Goal: Task Accomplishment & Management: Complete application form

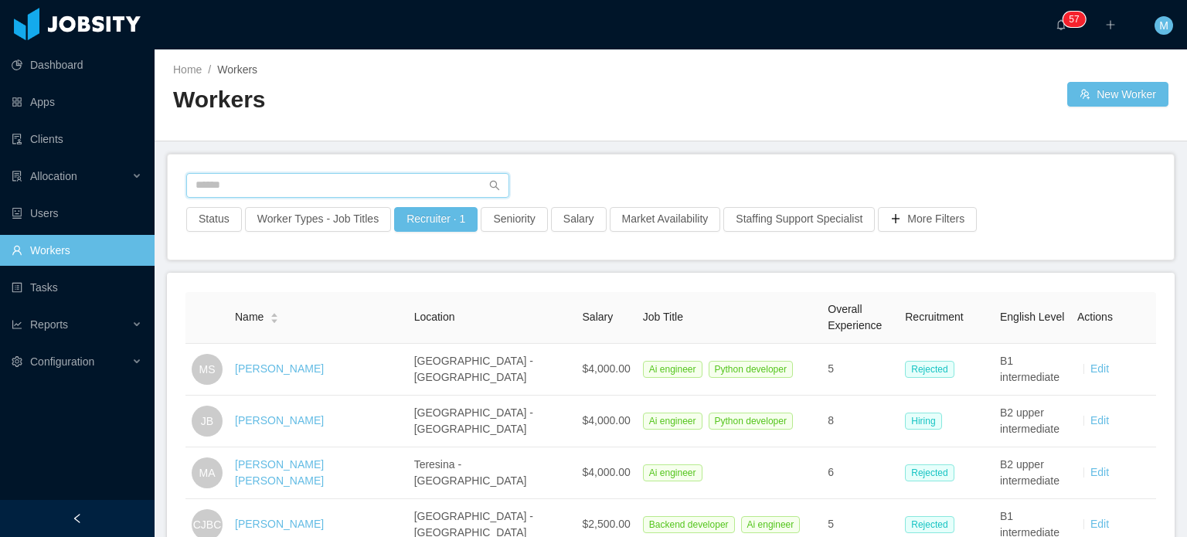
click at [303, 175] on input "text" at bounding box center [347, 185] width 323 height 25
paste input "**********"
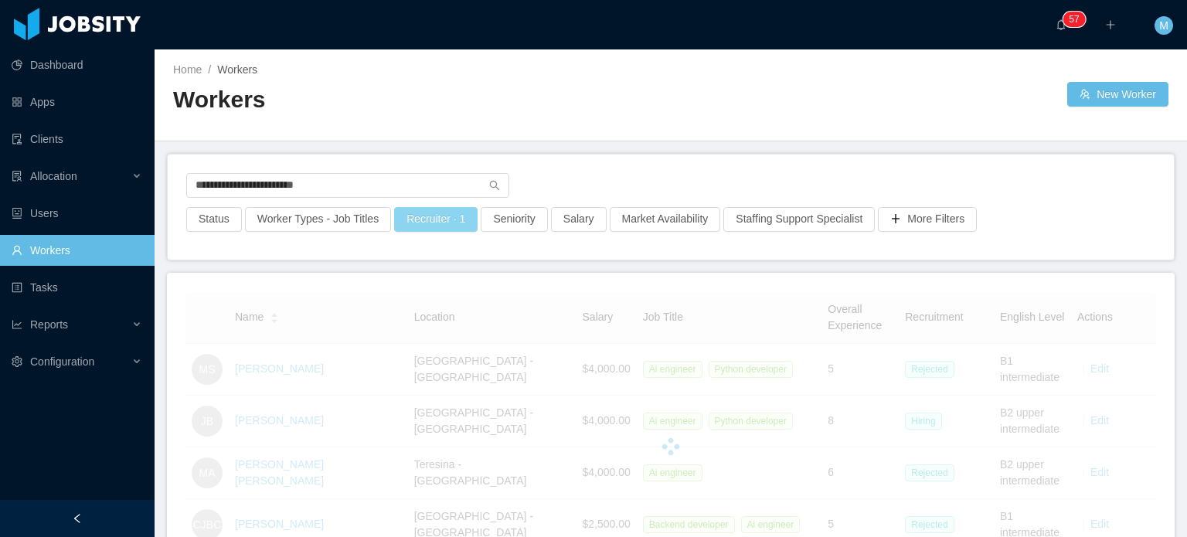
click at [411, 219] on button "Recruiter · 1" at bounding box center [435, 219] width 83 height 25
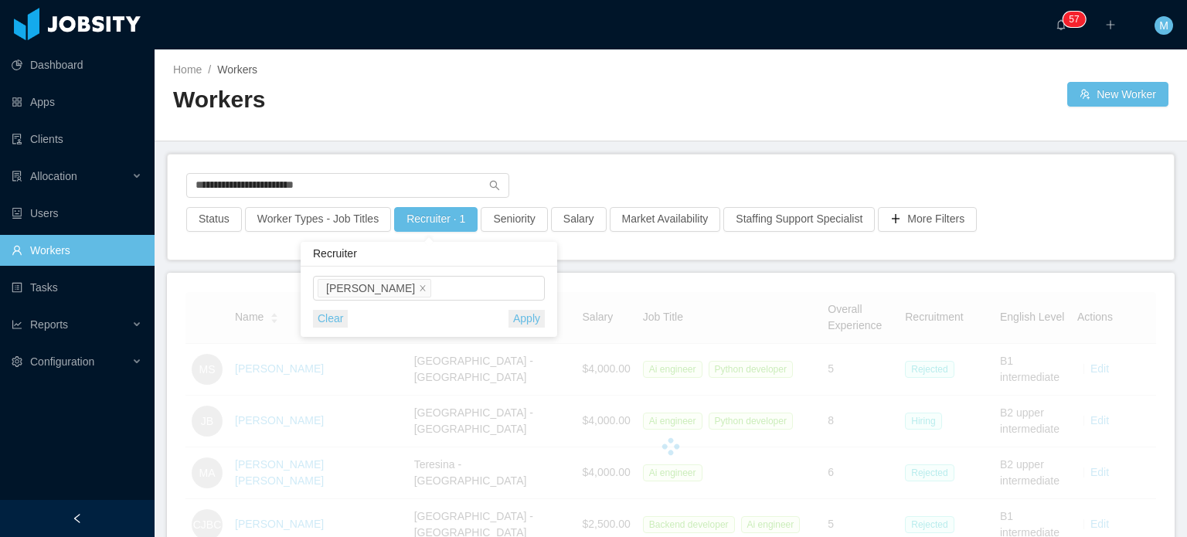
click at [318, 323] on button "Clear" at bounding box center [330, 319] width 35 height 18
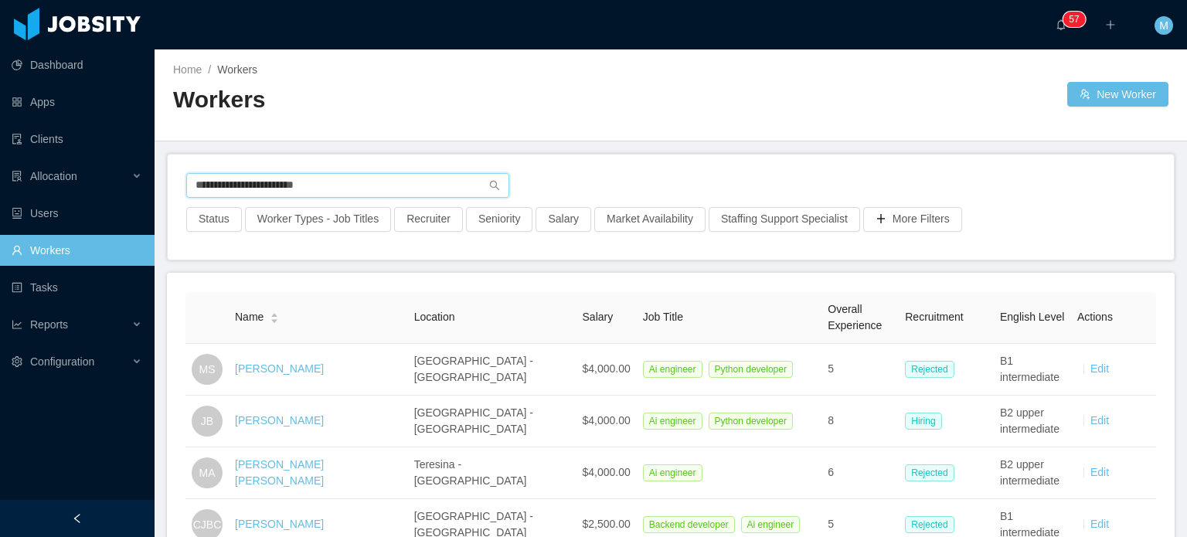
click at [334, 194] on input "**********" at bounding box center [347, 185] width 323 height 25
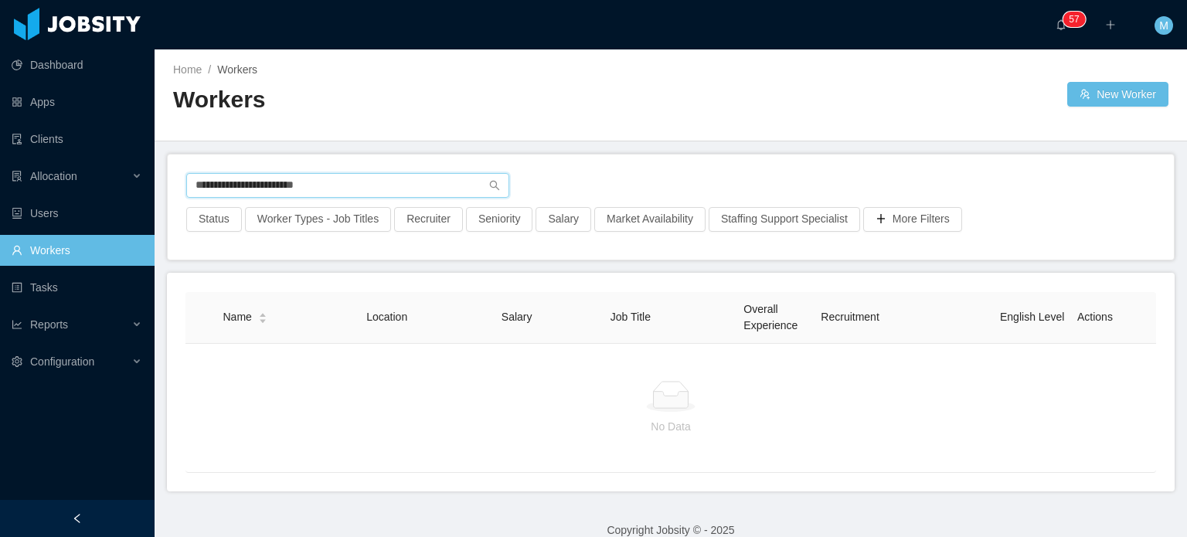
paste input "**********"
type input "**********"
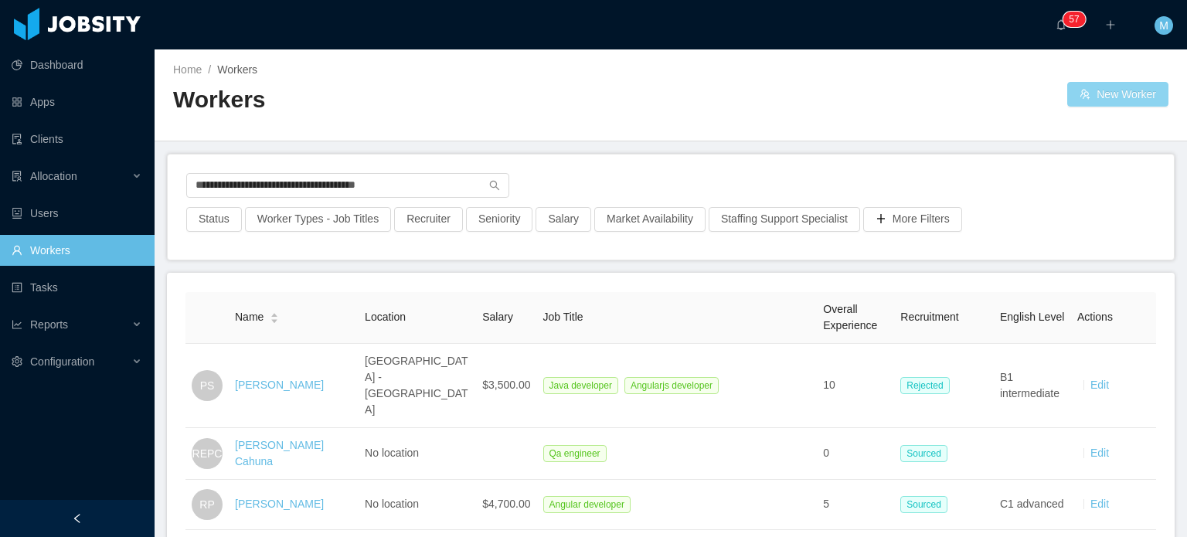
click at [1075, 89] on button "New Worker" at bounding box center [1117, 94] width 101 height 25
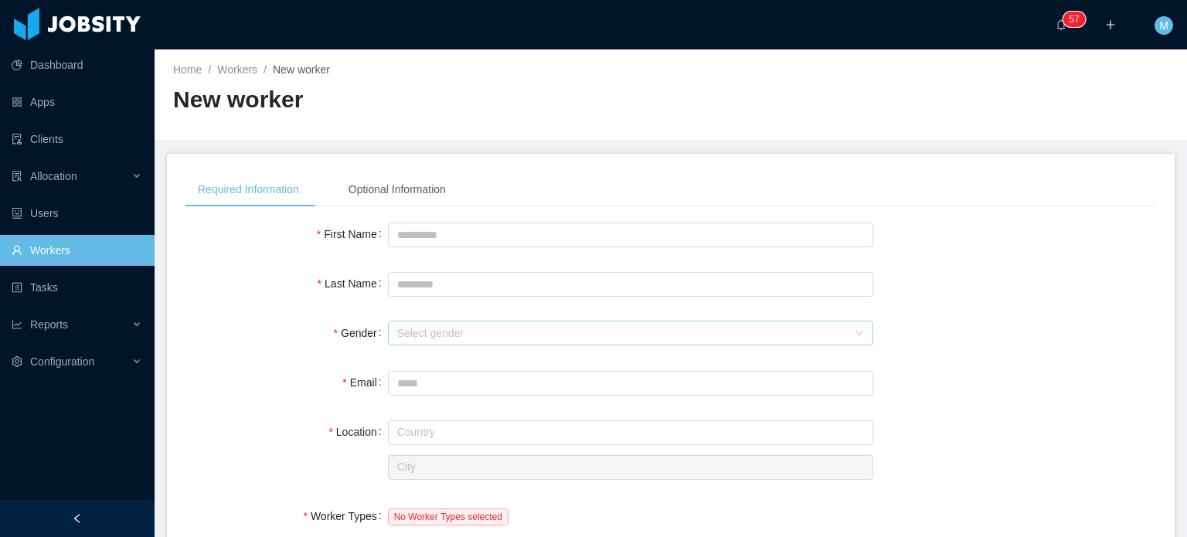
scroll to position [583, 0]
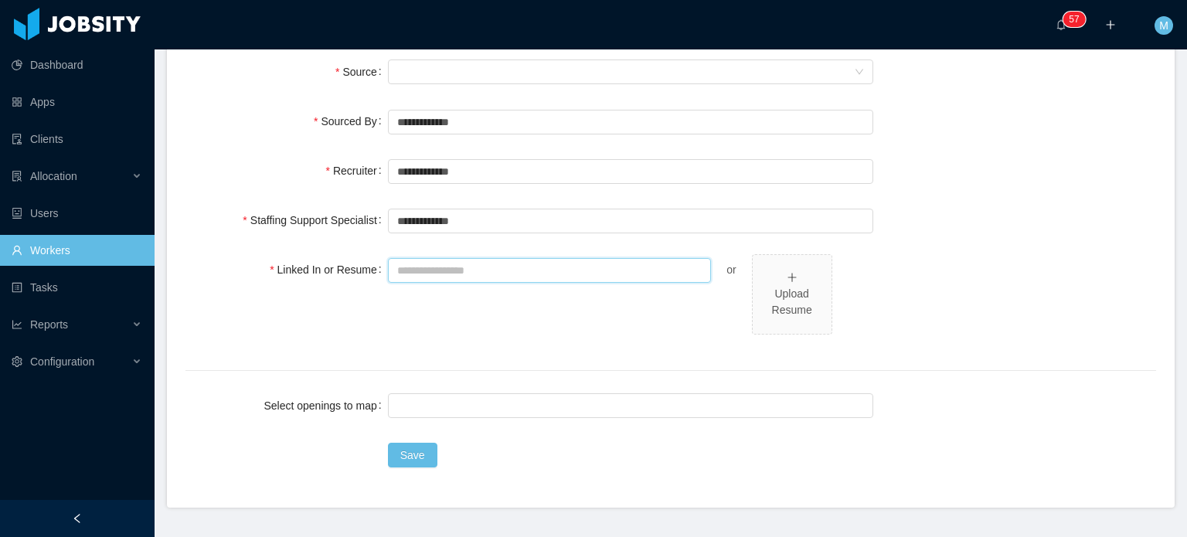
click at [485, 273] on input "Linked In or Resume" at bounding box center [550, 270] width 324 height 25
paste input "**********"
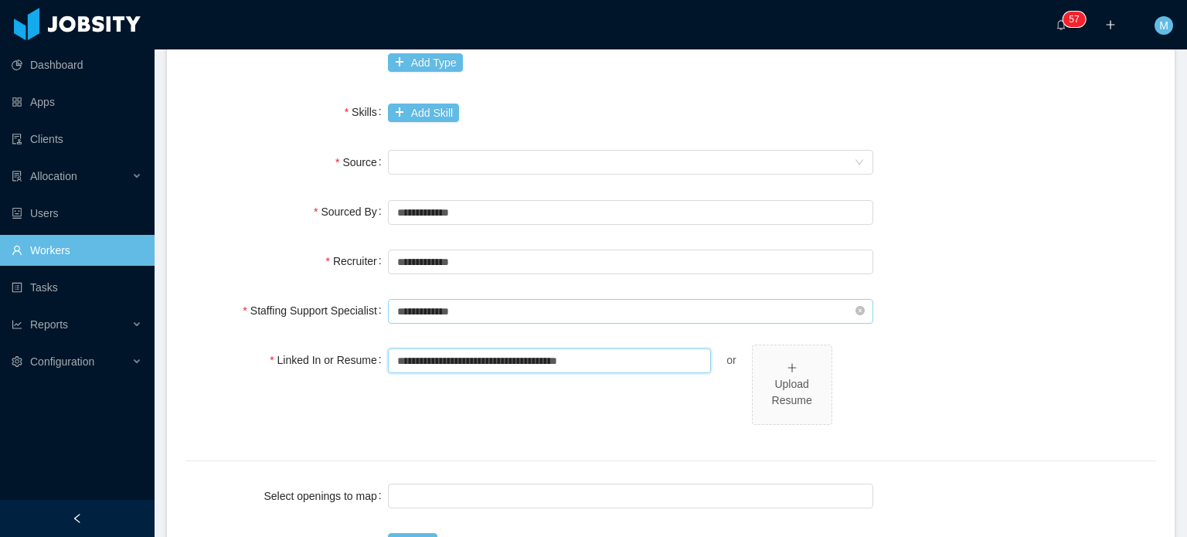
type input "**********"
click at [485, 312] on input "text" at bounding box center [630, 311] width 485 height 25
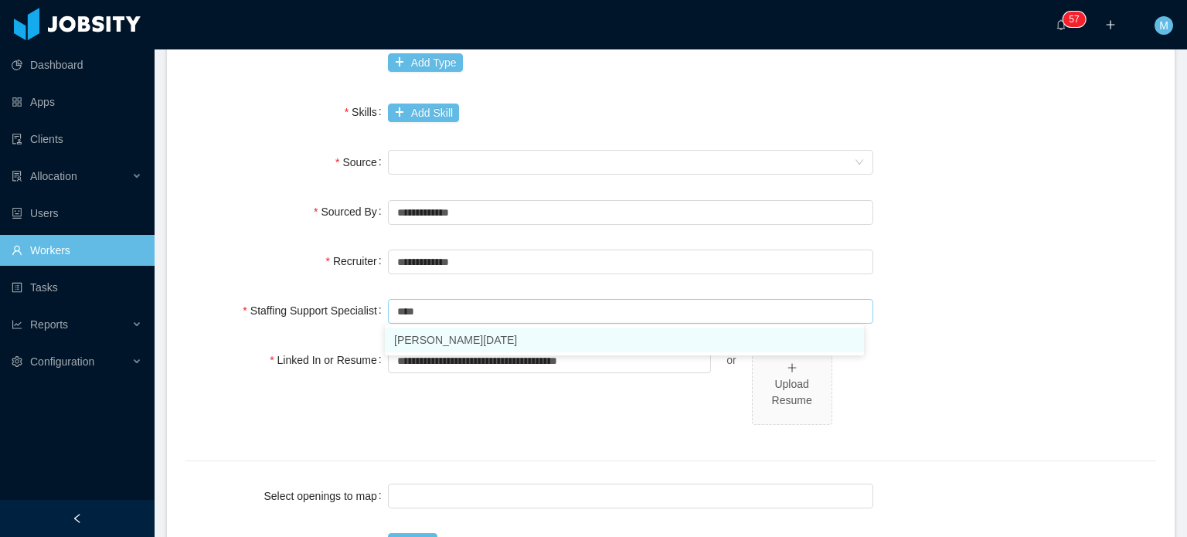
click at [476, 348] on li "[PERSON_NAME][DATE]" at bounding box center [624, 340] width 479 height 25
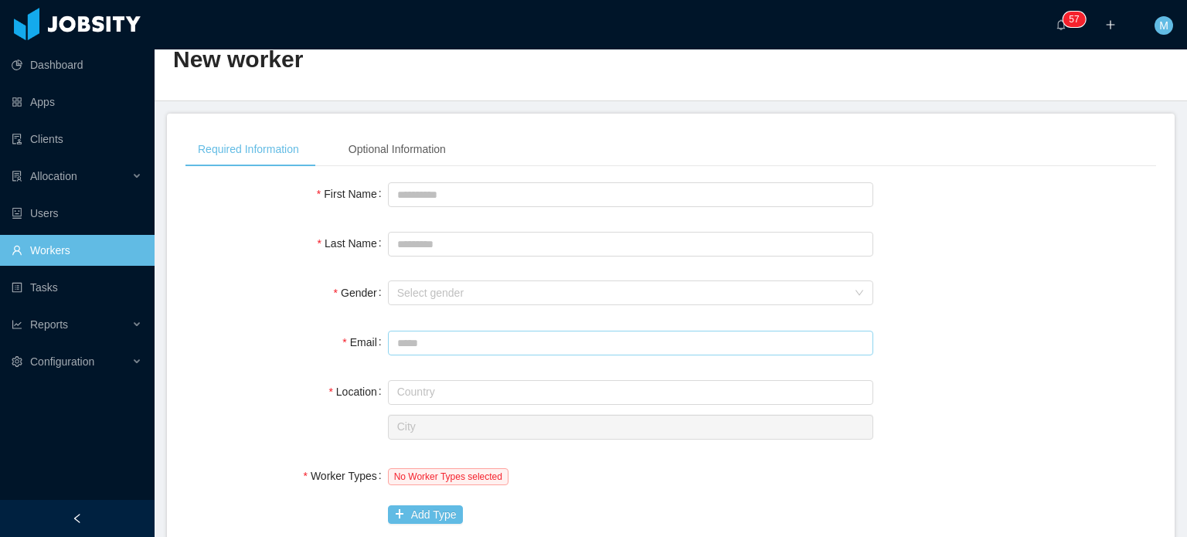
scroll to position [0, 0]
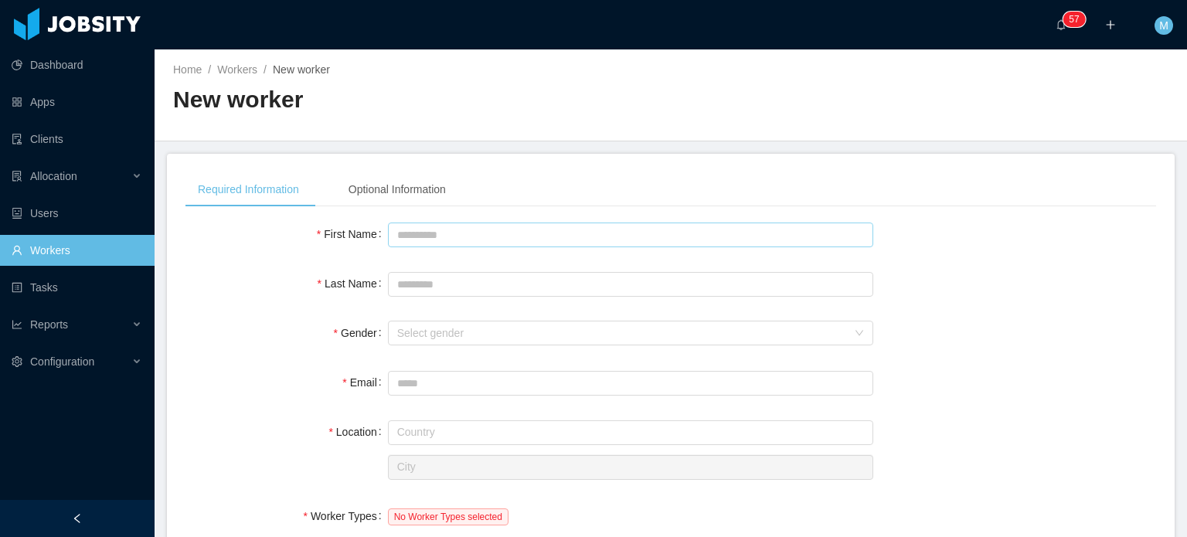
type input "**********"
click at [480, 237] on input "First Name" at bounding box center [630, 235] width 485 height 25
type input "***"
type input "*******"
type input "****"
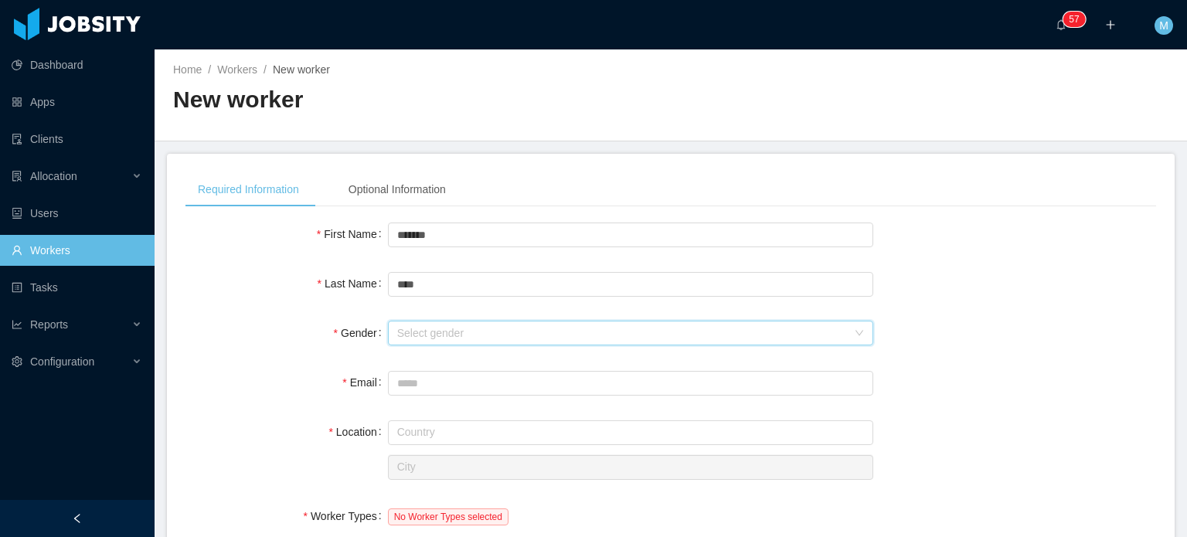
click at [591, 318] on div "Select gender" at bounding box center [630, 333] width 485 height 31
click at [591, 327] on div "Select gender" at bounding box center [622, 332] width 450 height 15
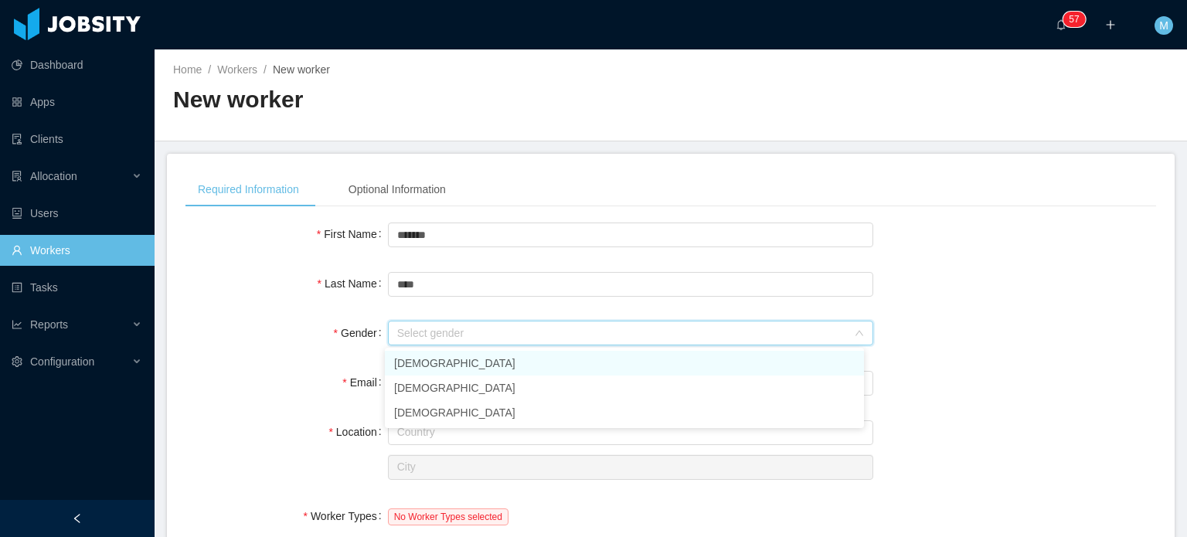
click at [466, 363] on li "Male" at bounding box center [624, 363] width 479 height 25
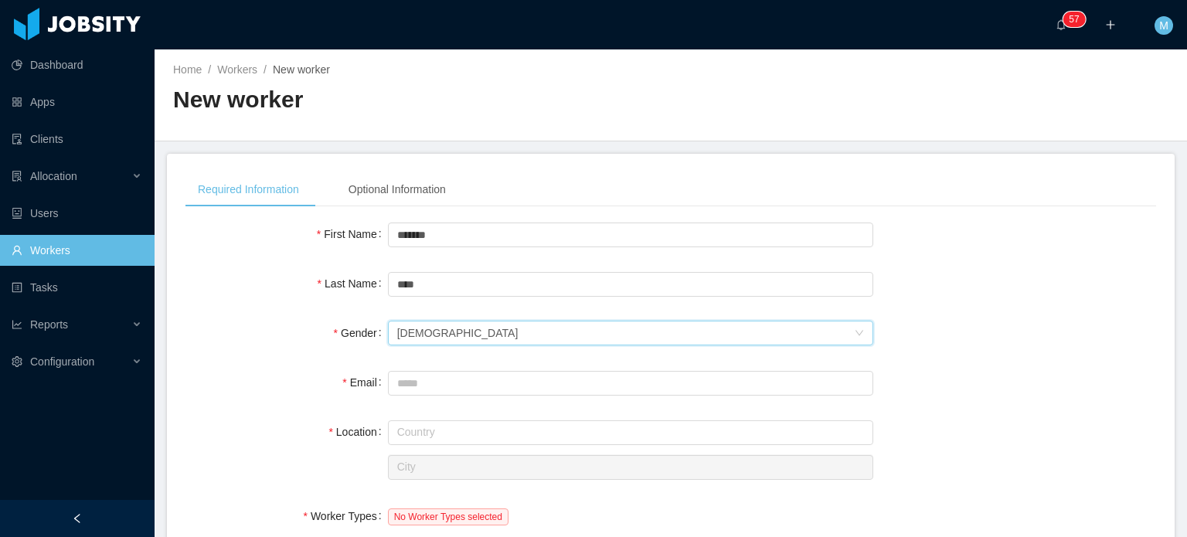
click at [427, 384] on input "Email" at bounding box center [630, 383] width 485 height 25
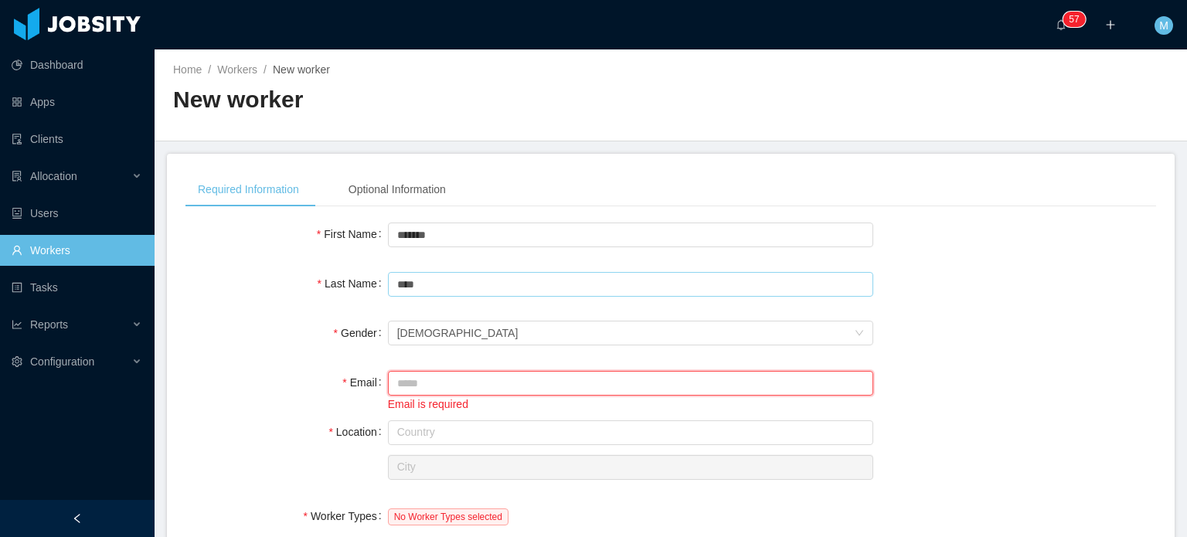
paste input "**********"
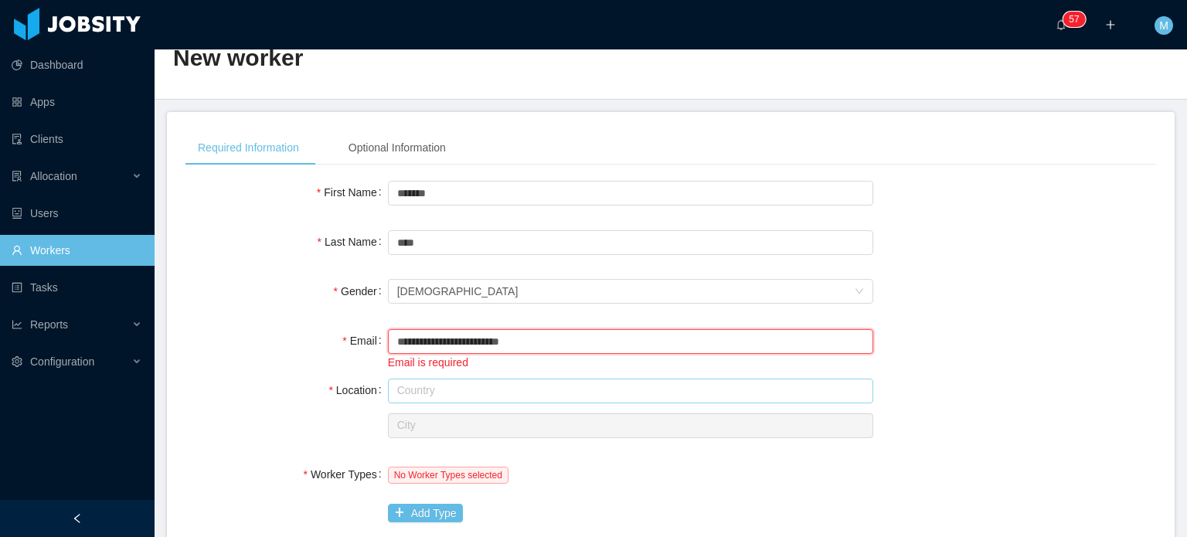
scroll to position [155, 0]
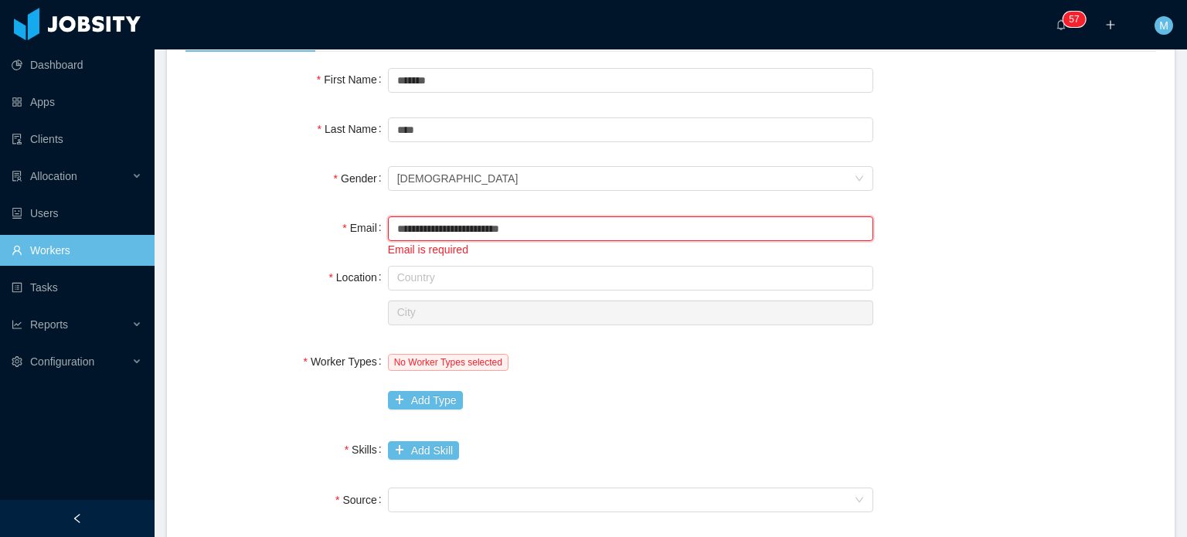
click at [396, 222] on input "**********" at bounding box center [630, 228] width 485 height 25
type input "**********"
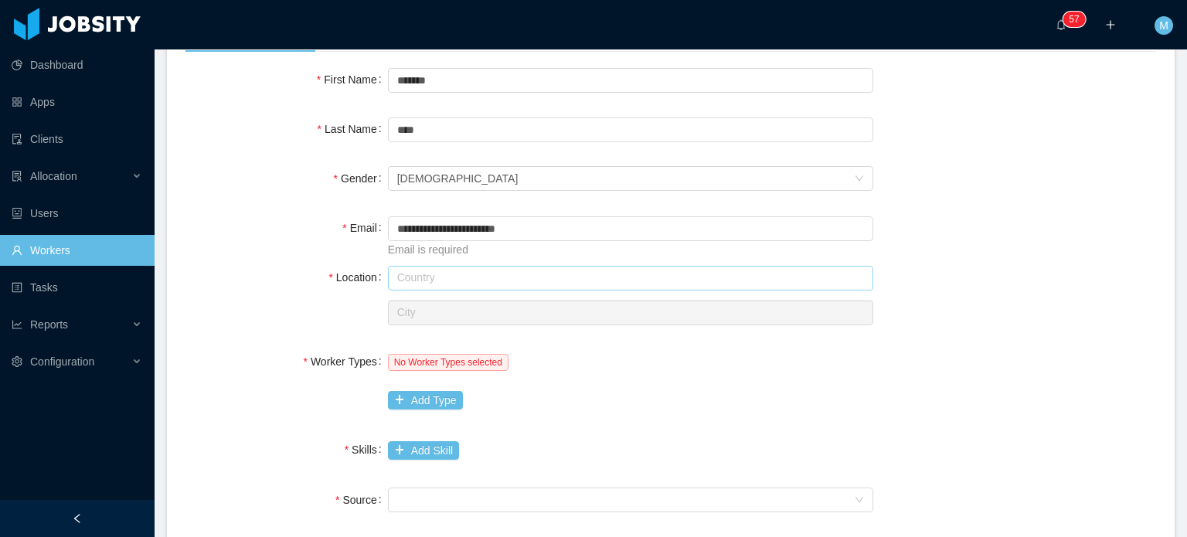
click at [430, 287] on input "text" at bounding box center [630, 278] width 485 height 25
type input "*******"
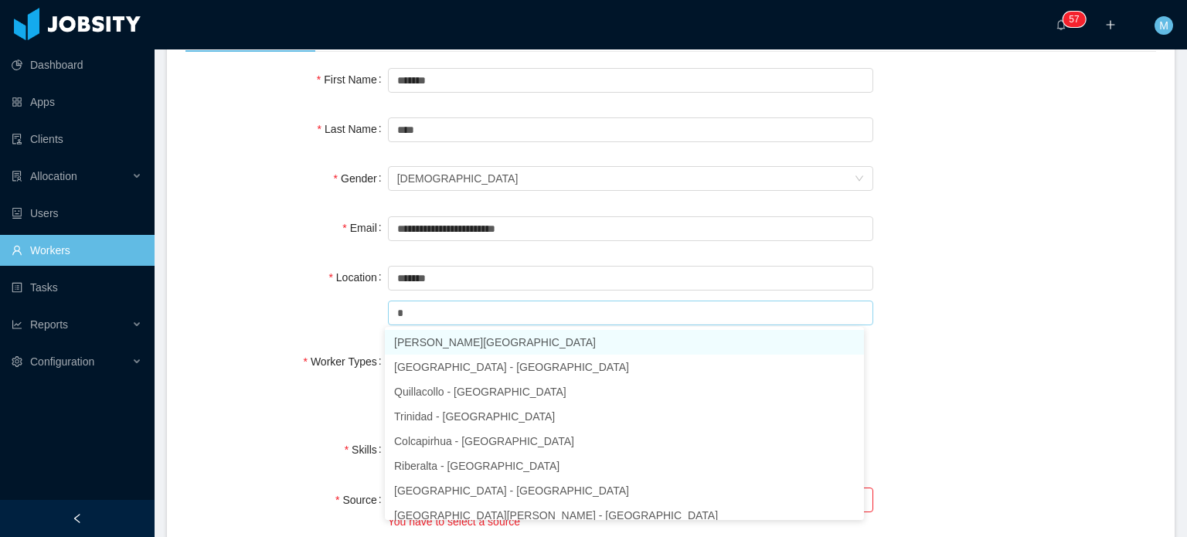
click at [425, 345] on li "La Paz - La Paz" at bounding box center [624, 342] width 479 height 25
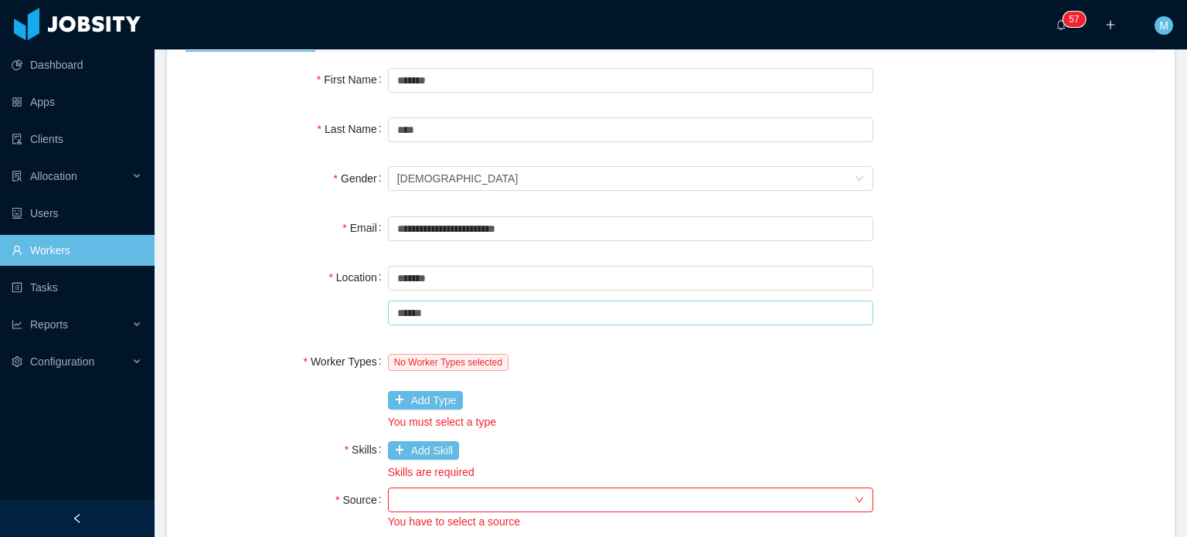
type input "******"
click at [315, 327] on div "**********" at bounding box center [670, 466] width 971 height 804
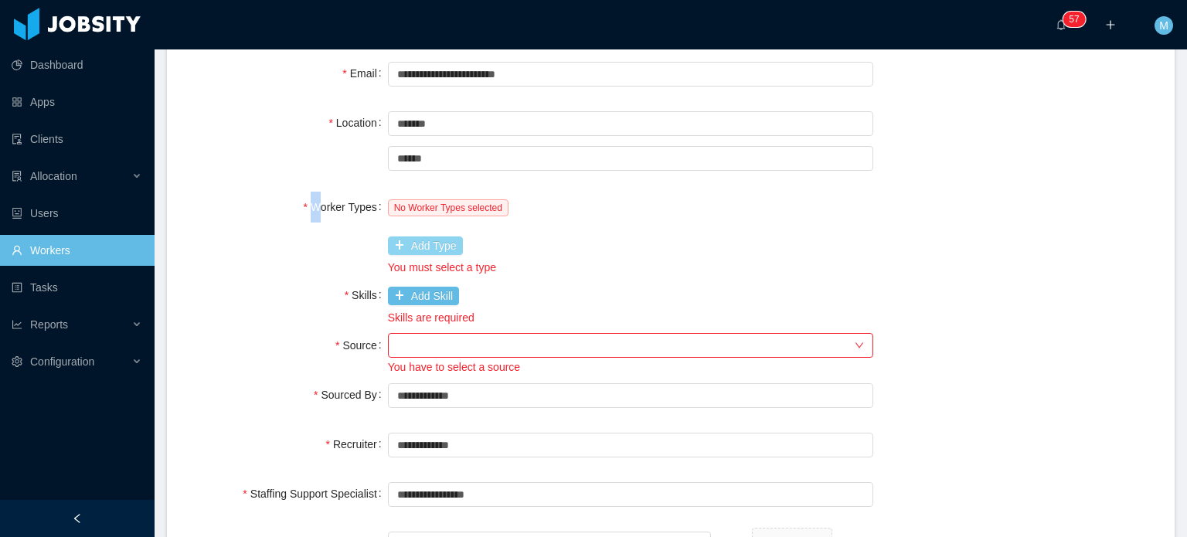
click at [454, 237] on button "Add Type" at bounding box center [425, 245] width 75 height 19
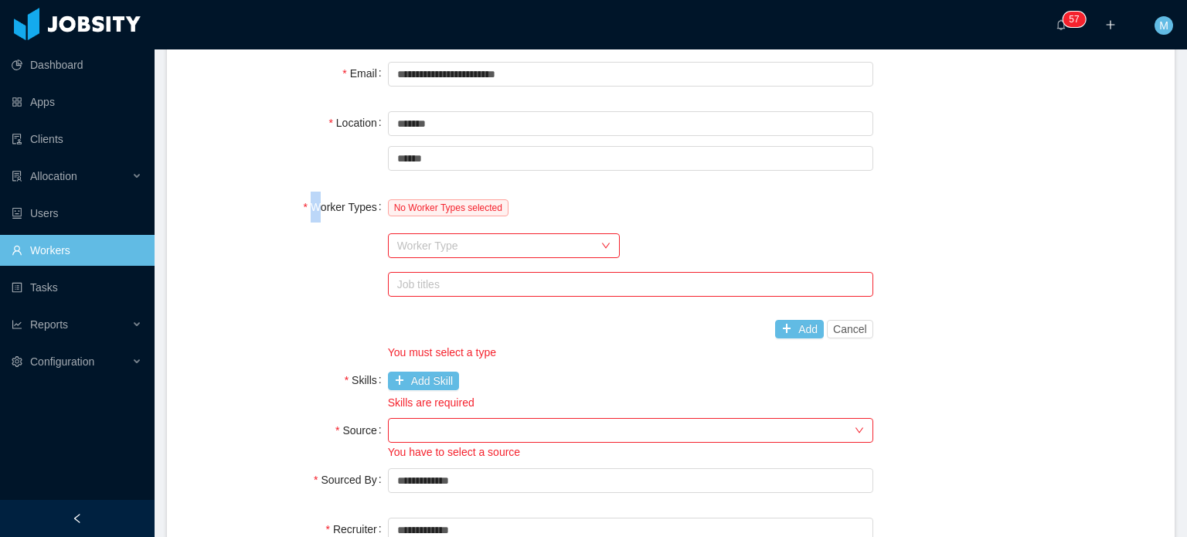
scroll to position [393, 0]
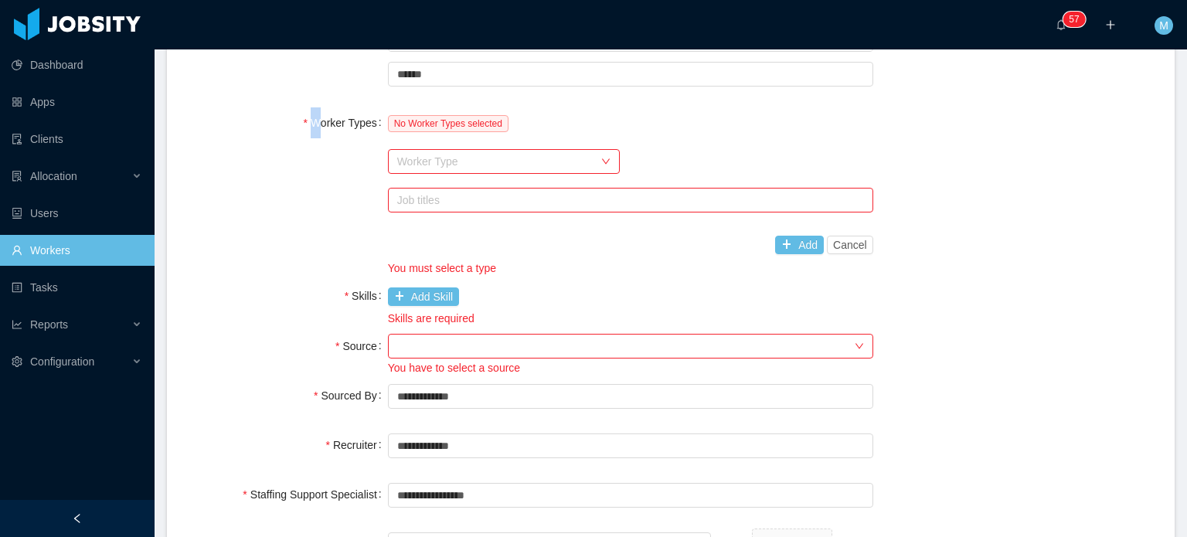
click at [468, 158] on div "Worker Type" at bounding box center [495, 161] width 196 height 15
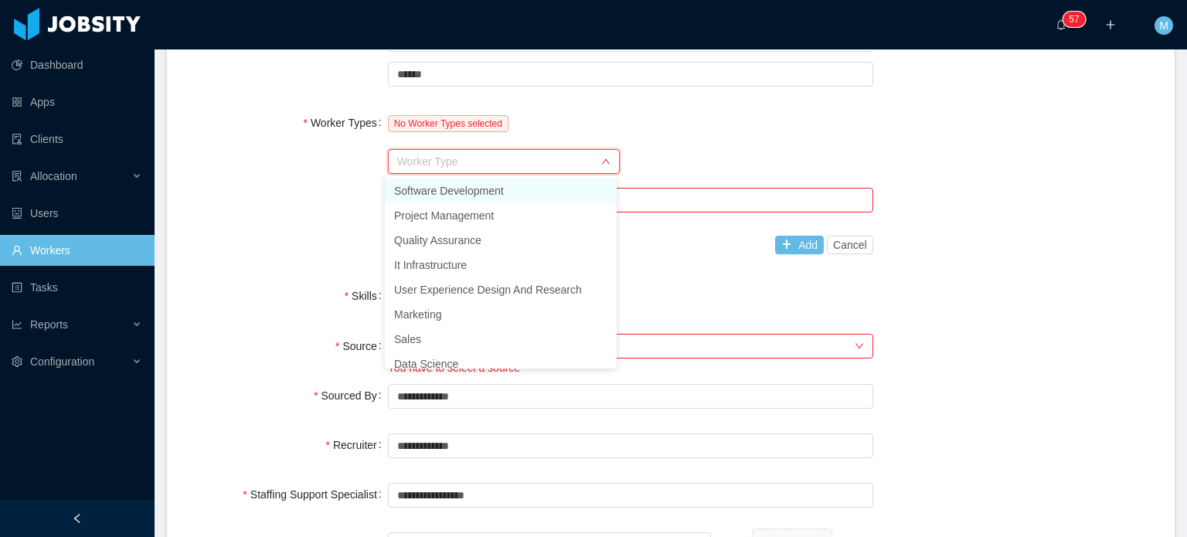
click at [458, 185] on li "Software Development" at bounding box center [501, 191] width 232 height 25
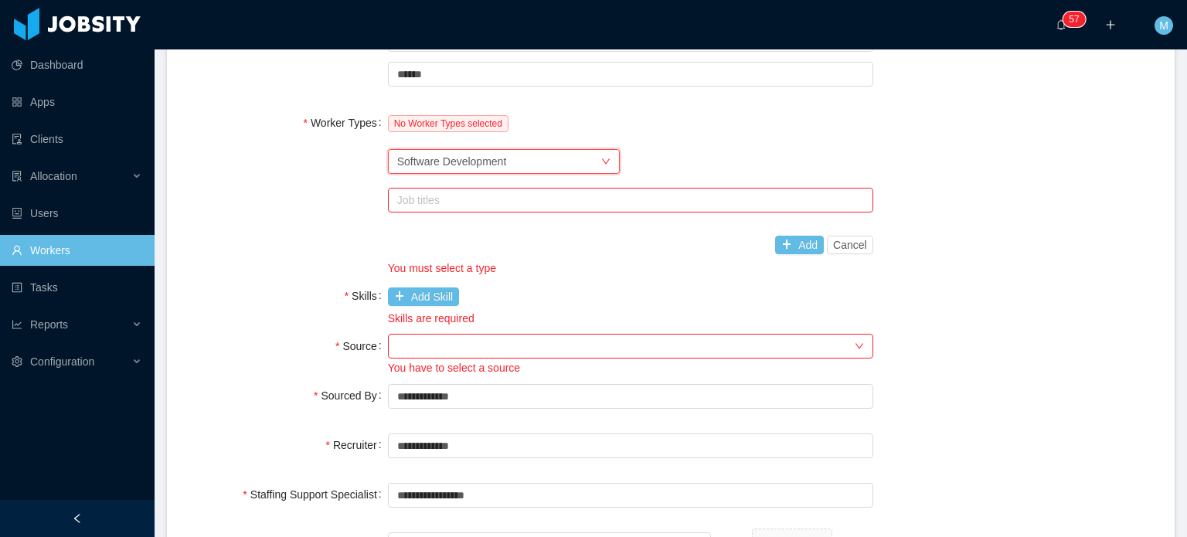
click at [477, 199] on div "Job titles" at bounding box center [627, 199] width 460 height 15
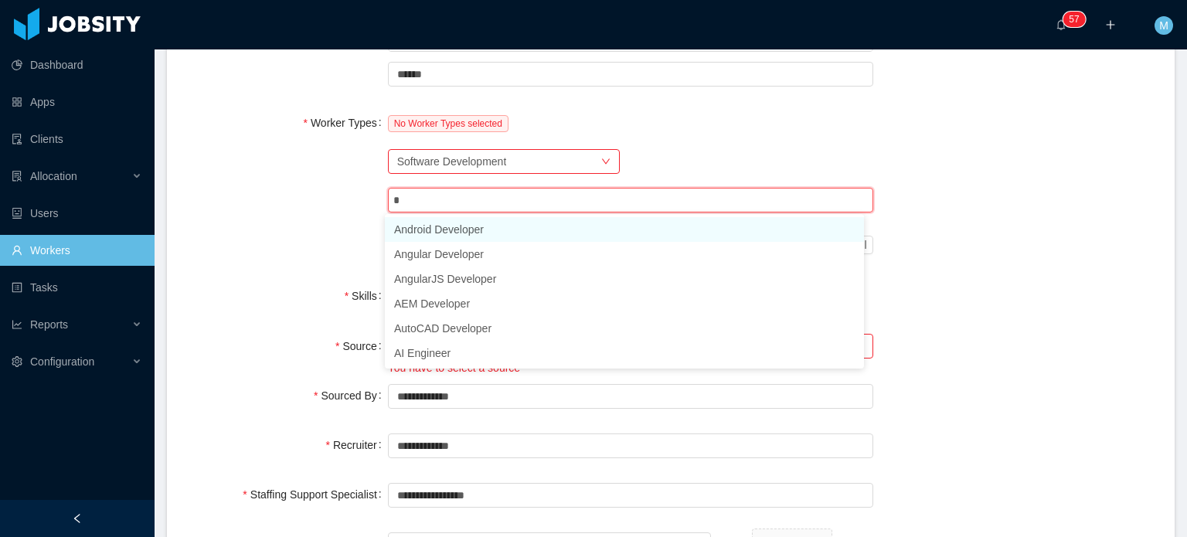
type input "**"
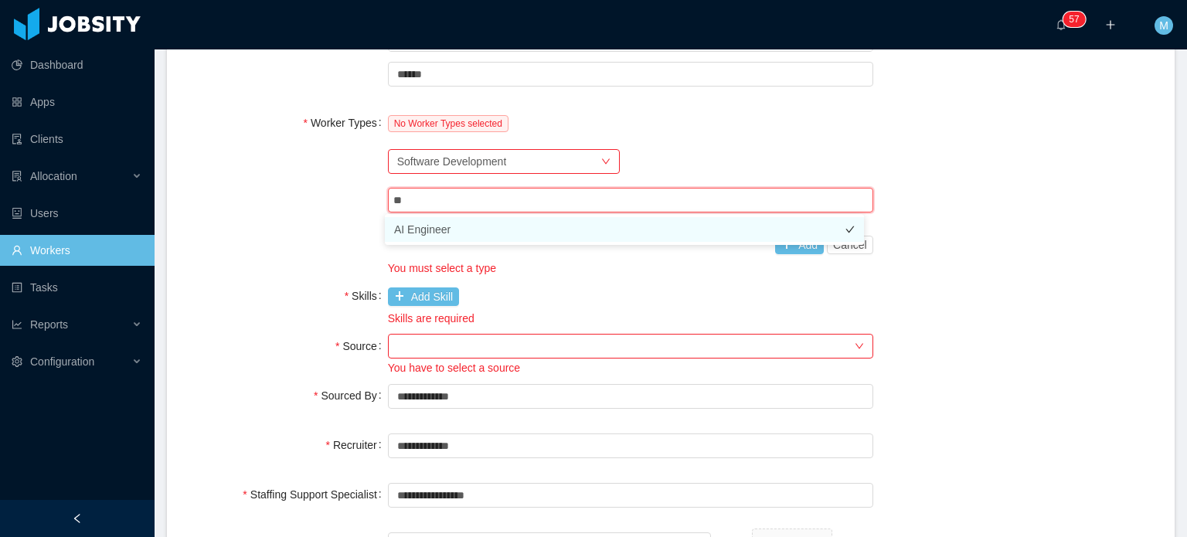
click at [454, 234] on li "AI Engineer" at bounding box center [624, 229] width 479 height 25
type input "*******"
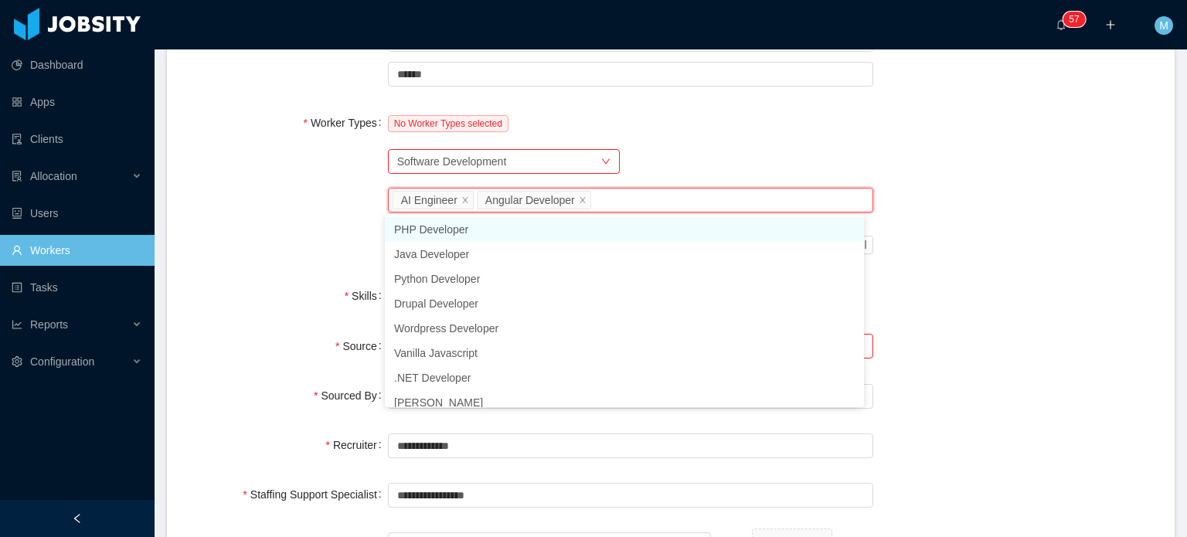
type input "*"
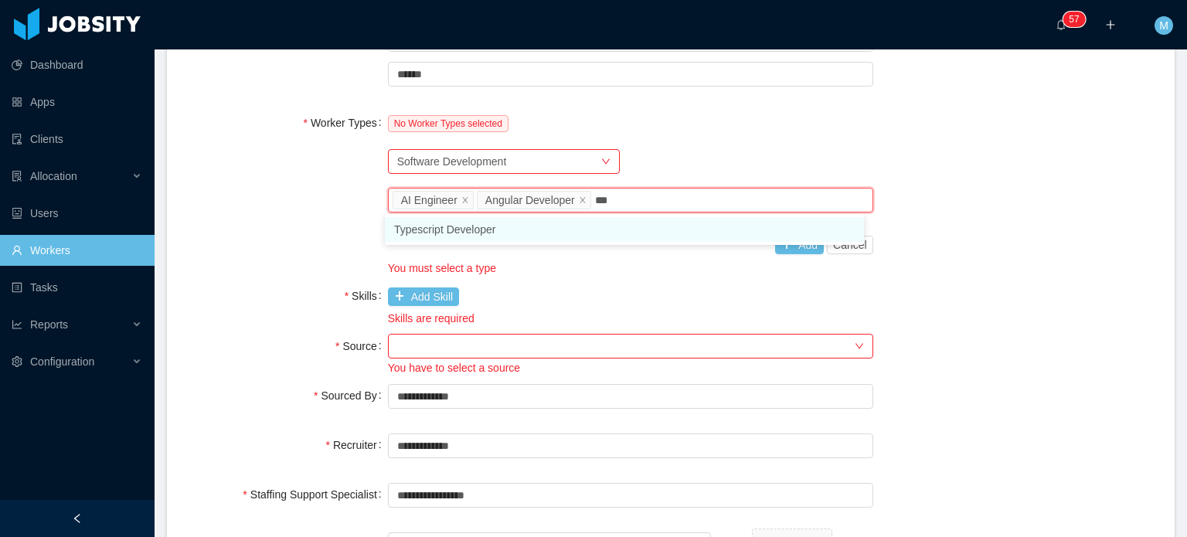
type input "****"
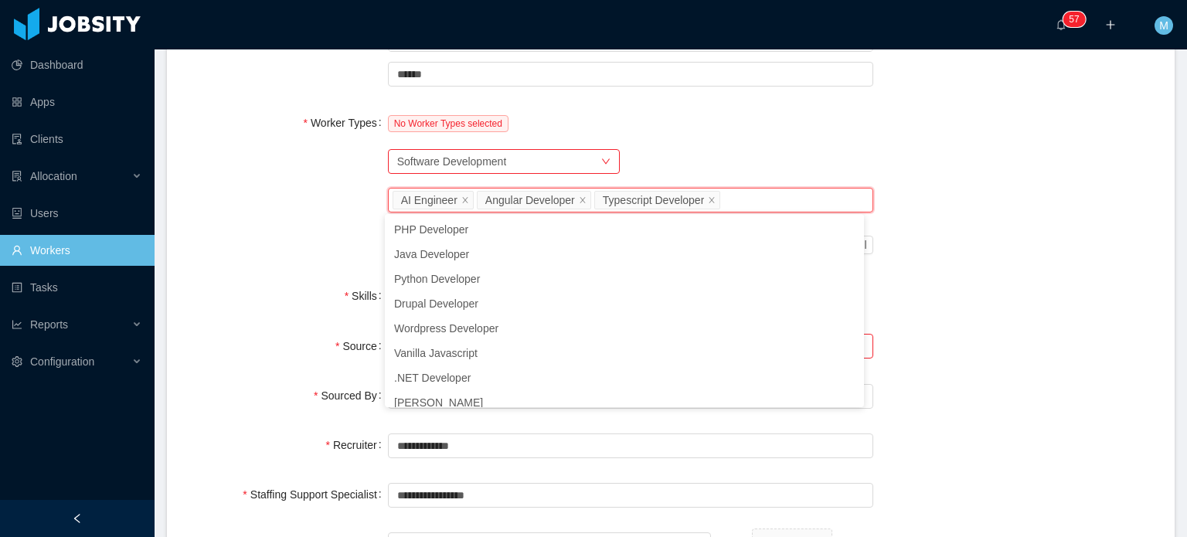
click at [828, 101] on div "**********" at bounding box center [670, 269] width 971 height 889
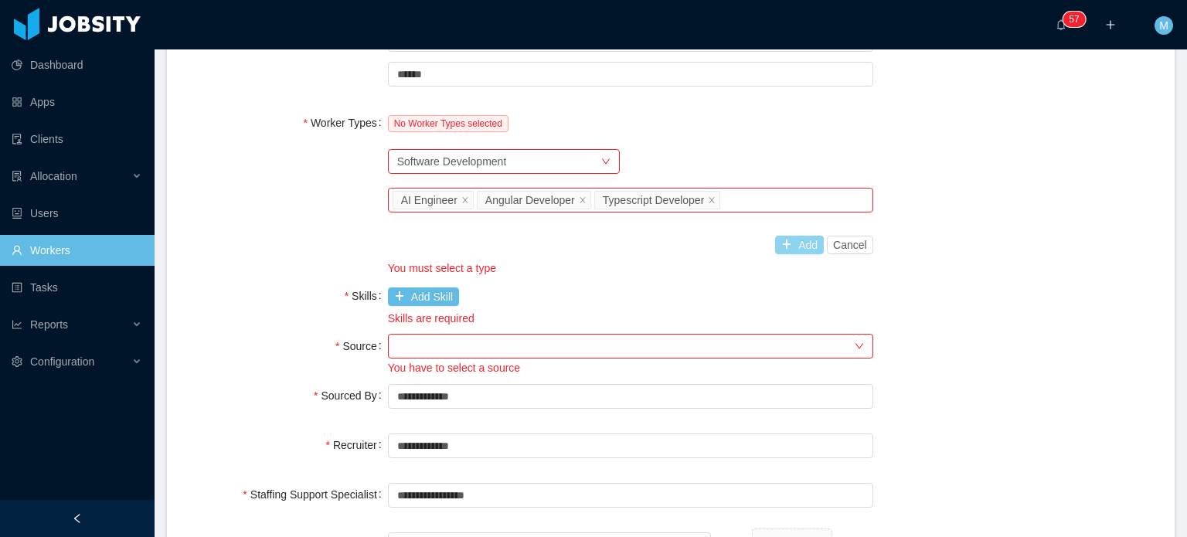
click at [807, 241] on button "Add" at bounding box center [799, 245] width 49 height 19
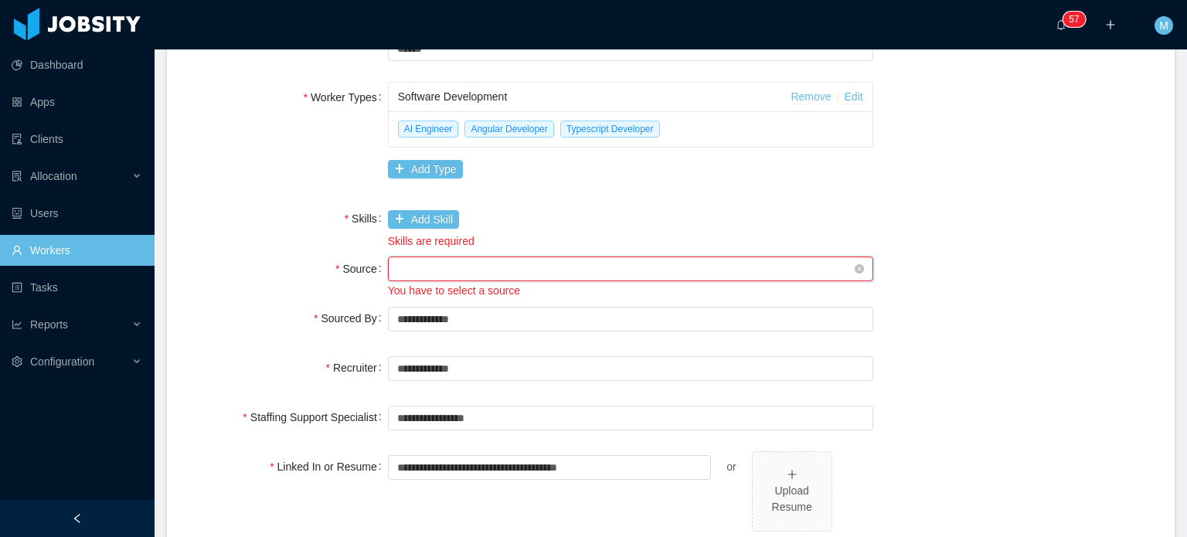
click at [437, 268] on div "Seniority" at bounding box center [625, 268] width 457 height 23
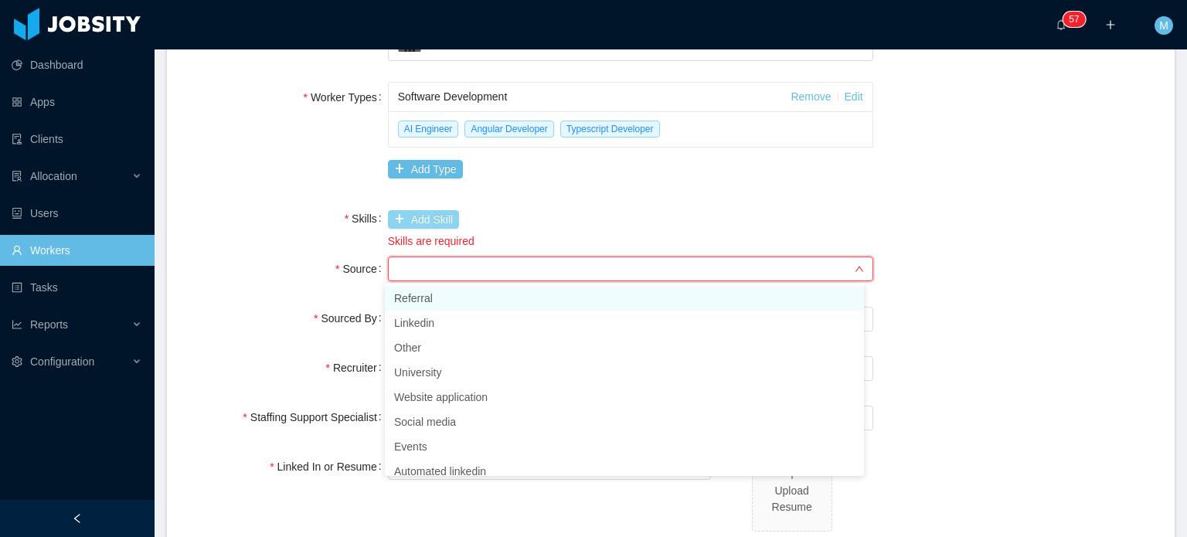
click at [424, 225] on button "Add Skill" at bounding box center [423, 219] width 71 height 19
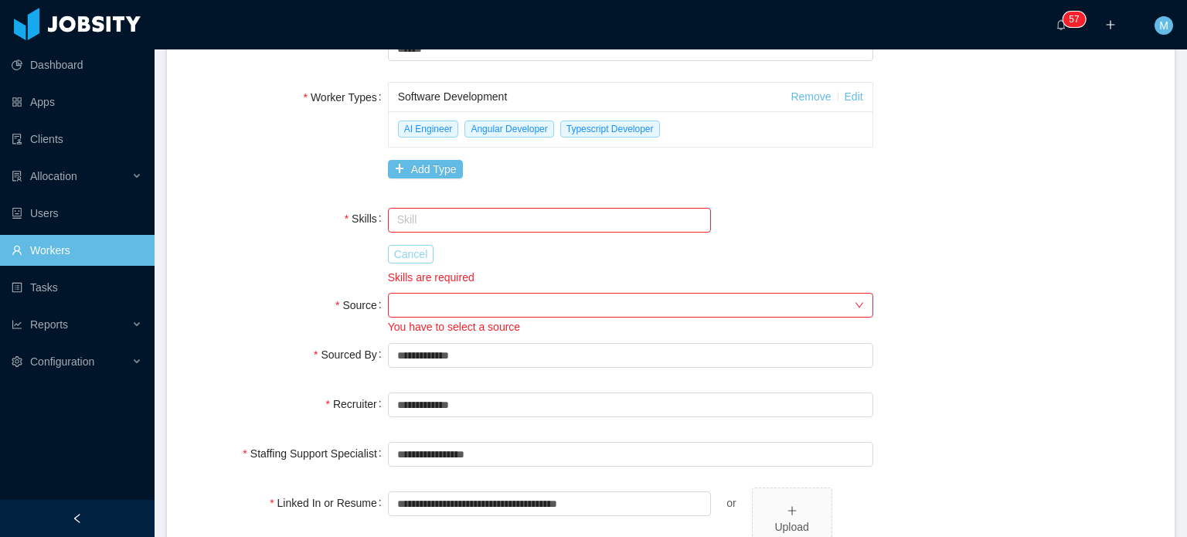
scroll to position [455, 0]
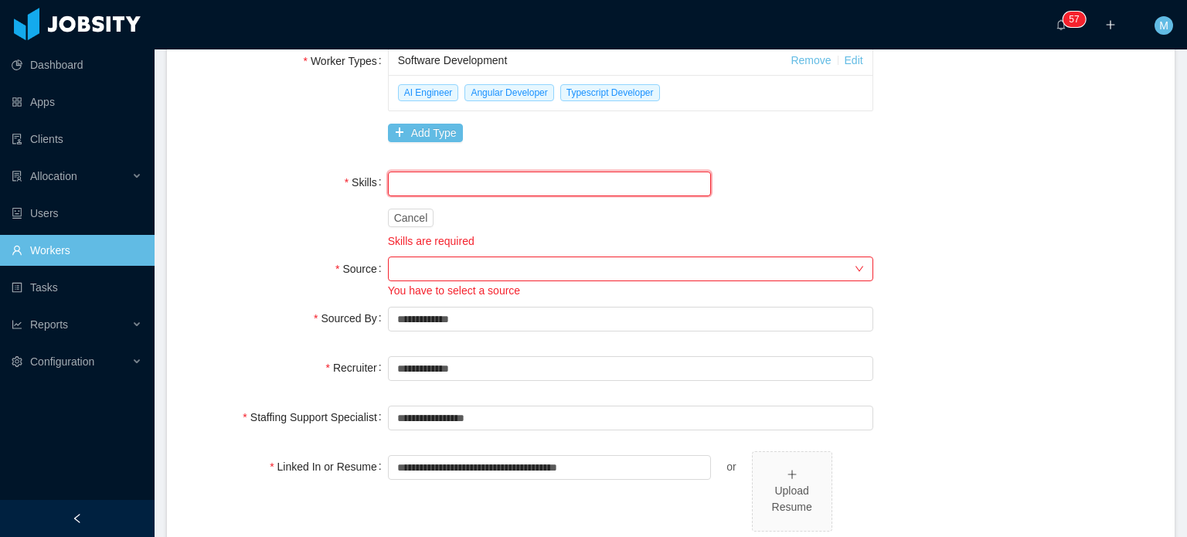
click at [437, 191] on input "text" at bounding box center [550, 184] width 324 height 25
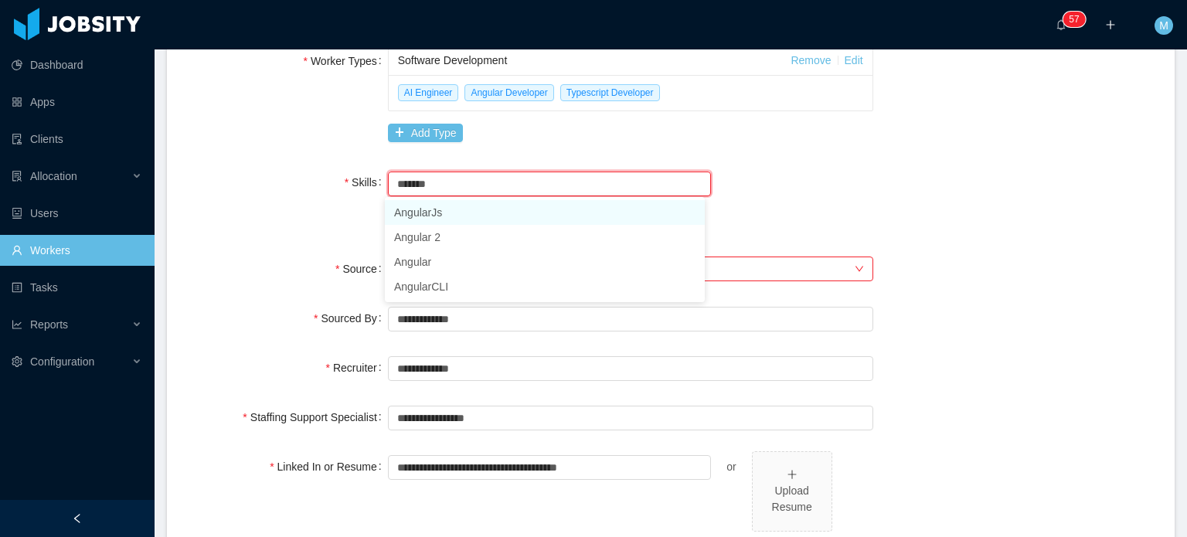
click at [441, 215] on li "AngularJs" at bounding box center [545, 212] width 320 height 25
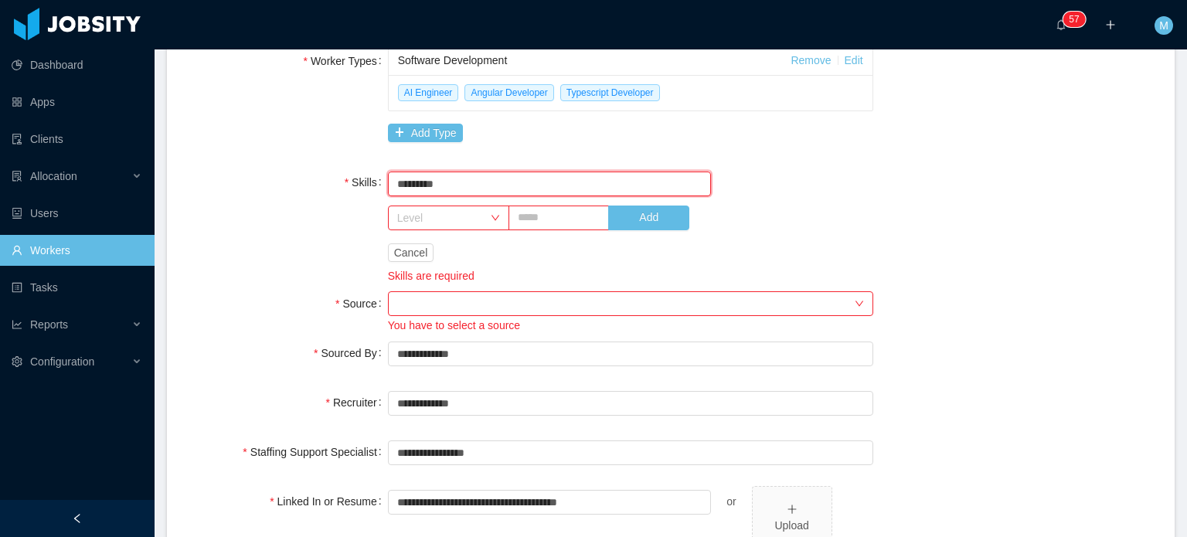
scroll to position [490, 0]
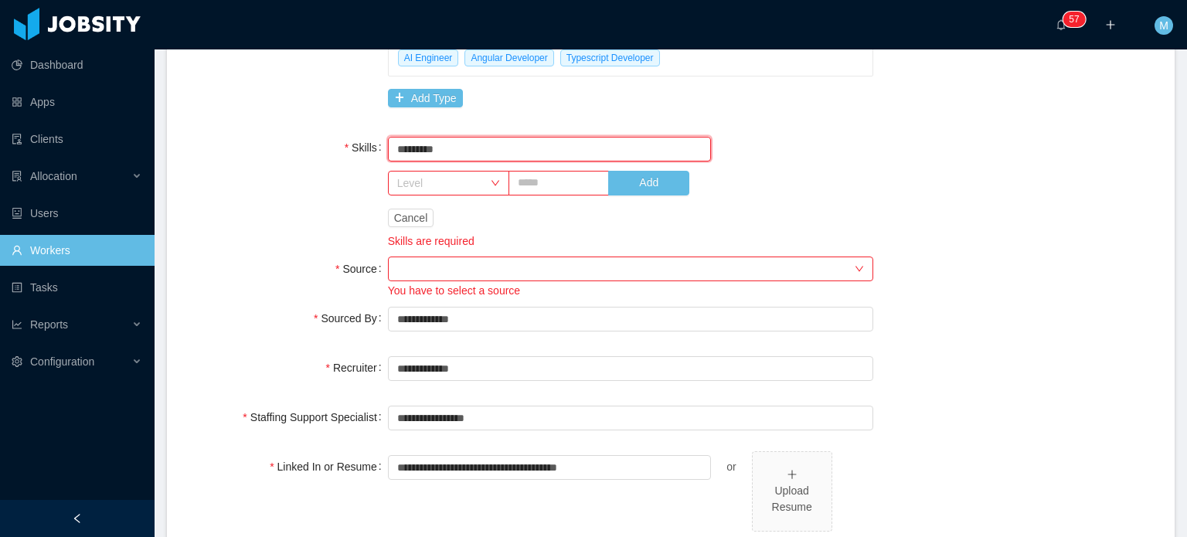
type input "*********"
click at [470, 192] on div "Level" at bounding box center [443, 183] width 93 height 23
click at [449, 306] on li "High" at bounding box center [445, 312] width 120 height 25
click at [556, 171] on input "text" at bounding box center [559, 183] width 101 height 25
type input "*"
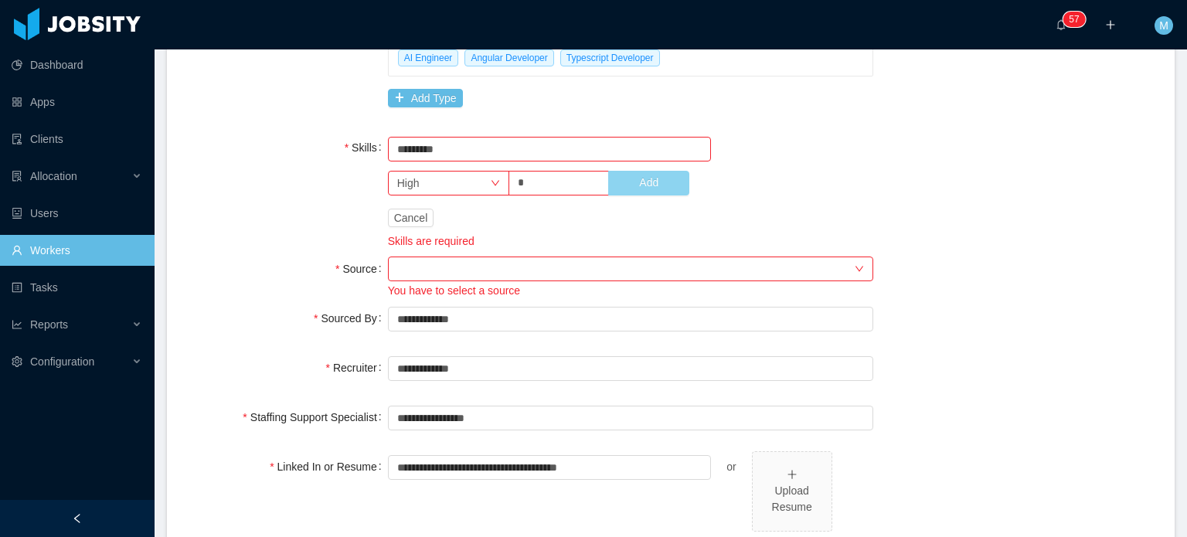
click at [666, 180] on button "Add" at bounding box center [648, 183] width 81 height 25
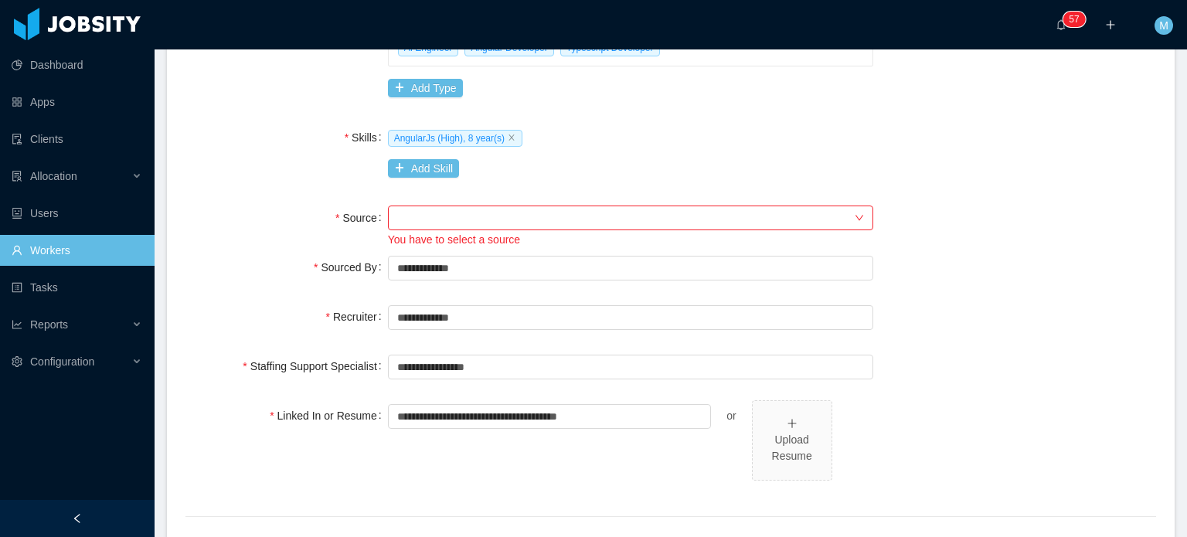
scroll to position [526, 0]
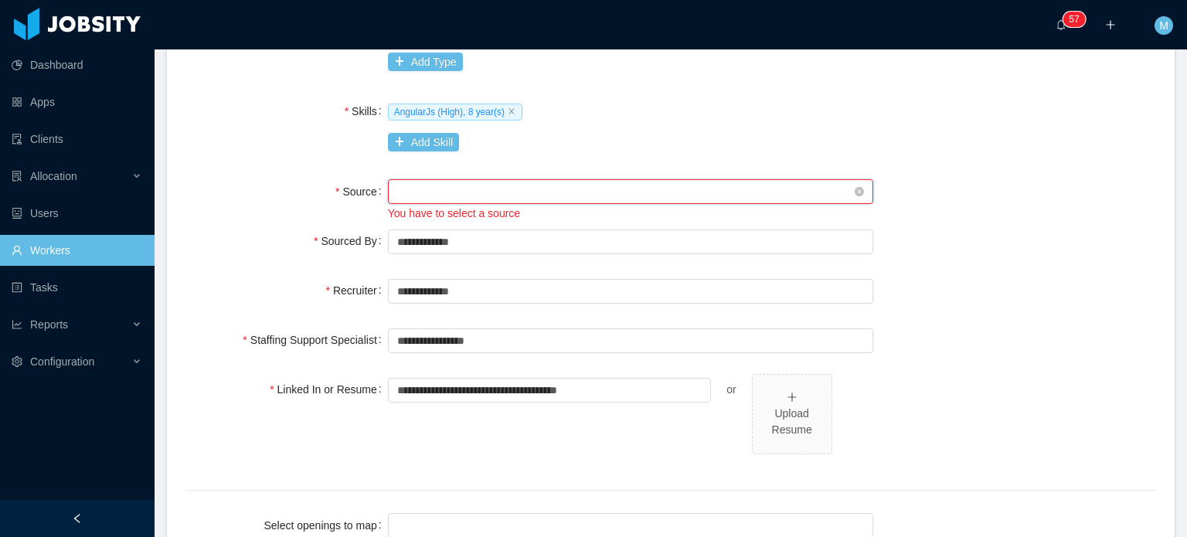
click at [481, 188] on div "Seniority" at bounding box center [625, 191] width 457 height 23
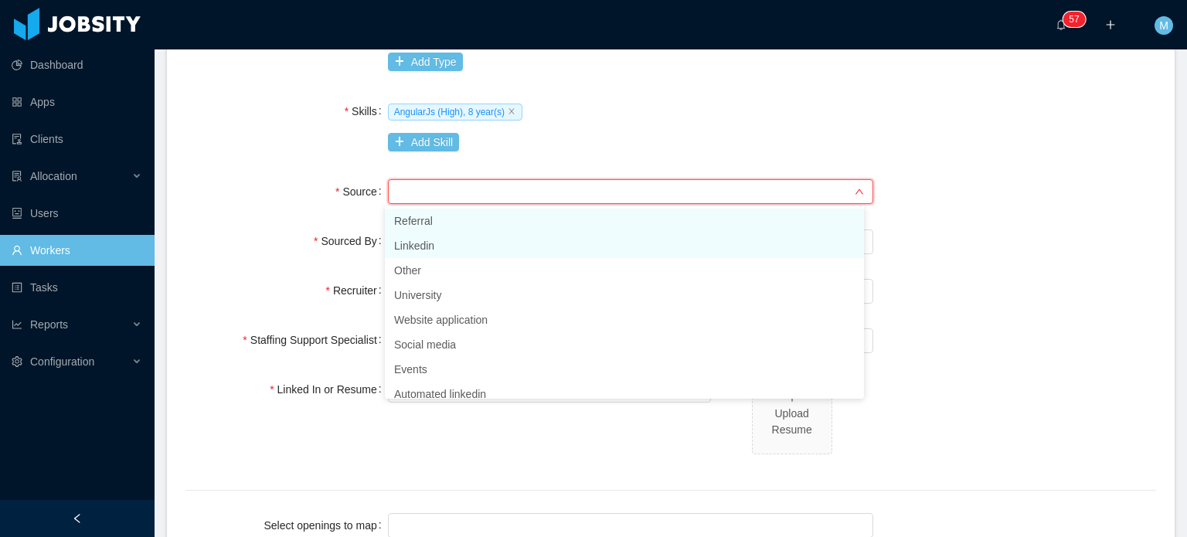
click at [496, 242] on li "Linkedin" at bounding box center [624, 245] width 479 height 25
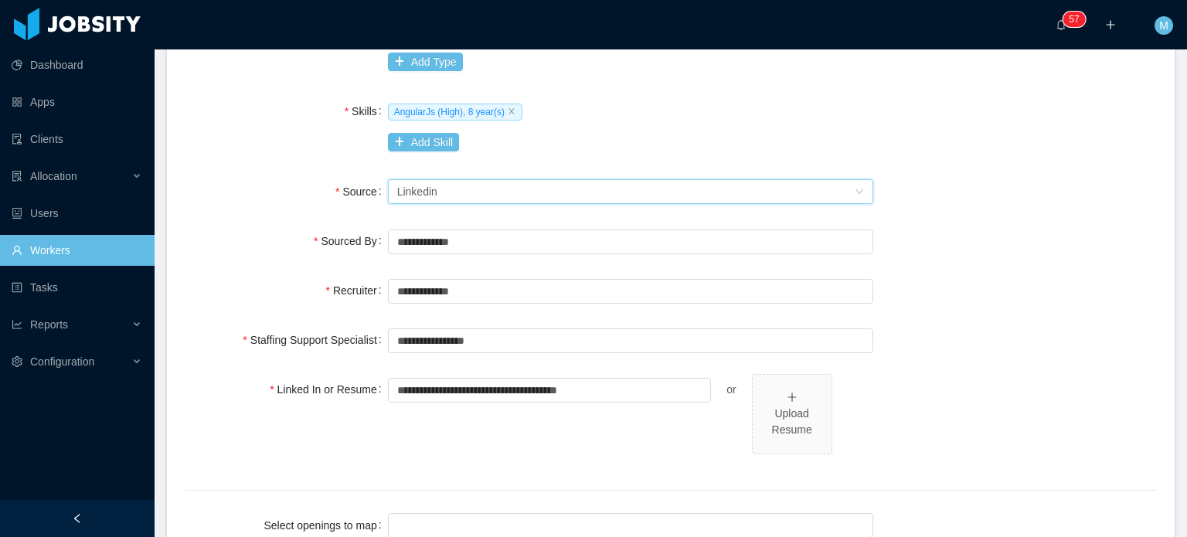
click at [971, 119] on div "Skills AngularJs (High), 8 year(s) Add Skill" at bounding box center [670, 127] width 971 height 62
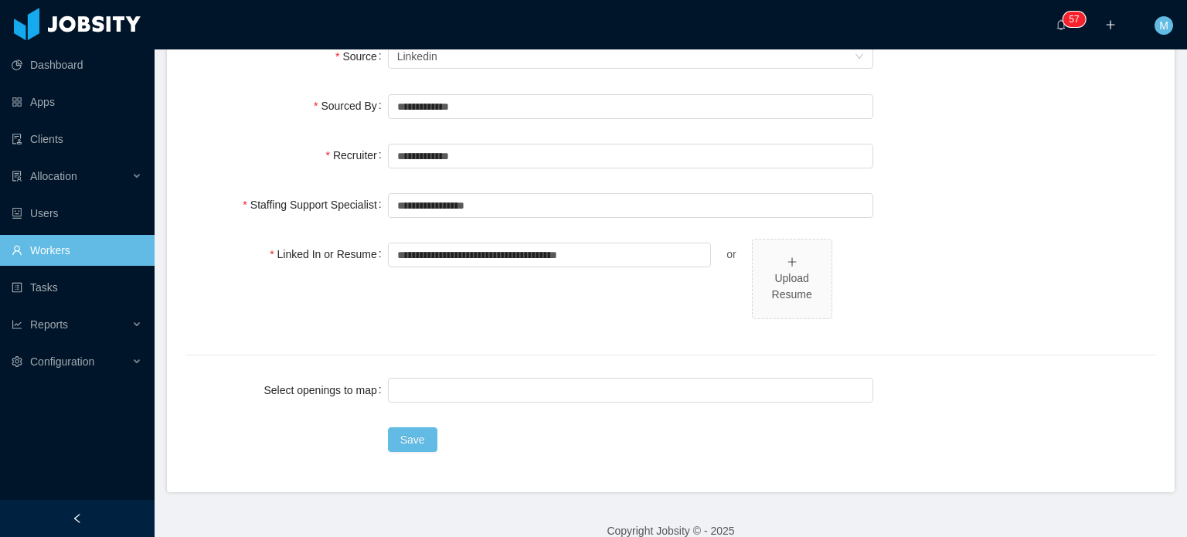
scroll to position [680, 0]
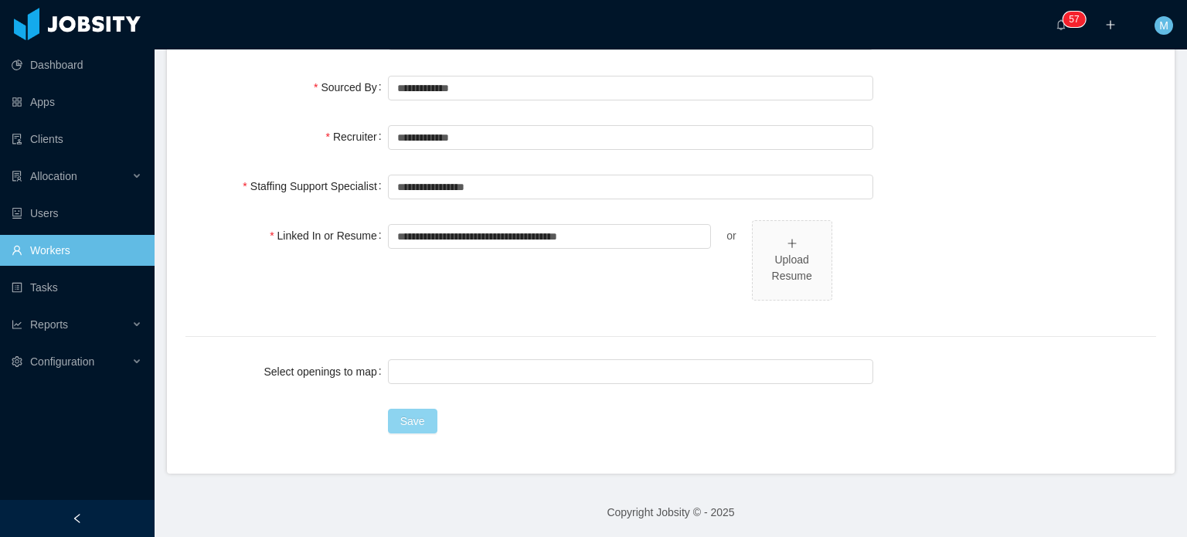
click at [412, 420] on button "Save" at bounding box center [412, 421] width 49 height 25
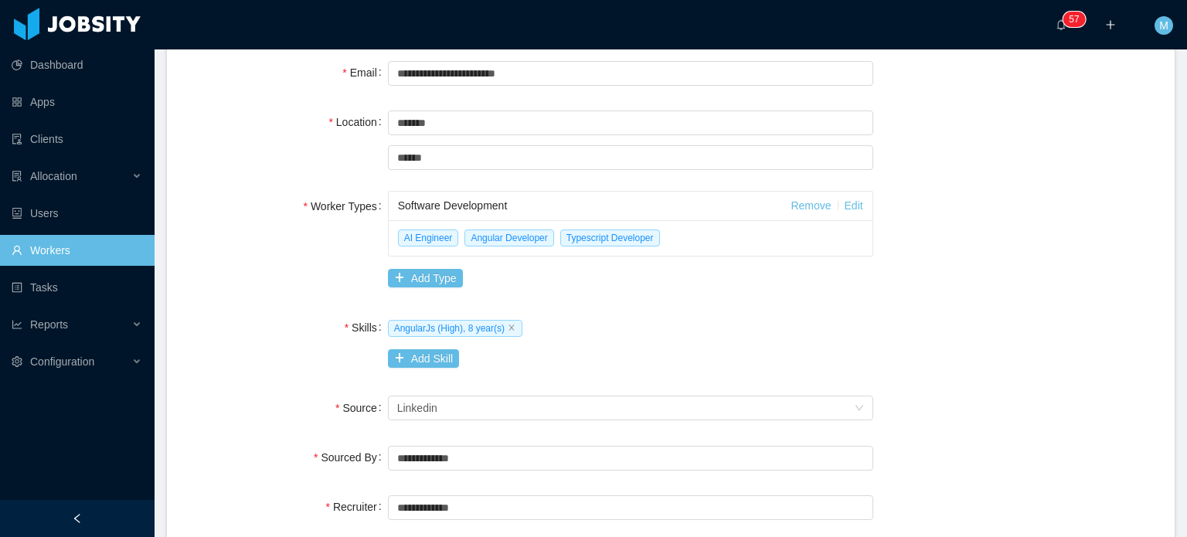
scroll to position [0, 0]
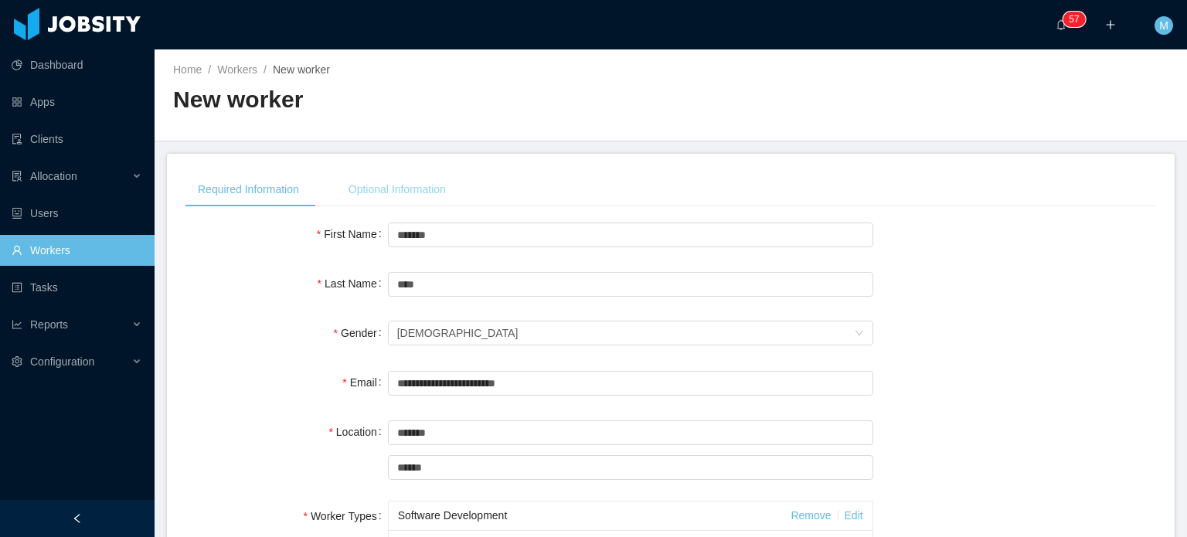
click at [381, 185] on div "Optional Information" at bounding box center [397, 189] width 122 height 35
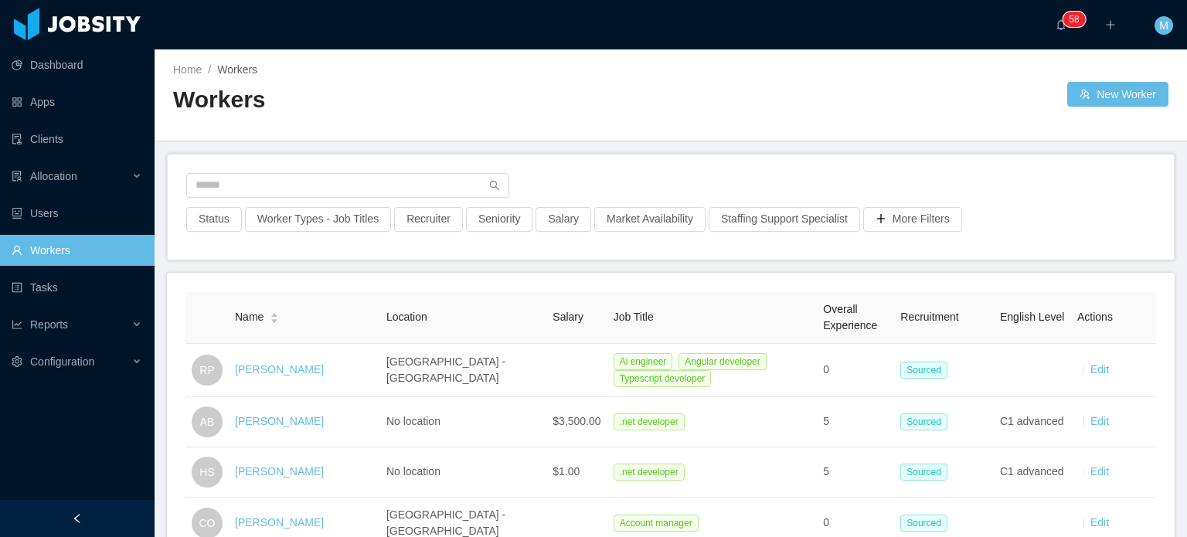
click at [290, 369] on link "Ricardo Pari" at bounding box center [279, 369] width 89 height 12
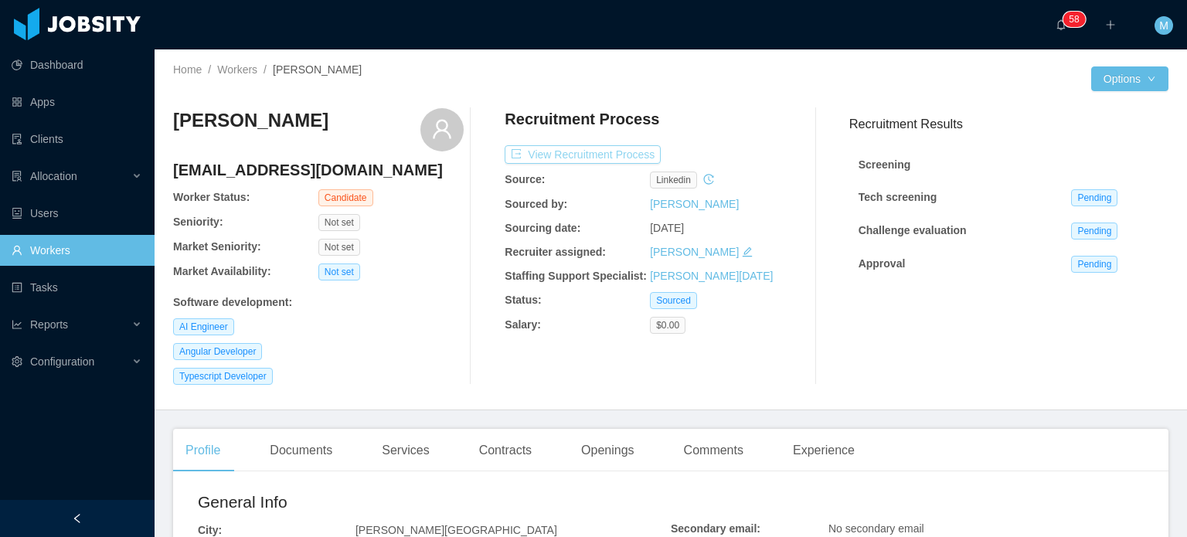
click at [569, 162] on button "View Recruitment Process" at bounding box center [583, 154] width 156 height 19
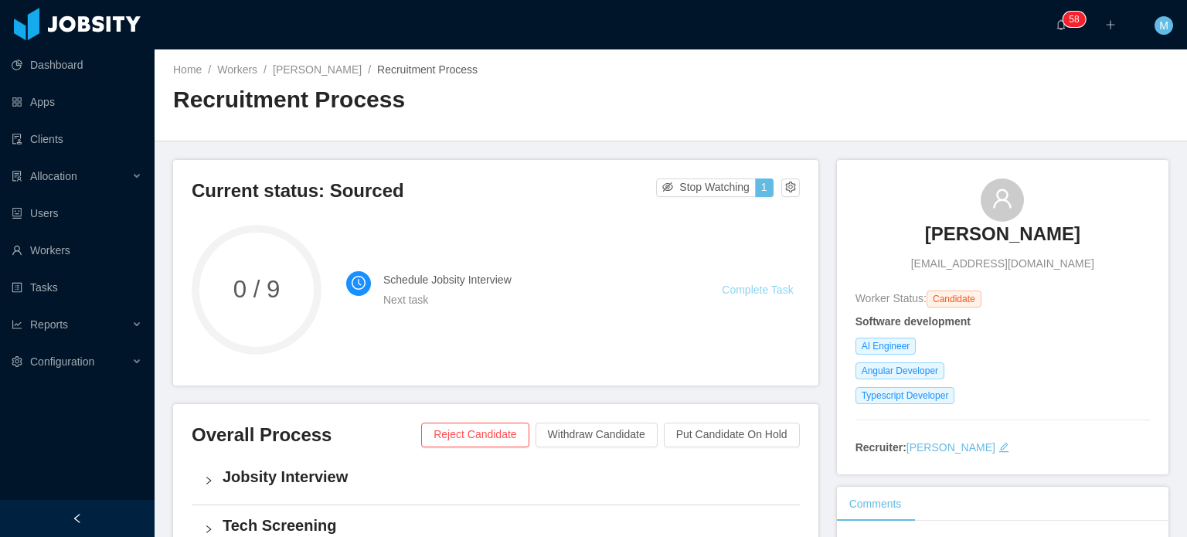
click at [722, 289] on link "Complete Task" at bounding box center [757, 290] width 71 height 12
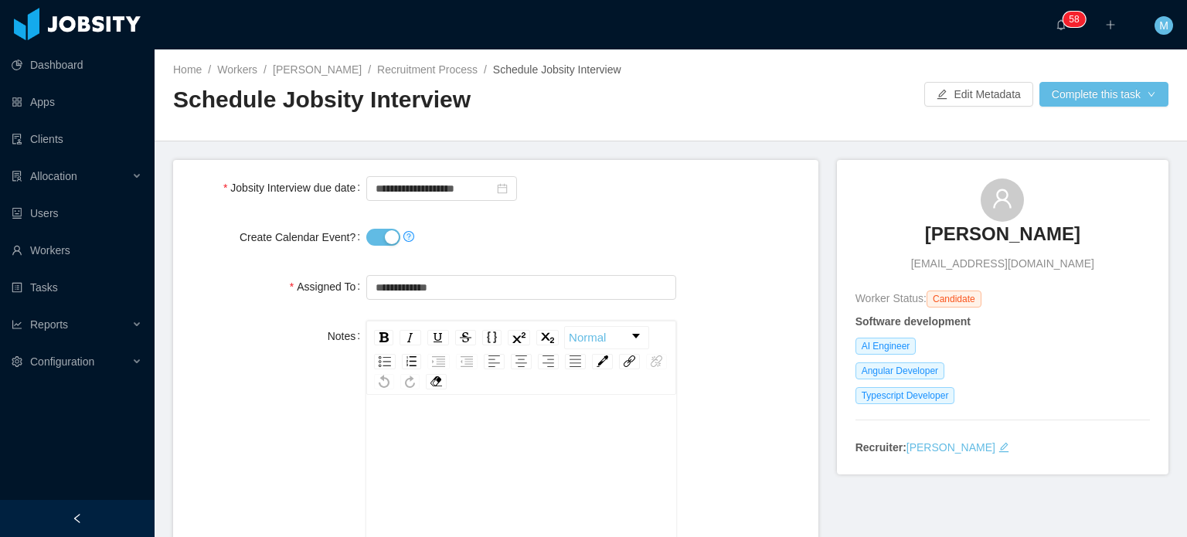
click at [382, 240] on button "Create Calendar Event?" at bounding box center [383, 237] width 34 height 17
click at [410, 189] on input "**********" at bounding box center [441, 188] width 151 height 25
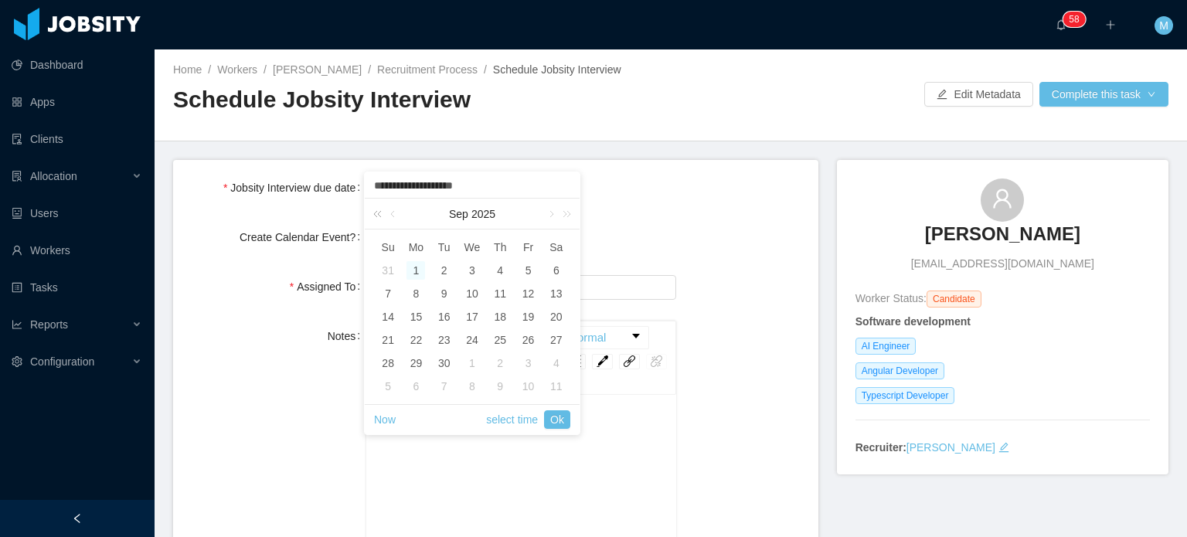
click at [380, 211] on link at bounding box center [380, 214] width 20 height 31
click at [390, 214] on link at bounding box center [394, 214] width 14 height 31
click at [485, 202] on link "2024" at bounding box center [483, 214] width 27 height 31
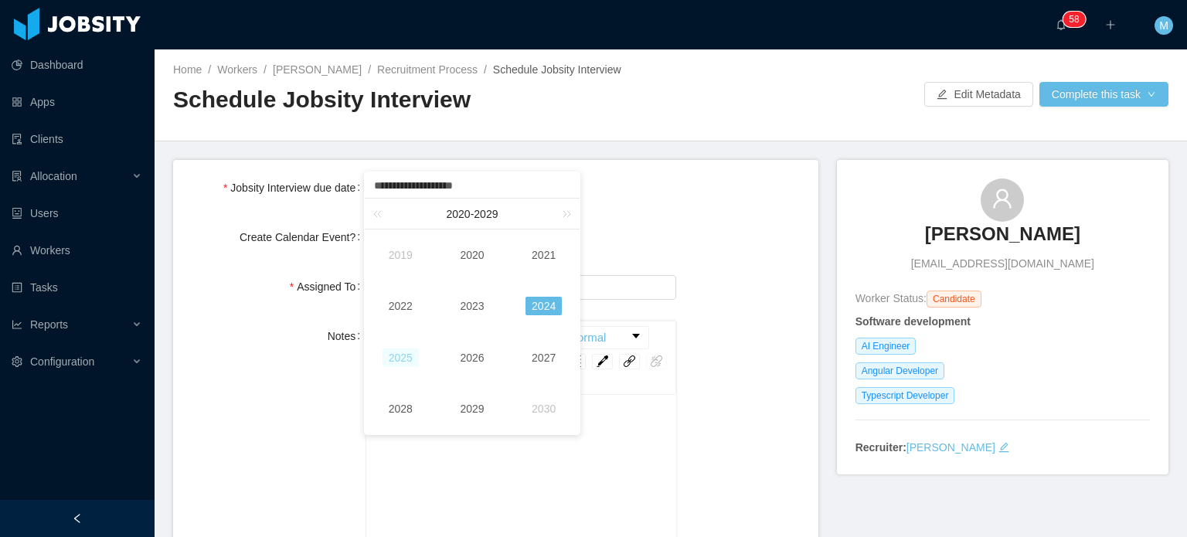
click at [399, 352] on link "2025" at bounding box center [401, 358] width 36 height 19
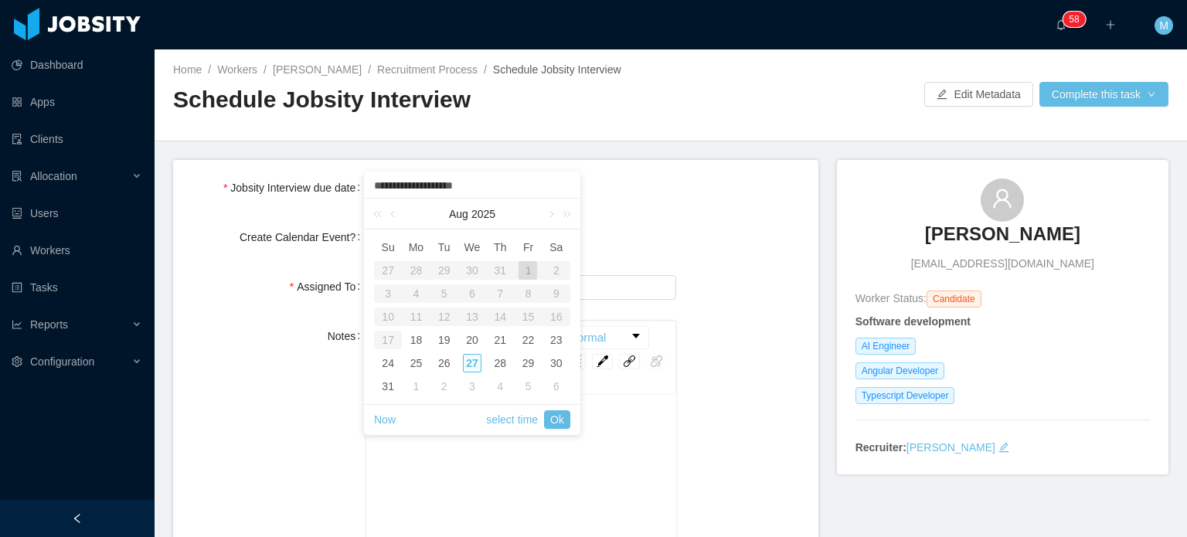
click at [472, 358] on div "27" at bounding box center [472, 363] width 19 height 19
type input "**********"
click at [562, 420] on link "Ok" at bounding box center [557, 419] width 26 height 19
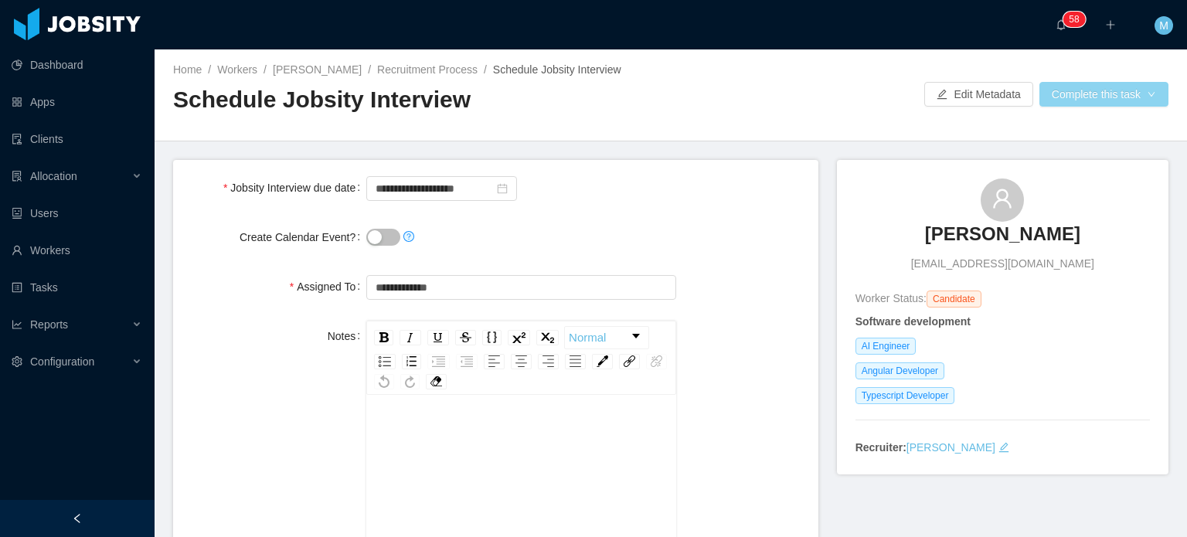
click at [1138, 91] on button "Complete this task" at bounding box center [1103, 94] width 129 height 25
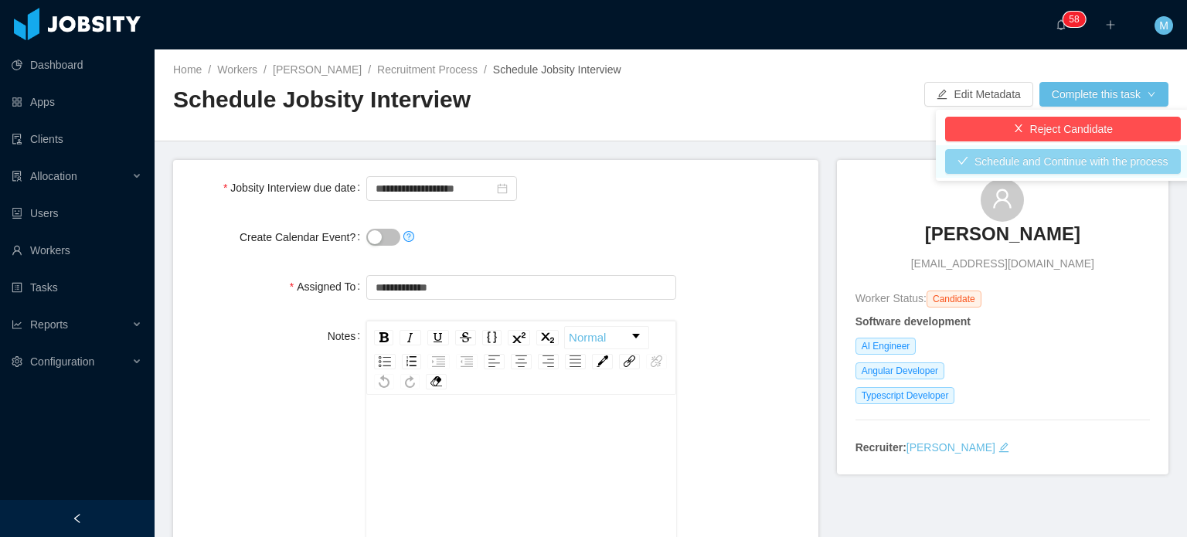
click at [1052, 169] on button "Schedule and Continue with the process" at bounding box center [1063, 161] width 236 height 25
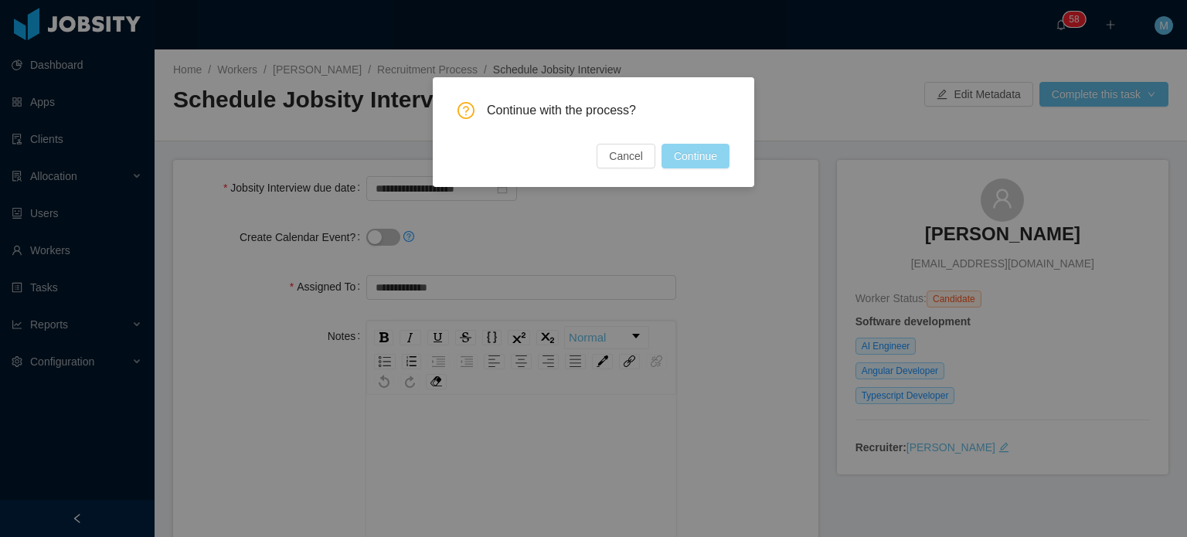
click at [716, 156] on button "Continue" at bounding box center [696, 156] width 68 height 25
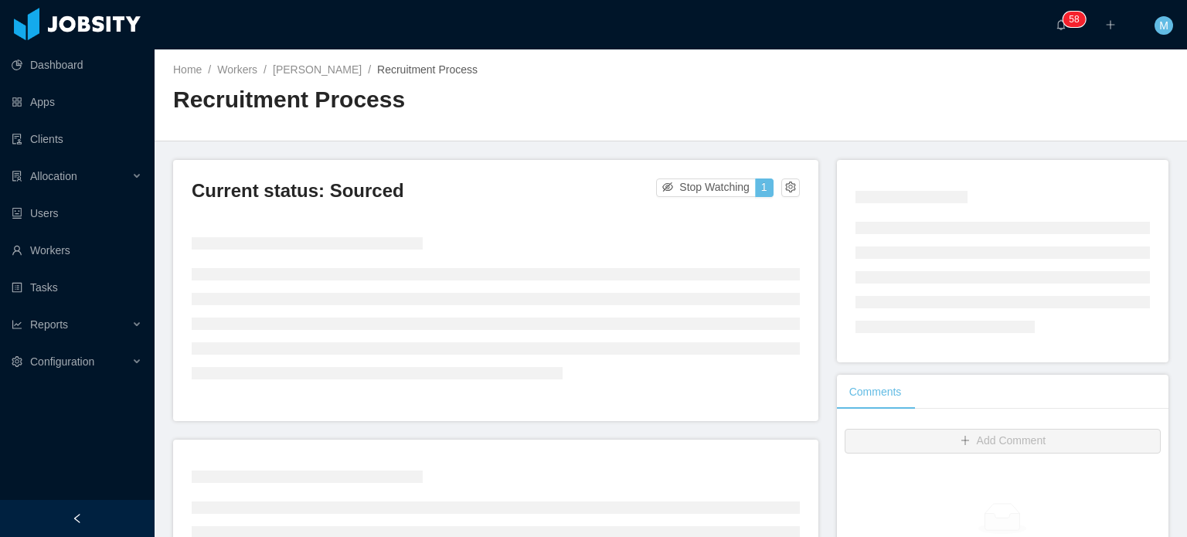
click at [49, 394] on div "Dashboard Apps Clients Allocation Users Workers Tasks Reports Configuration" at bounding box center [77, 231] width 155 height 463
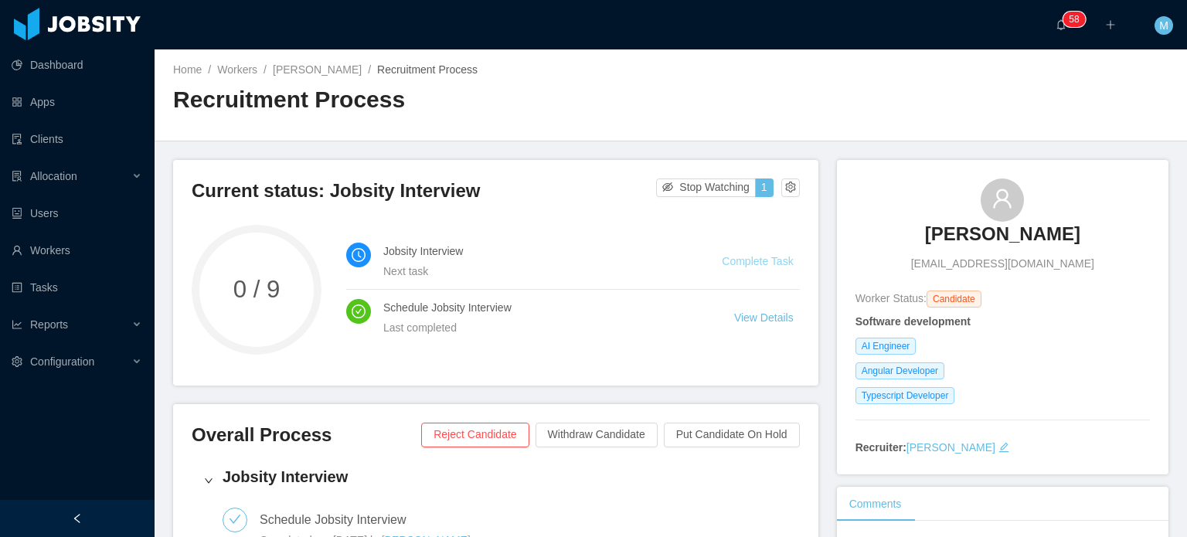
click at [722, 266] on link "Complete Task" at bounding box center [757, 261] width 71 height 12
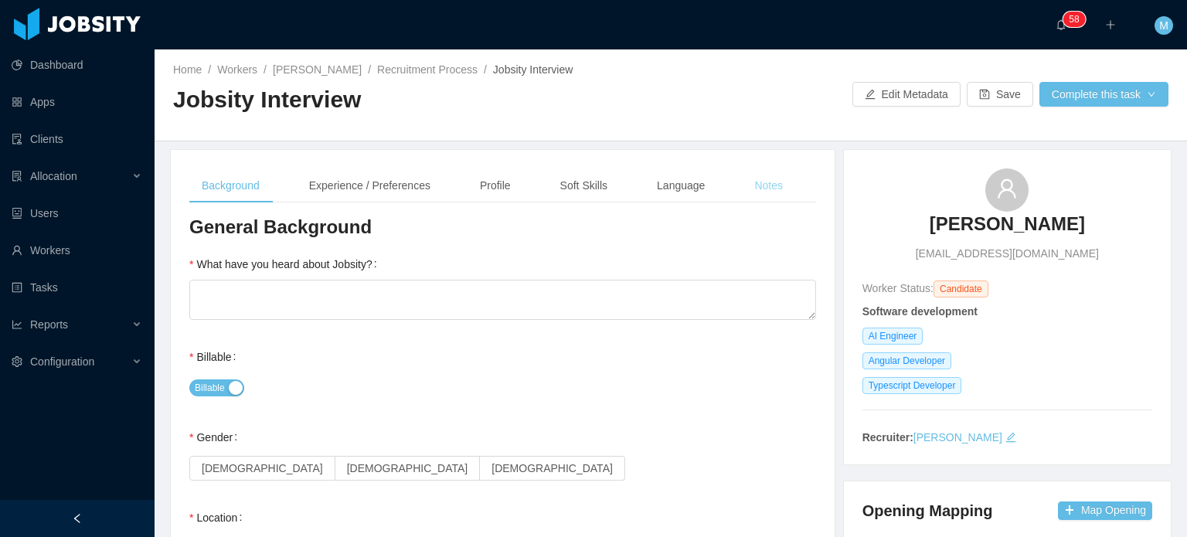
click at [785, 176] on div "Notes" at bounding box center [768, 185] width 53 height 35
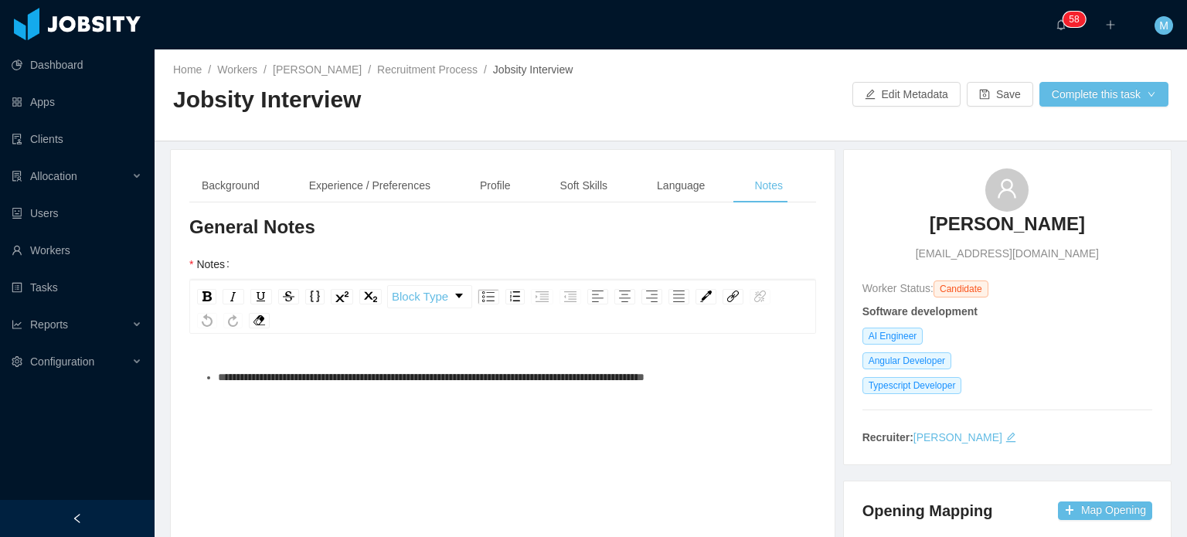
click at [471, 402] on div "**********" at bounding box center [503, 497] width 603 height 270
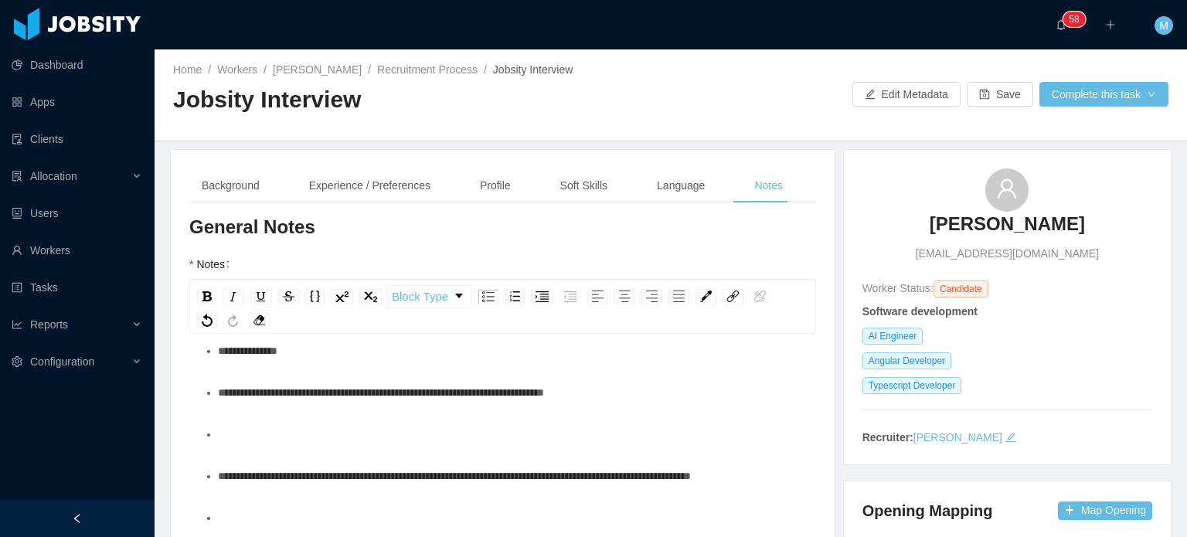
scroll to position [71, 0]
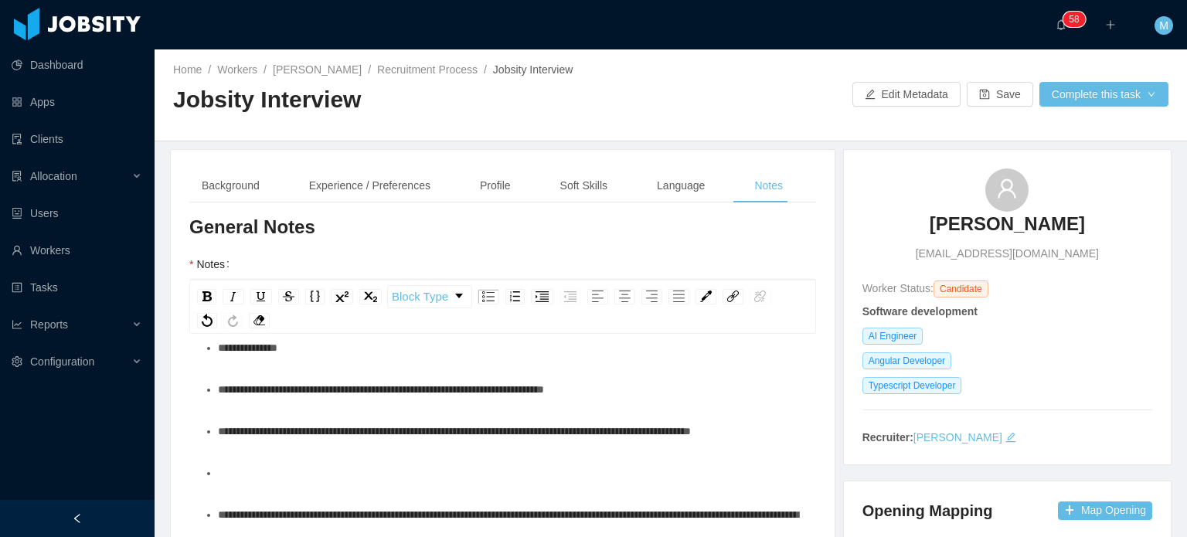
click at [620, 389] on div "**********" at bounding box center [511, 389] width 587 height 31
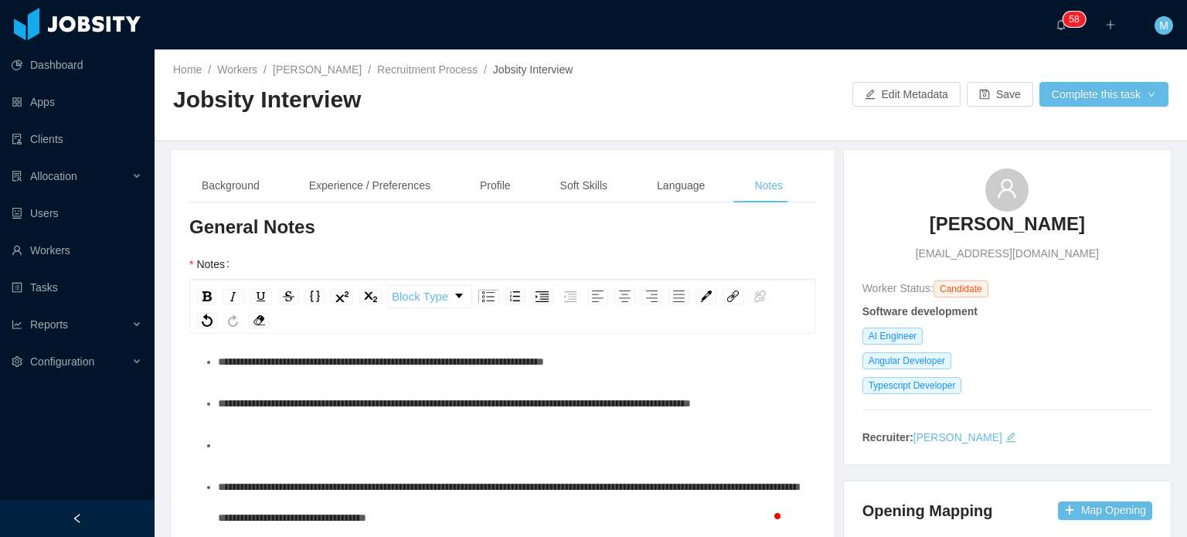
click at [587, 419] on div "**********" at bounding box center [511, 403] width 587 height 31
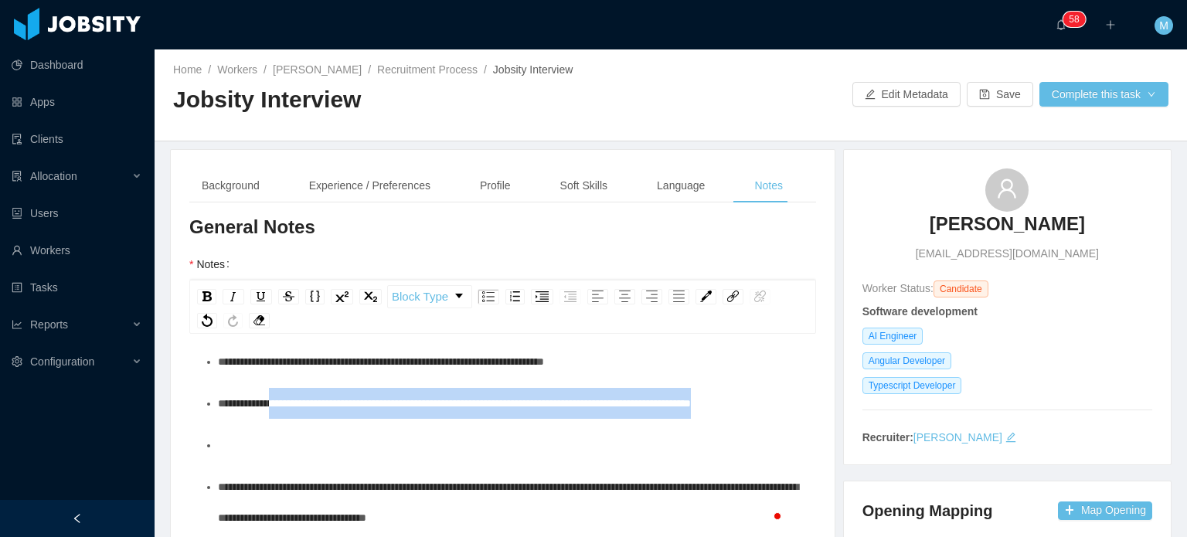
drag, startPoint x: 297, startPoint y: 440, endPoint x: 278, endPoint y: 404, distance: 40.1
click at [278, 404] on div "**********" at bounding box center [511, 403] width 587 height 31
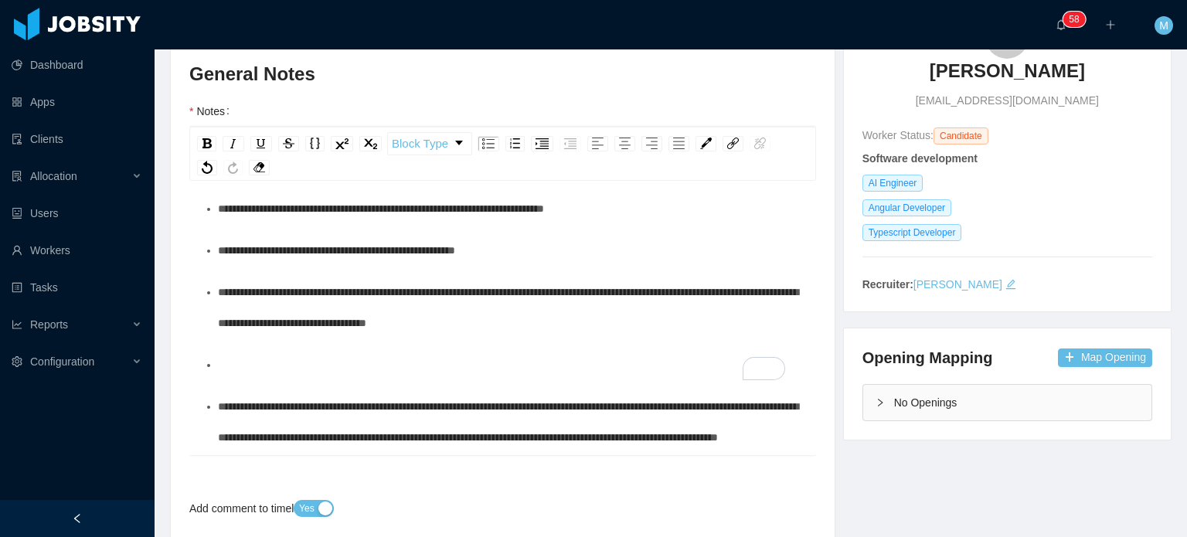
scroll to position [155, 0]
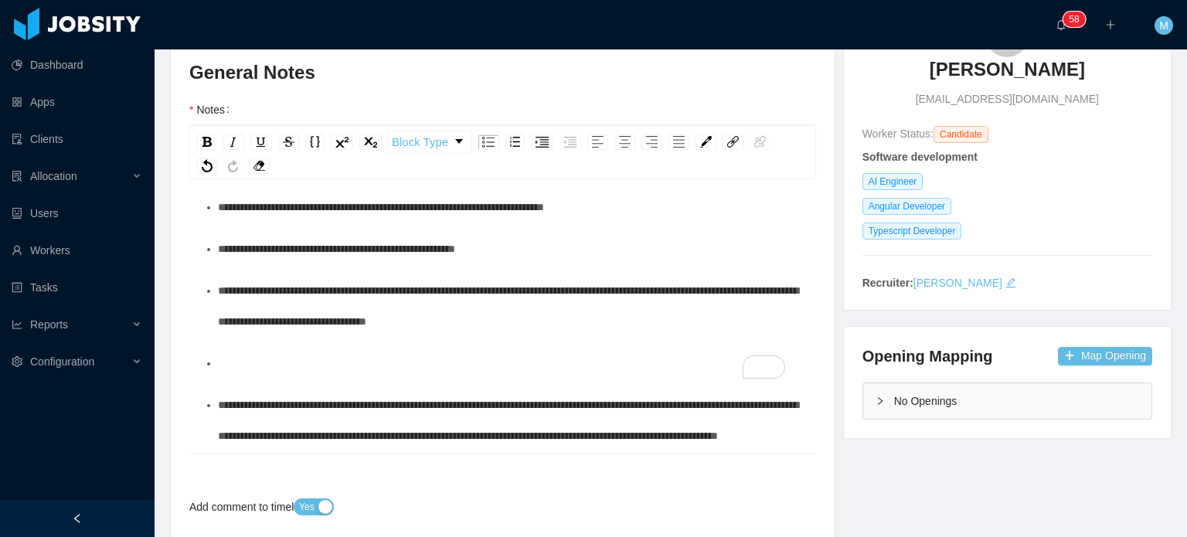
click at [413, 356] on div "To enrich screen reader interactions, please activate Accessibility in Grammarl…" at bounding box center [511, 363] width 587 height 31
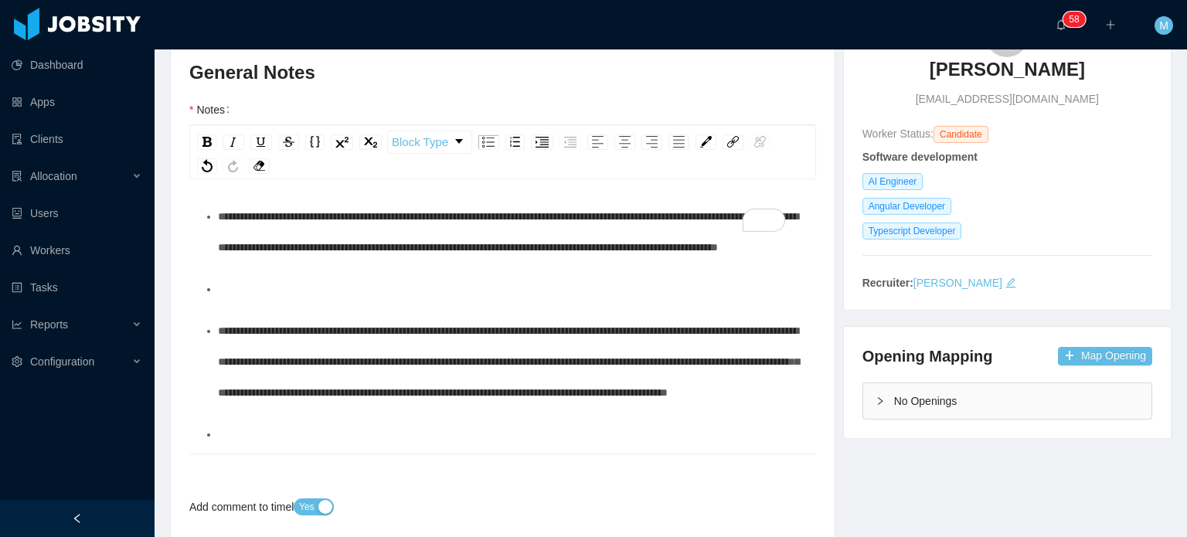
scroll to position [253, 0]
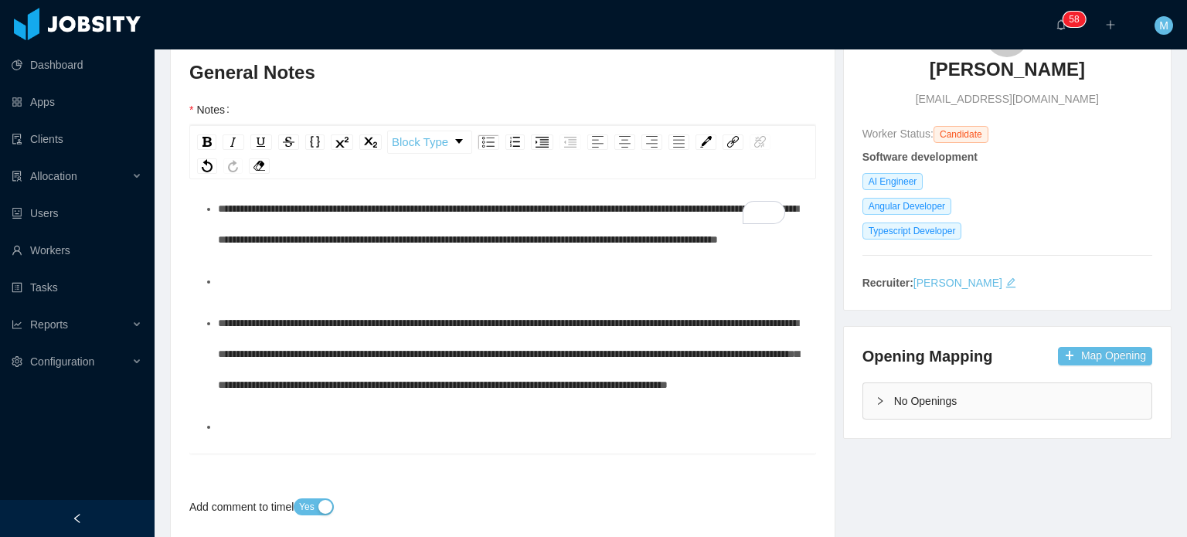
click at [481, 297] on div "To enrich screen reader interactions, please activate Accessibility in Grammarl…" at bounding box center [511, 281] width 587 height 31
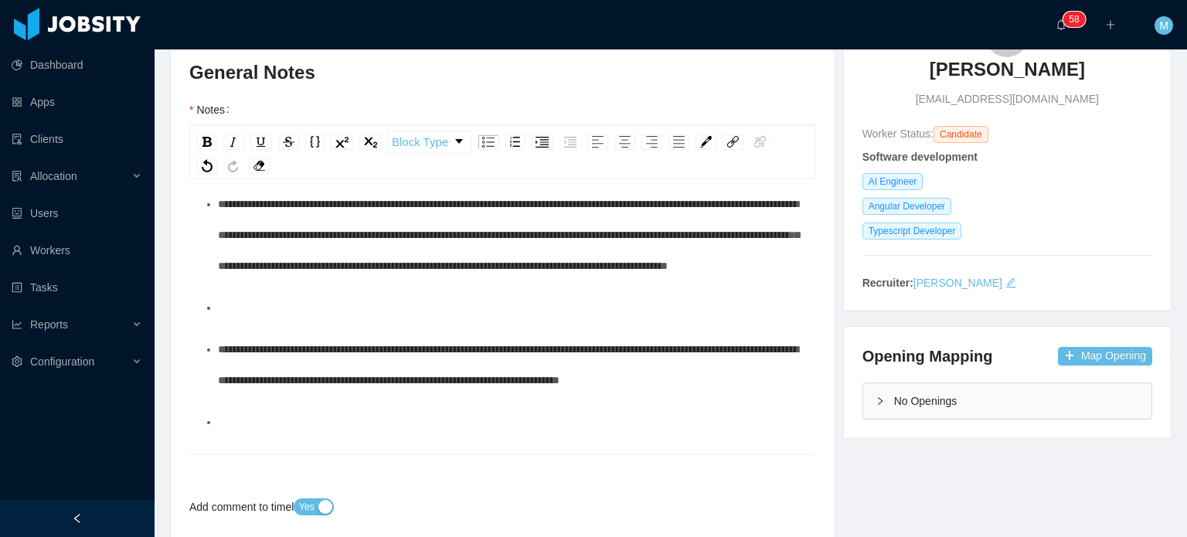
scroll to position [331, 0]
click at [400, 323] on div "To enrich screen reader interactions, please activate Accessibility in Grammarl…" at bounding box center [511, 307] width 587 height 31
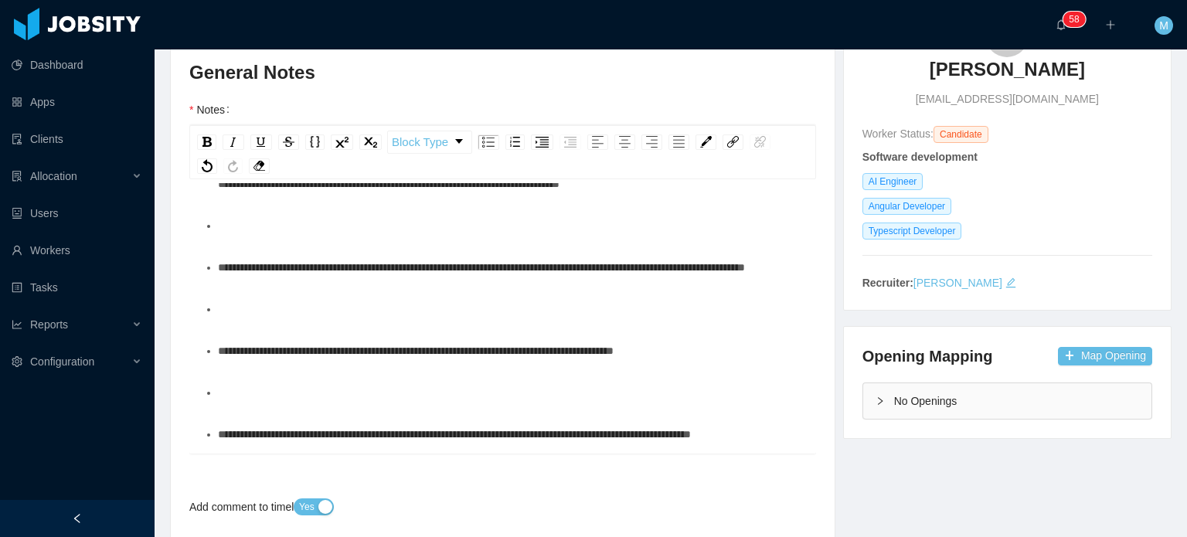
scroll to position [485, 0]
click at [386, 241] on div "To enrich screen reader interactions, please activate Accessibility in Grammarl…" at bounding box center [511, 225] width 587 height 31
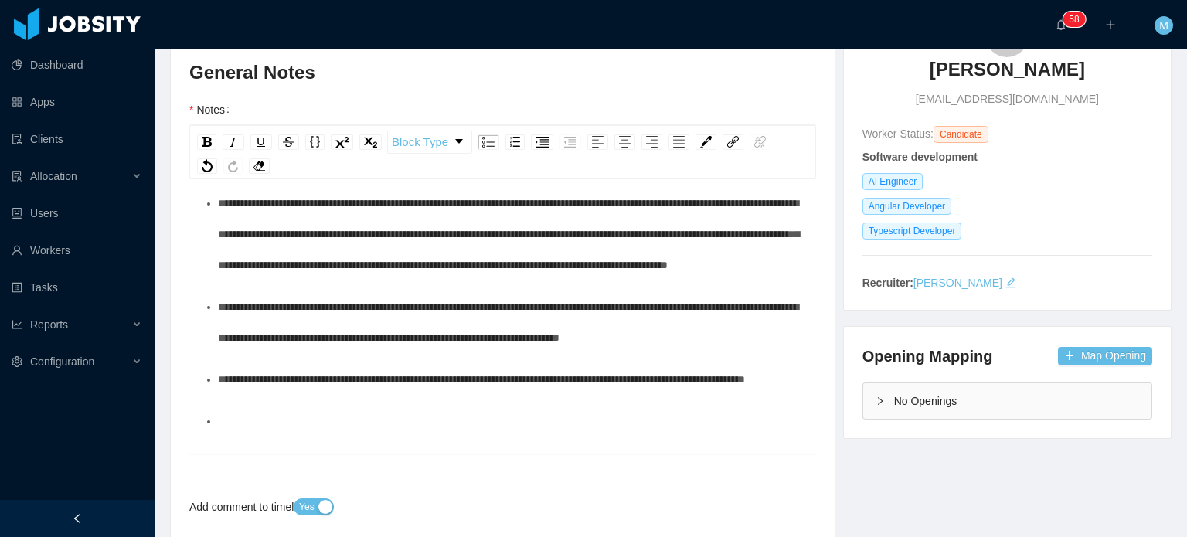
scroll to position [0, 0]
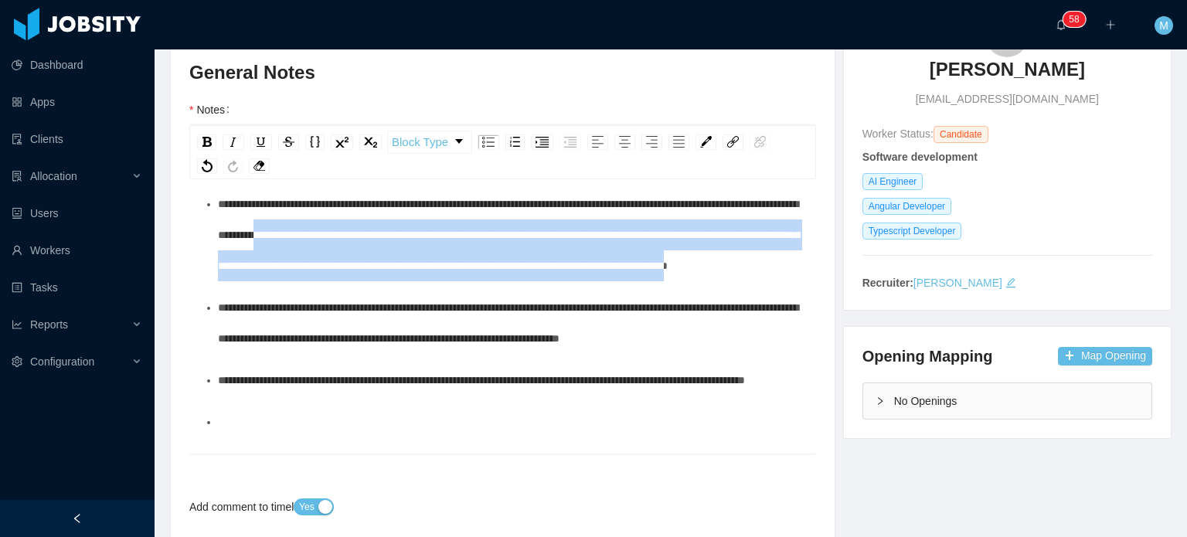
drag, startPoint x: 503, startPoint y: 304, endPoint x: 523, endPoint y: 321, distance: 26.3
click at [523, 271] on span "**********" at bounding box center [508, 235] width 581 height 73
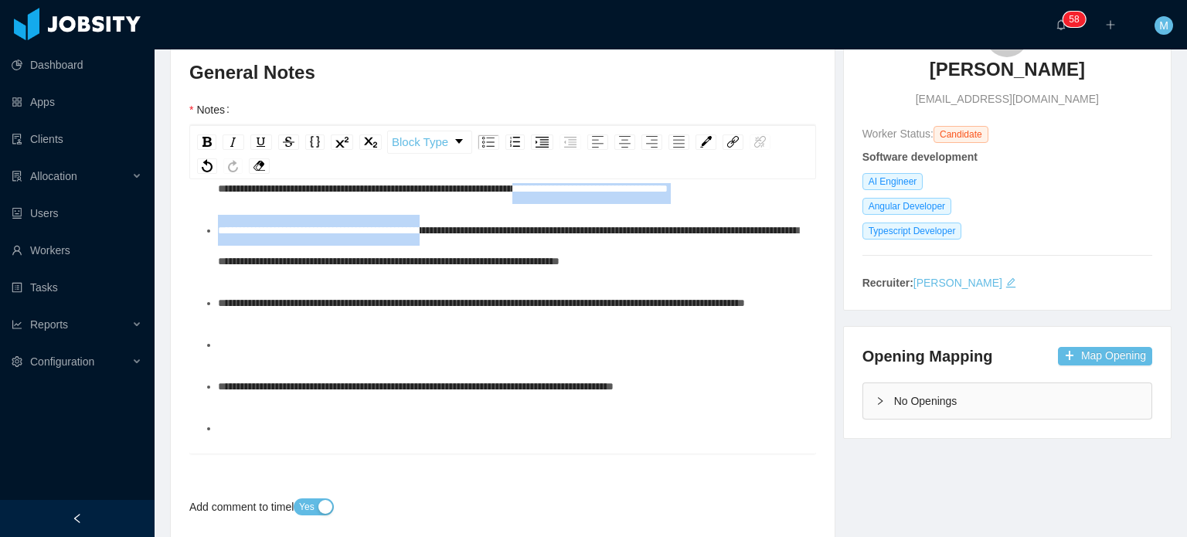
drag, startPoint x: 361, startPoint y: 258, endPoint x: 478, endPoint y: 283, distance: 120.0
click at [478, 283] on ul "**********" at bounding box center [503, 324] width 603 height 1051
click at [478, 277] on div "**********" at bounding box center [511, 246] width 587 height 62
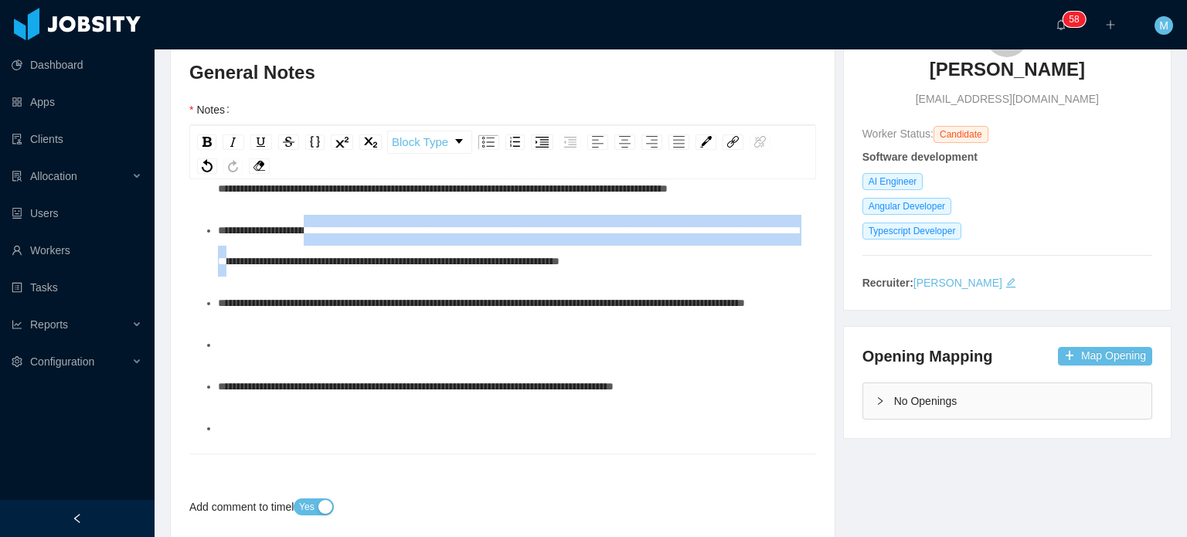
drag, startPoint x: 327, startPoint y: 293, endPoint x: 456, endPoint y: 350, distance: 141.2
click at [455, 277] on div "**********" at bounding box center [511, 246] width 587 height 62
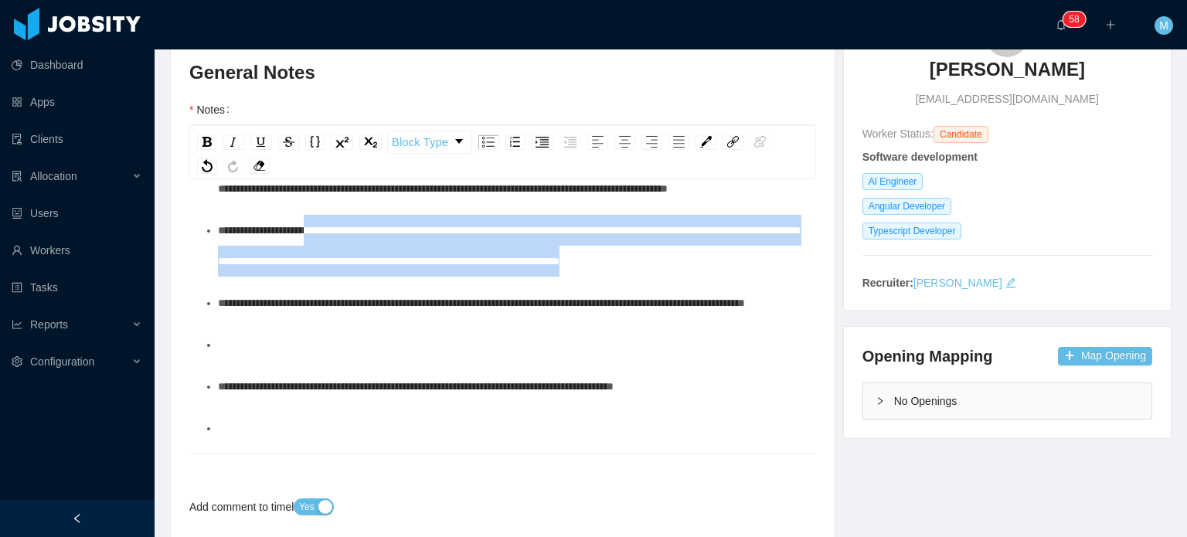
click at [458, 277] on div "**********" at bounding box center [511, 246] width 587 height 62
click at [422, 277] on div "**********" at bounding box center [511, 246] width 587 height 62
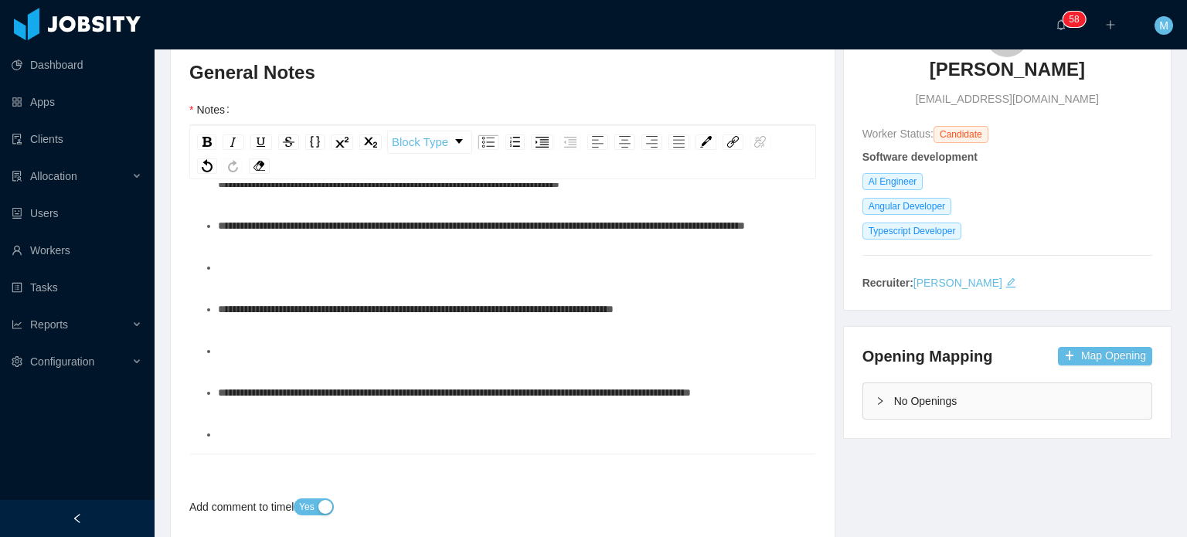
click at [409, 283] on div "To enrich screen reader interactions, please activate Accessibility in Grammarl…" at bounding box center [511, 267] width 587 height 31
click at [403, 283] on div "To enrich screen reader interactions, please activate Accessibility in Grammarl…" at bounding box center [511, 267] width 587 height 31
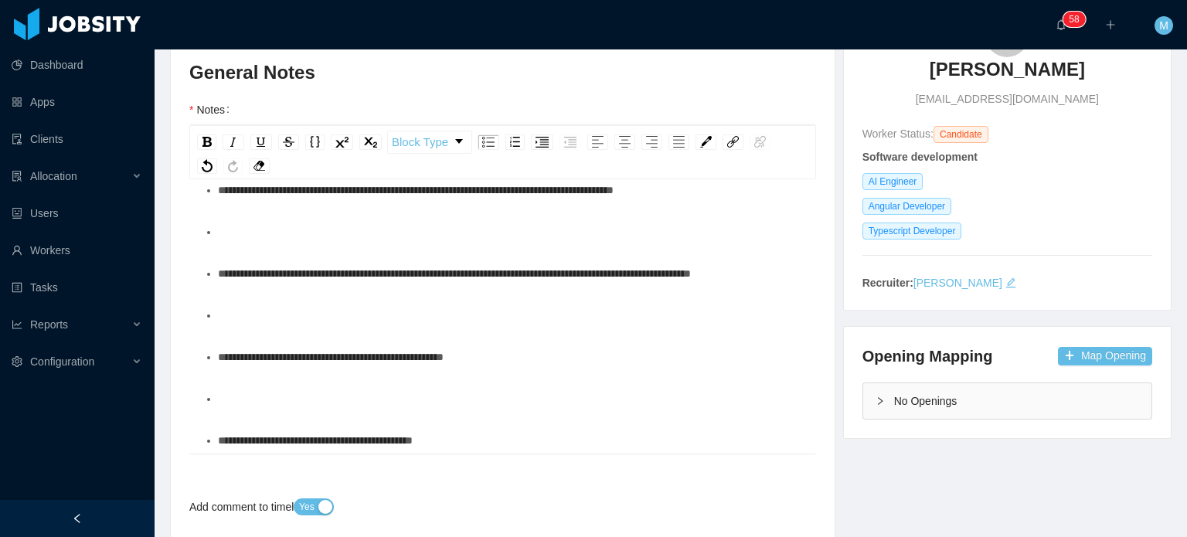
click at [393, 247] on div "To enrich screen reader interactions, please activate Accessibility in Grammarl…" at bounding box center [511, 231] width 587 height 31
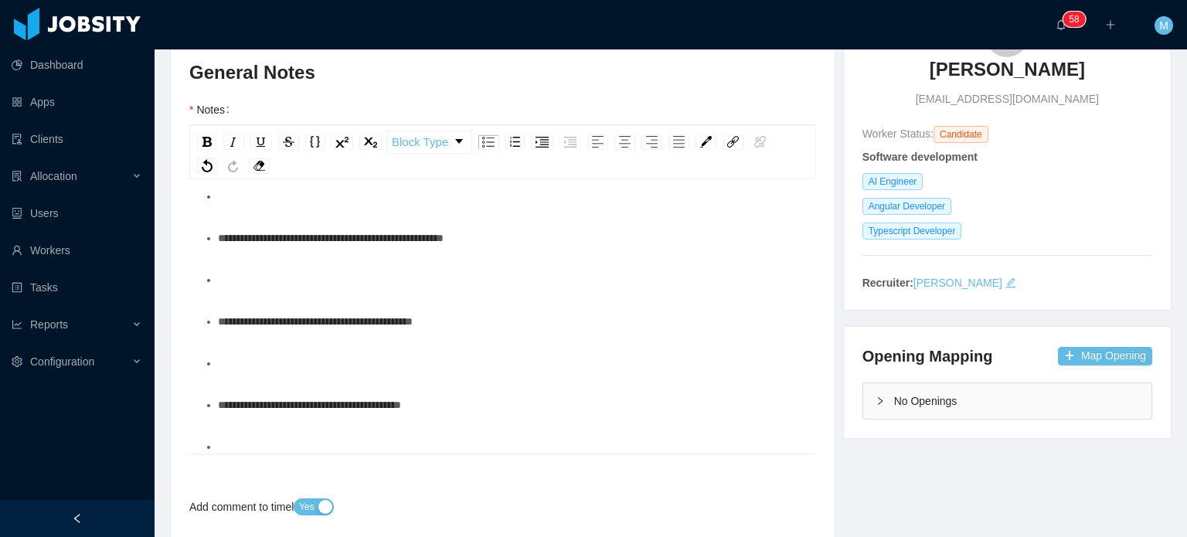
click at [346, 338] on ul "**********" at bounding box center [503, 51] width 603 height 968
click at [350, 212] on div "To enrich screen reader interactions, please activate Accessibility in Grammarl…" at bounding box center [511, 196] width 587 height 31
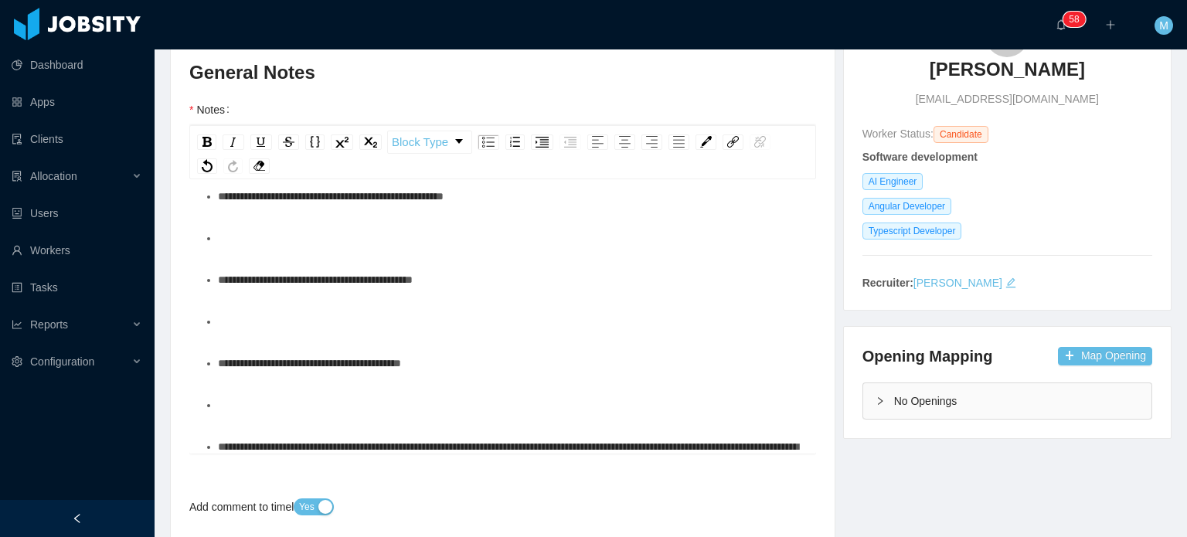
click at [435, 378] on ul "**********" at bounding box center [503, 30] width 603 height 926
click at [396, 253] on div "To enrich screen reader interactions, please activate Accessibility in Grammarl…" at bounding box center [511, 238] width 587 height 31
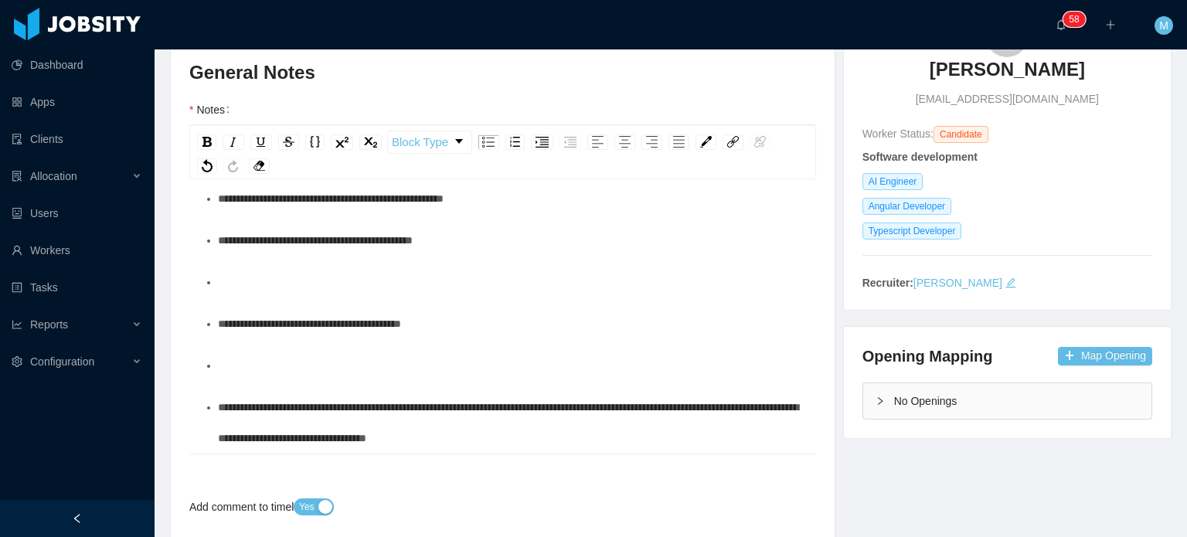
drag, startPoint x: 537, startPoint y: 237, endPoint x: 787, endPoint y: 241, distance: 249.7
click at [787, 241] on div "**********" at bounding box center [502, 318] width 627 height 270
click at [691, 162] on span "**********" at bounding box center [454, 156] width 473 height 11
drag, startPoint x: 784, startPoint y: 236, endPoint x: 540, endPoint y: 243, distance: 243.6
click at [540, 172] on div "**********" at bounding box center [511, 156] width 587 height 31
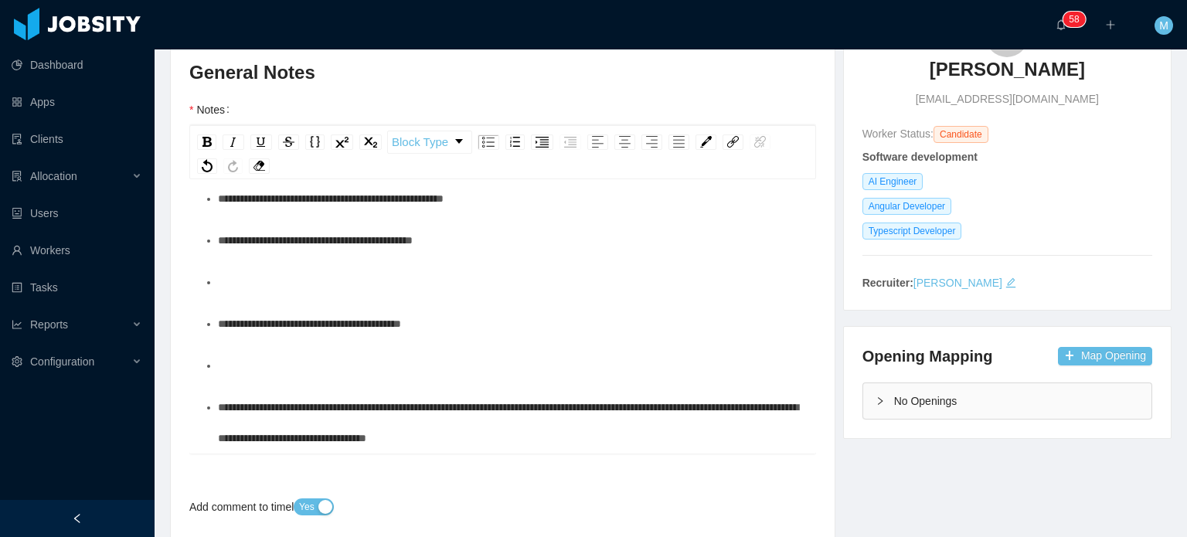
click at [352, 298] on div "To enrich screen reader interactions, please activate Accessibility in Grammarl…" at bounding box center [511, 282] width 587 height 31
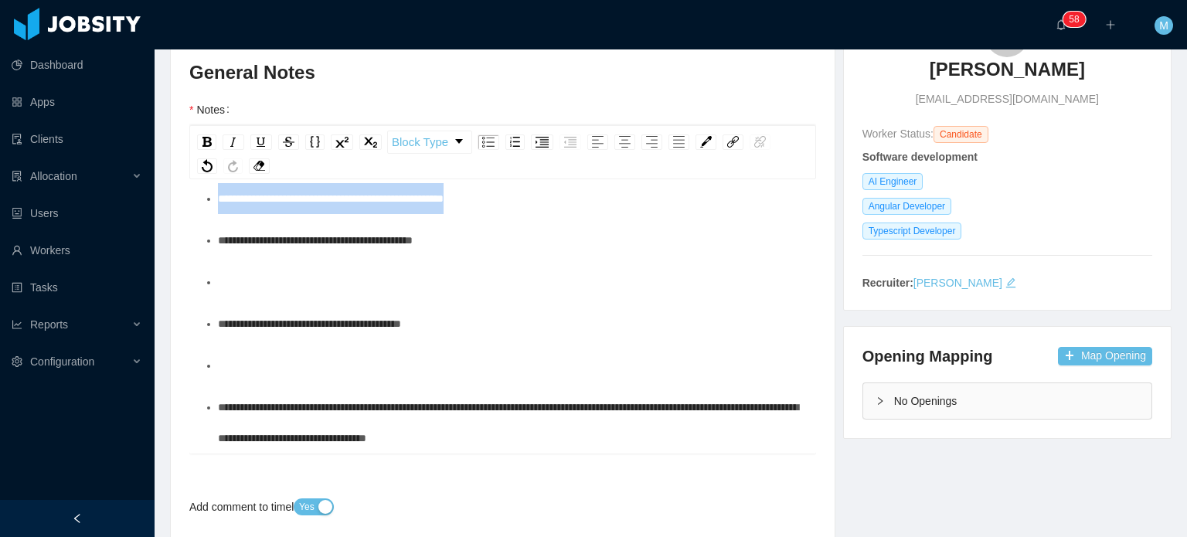
drag, startPoint x: 487, startPoint y: 284, endPoint x: 183, endPoint y: 277, distance: 303.8
click at [183, 277] on div "Background Experience / Preferences Profile Soft Skills Language Notes General …" at bounding box center [503, 463] width 664 height 936
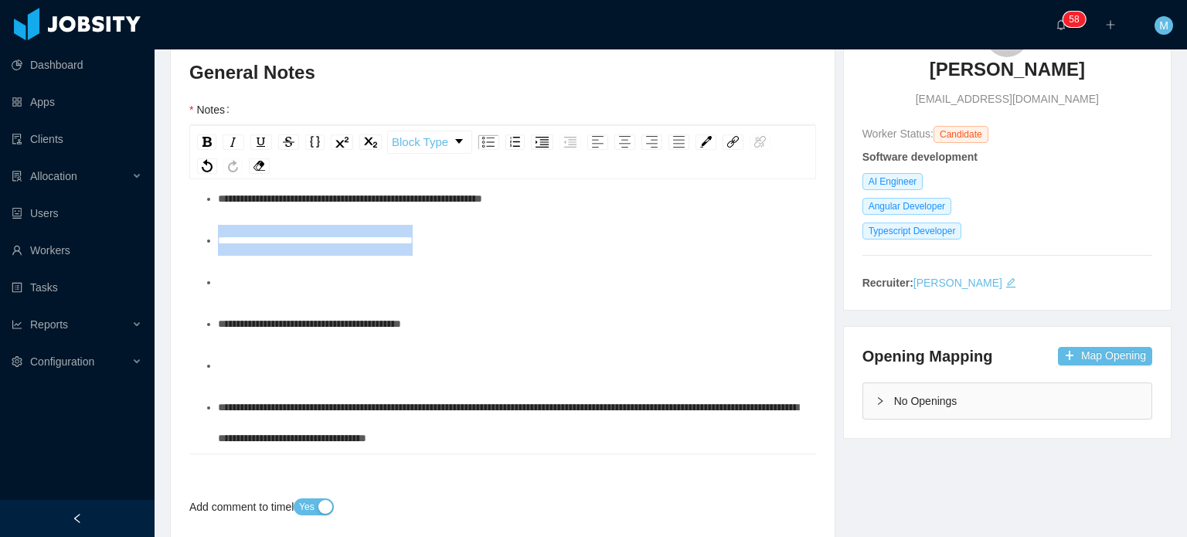
drag, startPoint x: 436, startPoint y: 296, endPoint x: 155, endPoint y: 281, distance: 281.0
click at [155, 281] on div "Background Experience / Preferences Profile Soft Skills Language Notes General …" at bounding box center [671, 463] width 1040 height 937
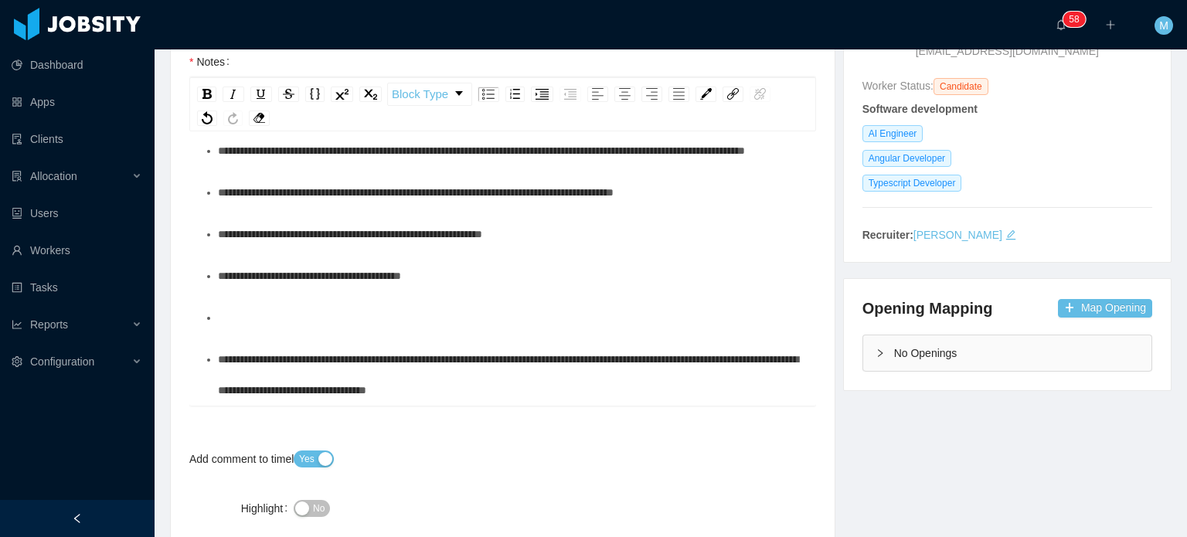
click at [336, 321] on div "To enrich screen reader interactions, please activate Accessibility in Grammarl…" at bounding box center [511, 317] width 587 height 31
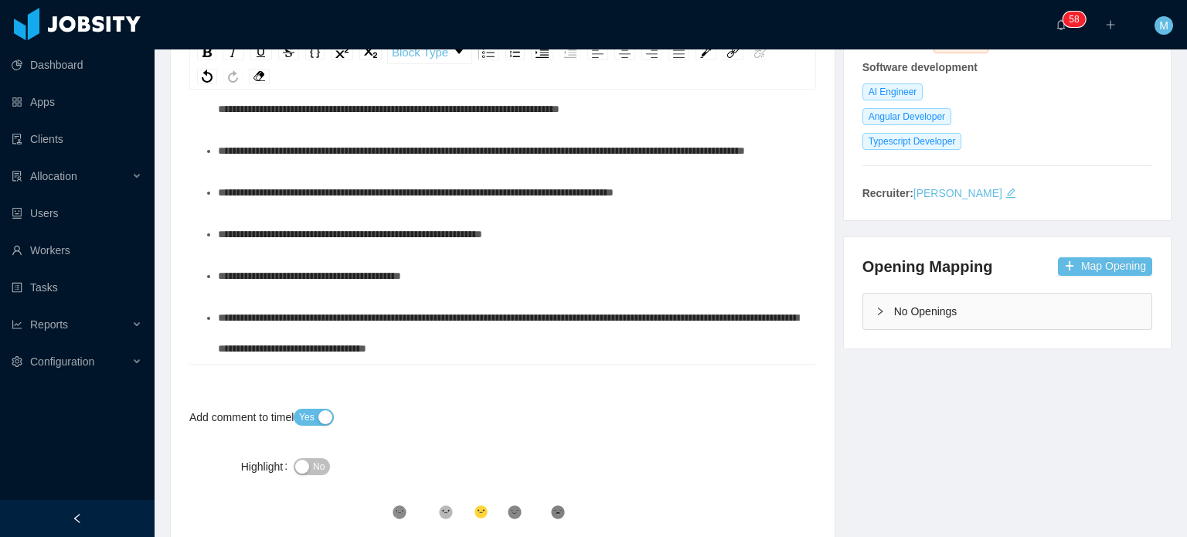
click at [544, 349] on div "**********" at bounding box center [511, 333] width 587 height 62
drag, startPoint x: 530, startPoint y: 332, endPoint x: 601, endPoint y: 345, distance: 72.4
click at [573, 333] on div "**********" at bounding box center [511, 333] width 587 height 62
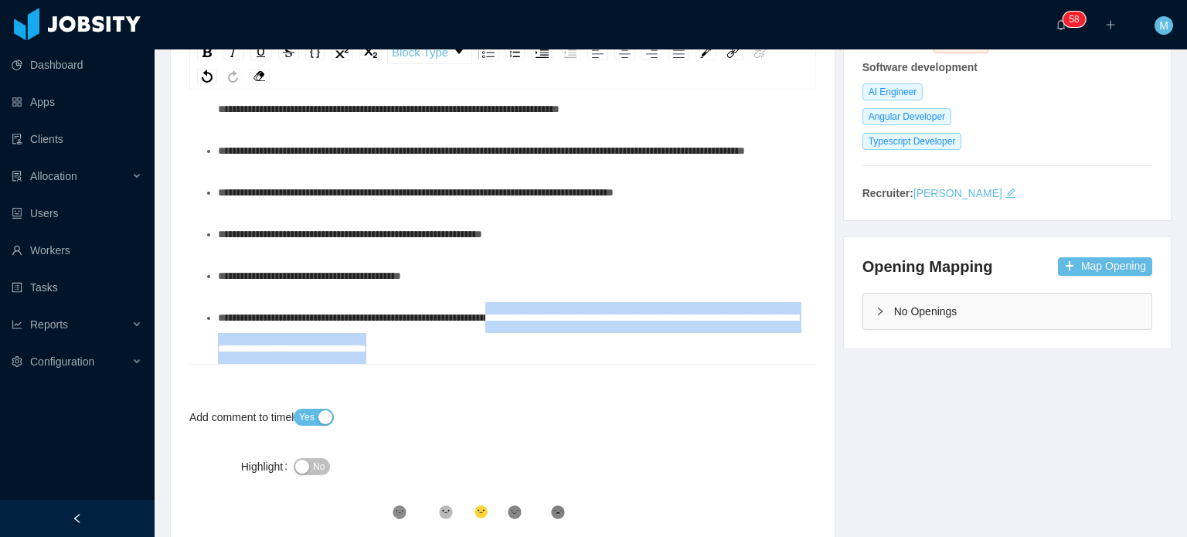
click at [603, 346] on div "**********" at bounding box center [511, 333] width 587 height 62
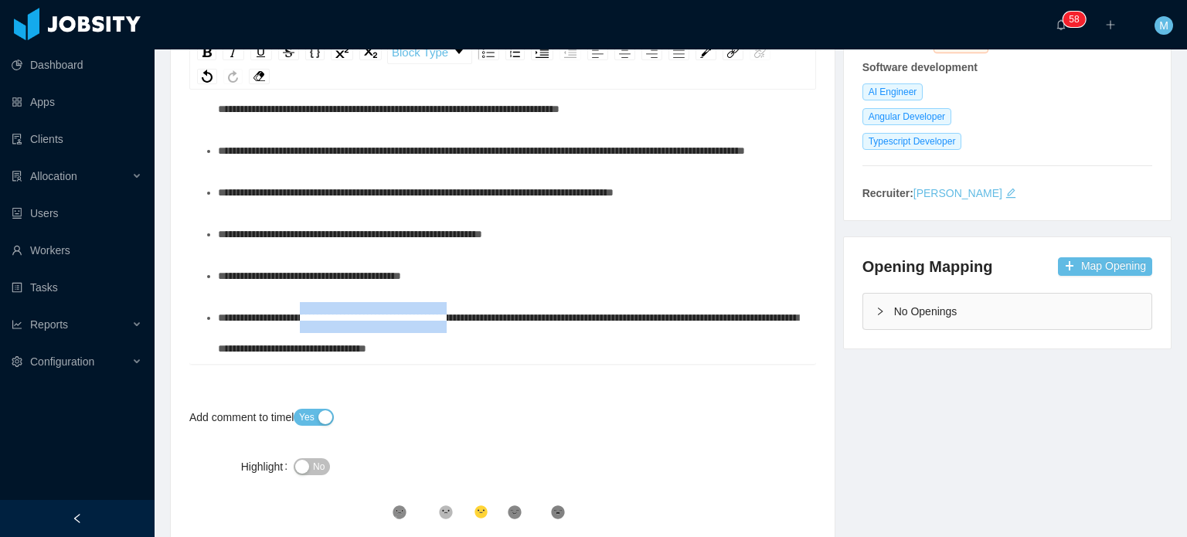
drag, startPoint x: 481, startPoint y: 317, endPoint x: 316, endPoint y: 314, distance: 164.6
click at [316, 314] on span "**********" at bounding box center [508, 333] width 580 height 42
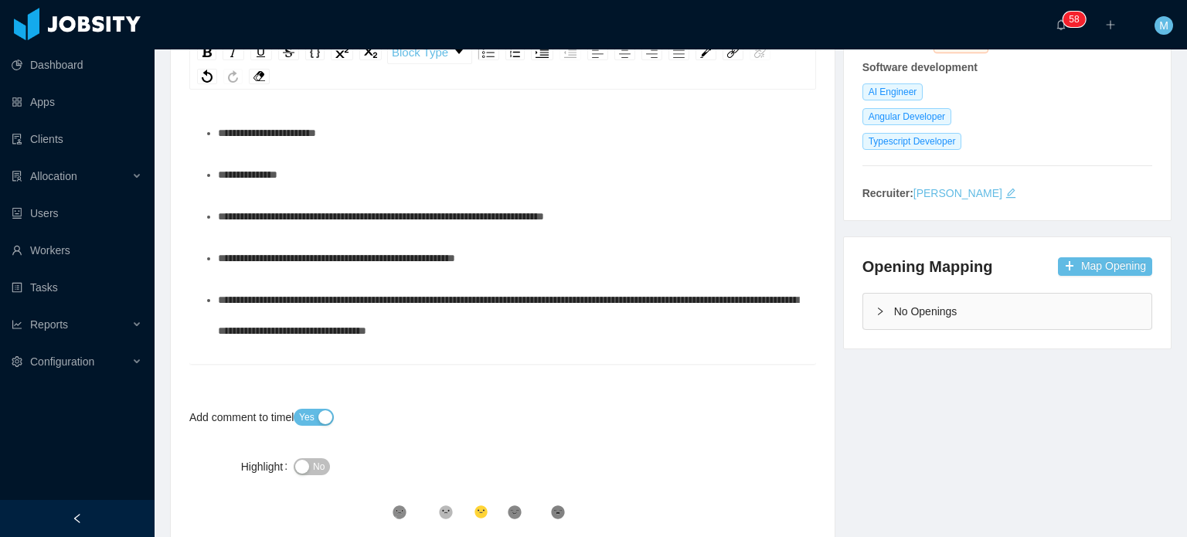
click at [383, 206] on div "**********" at bounding box center [511, 216] width 587 height 31
click at [400, 183] on div "**********" at bounding box center [511, 174] width 587 height 31
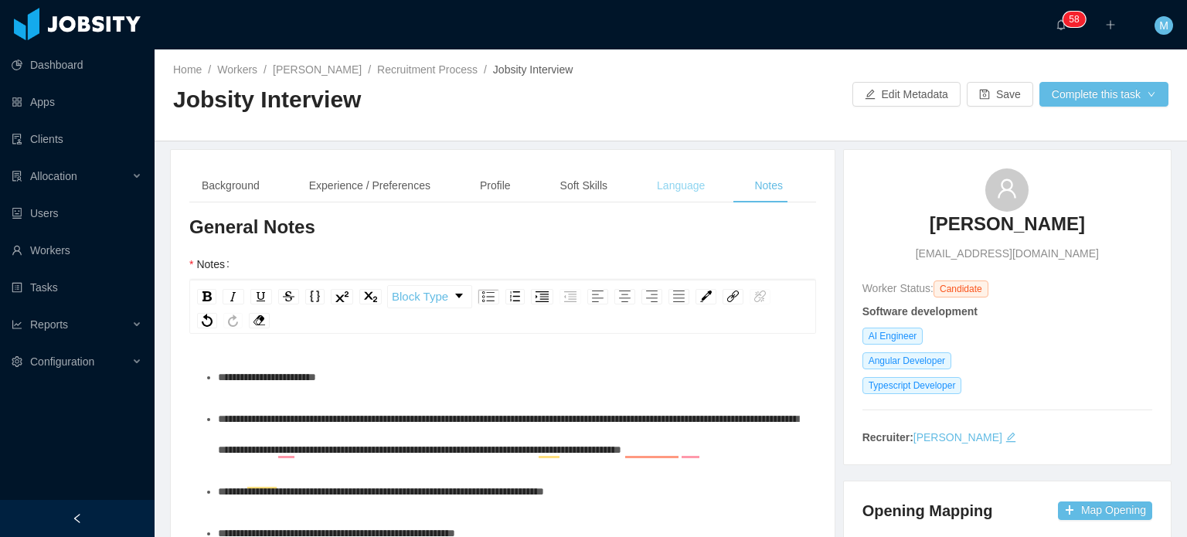
click at [681, 183] on div "Language" at bounding box center [681, 185] width 73 height 35
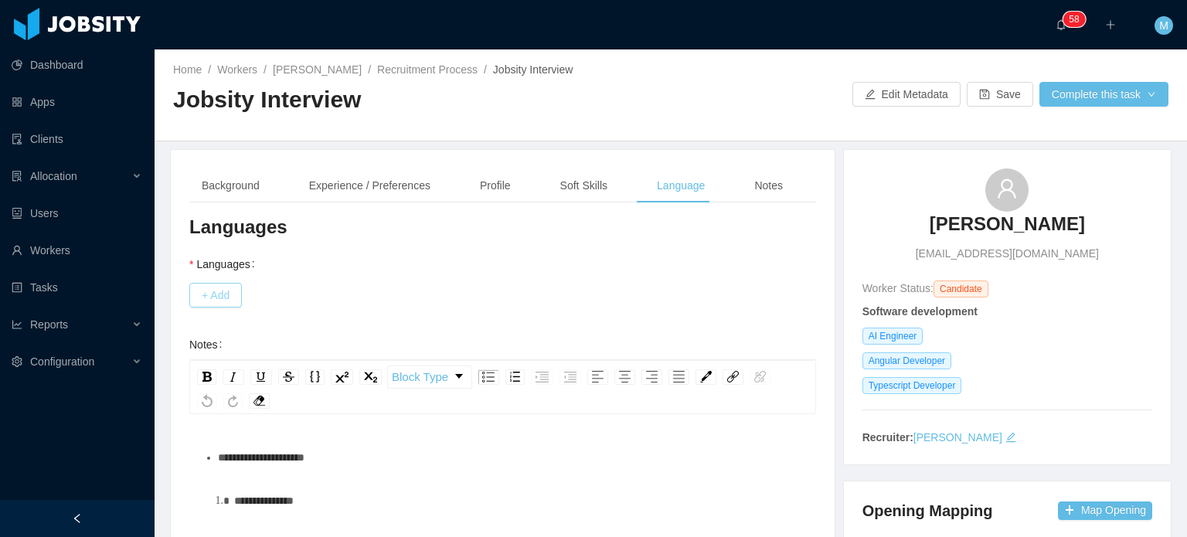
click at [218, 292] on button "+ Add" at bounding box center [215, 295] width 53 height 25
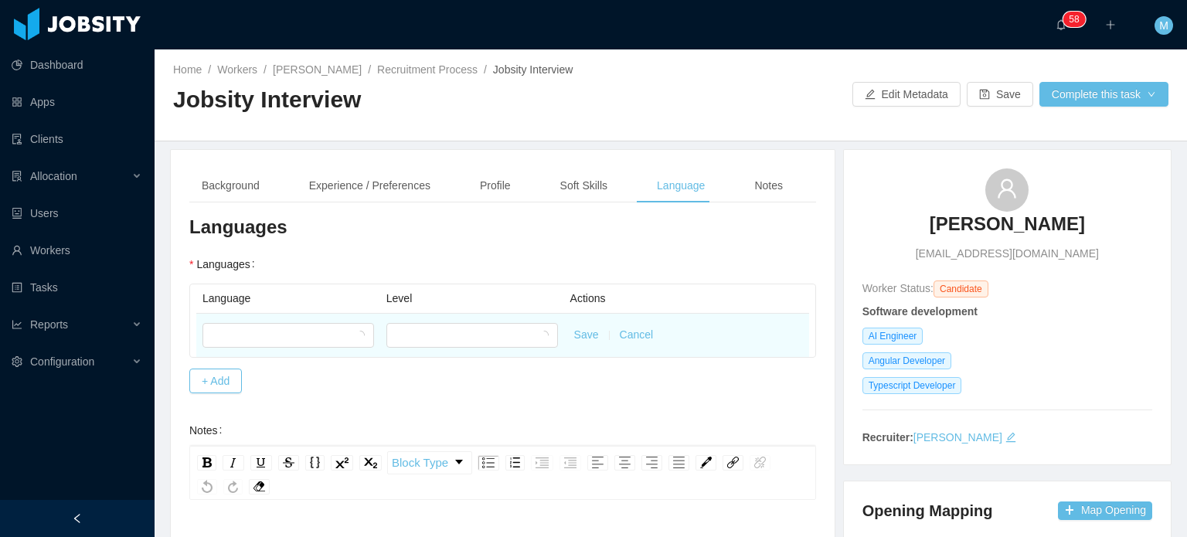
click at [255, 314] on td at bounding box center [288, 335] width 184 height 43
click at [255, 324] on div at bounding box center [283, 335] width 143 height 23
type input "****"
click at [413, 327] on div at bounding box center [467, 335] width 143 height 23
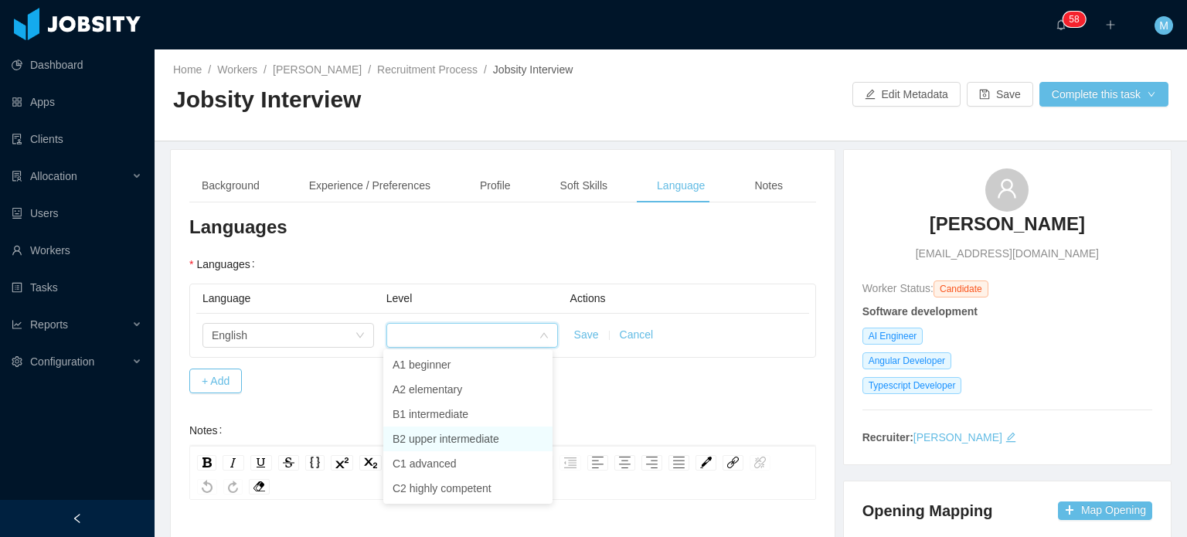
click at [414, 433] on li "B2 upper intermediate" at bounding box center [467, 439] width 169 height 25
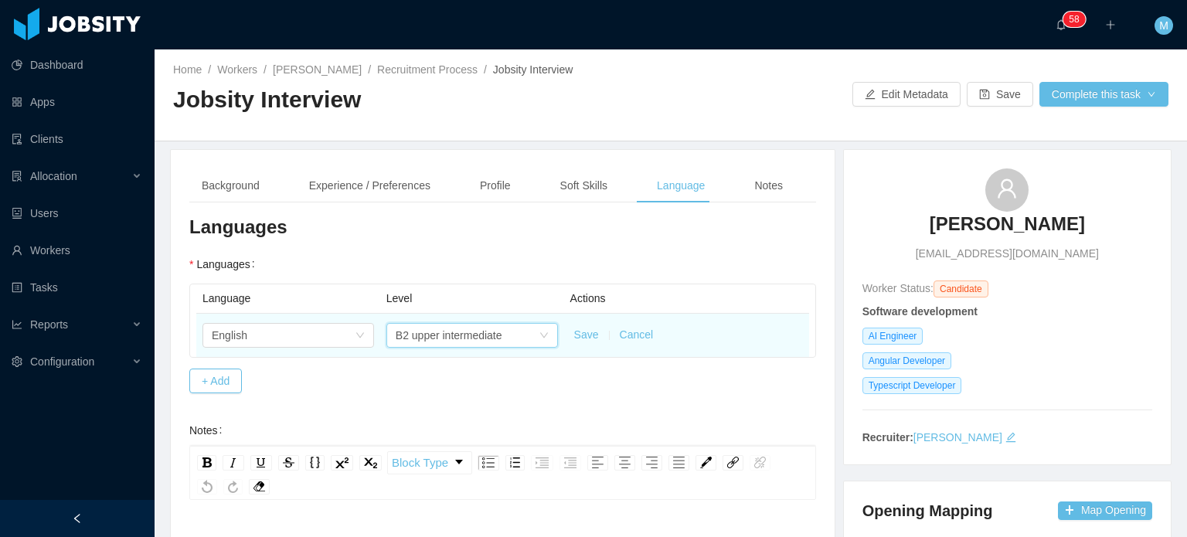
click at [574, 333] on button "Save" at bounding box center [586, 335] width 25 height 16
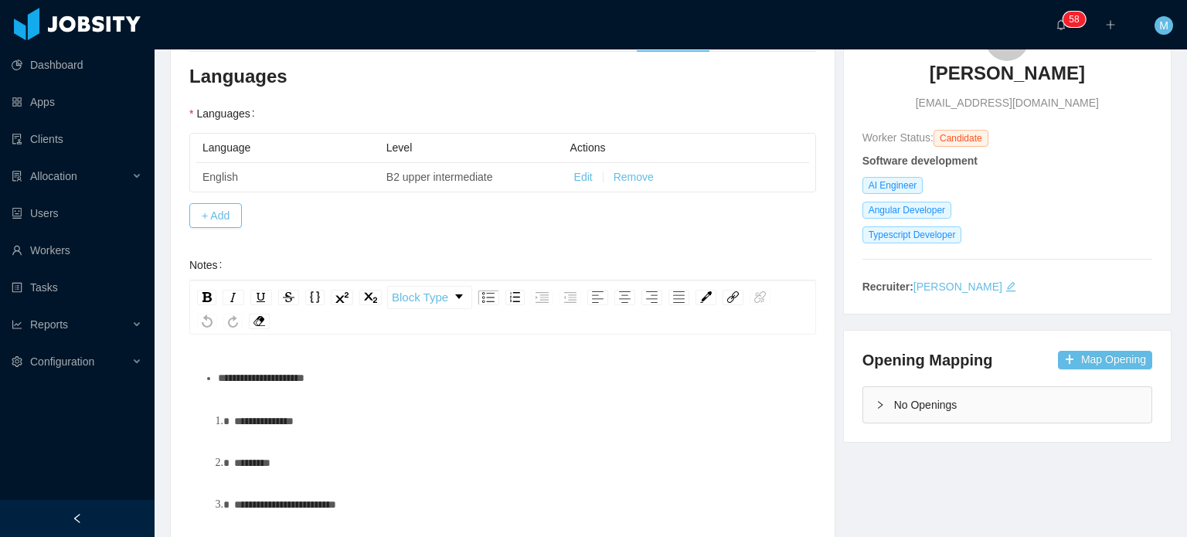
scroll to position [155, 0]
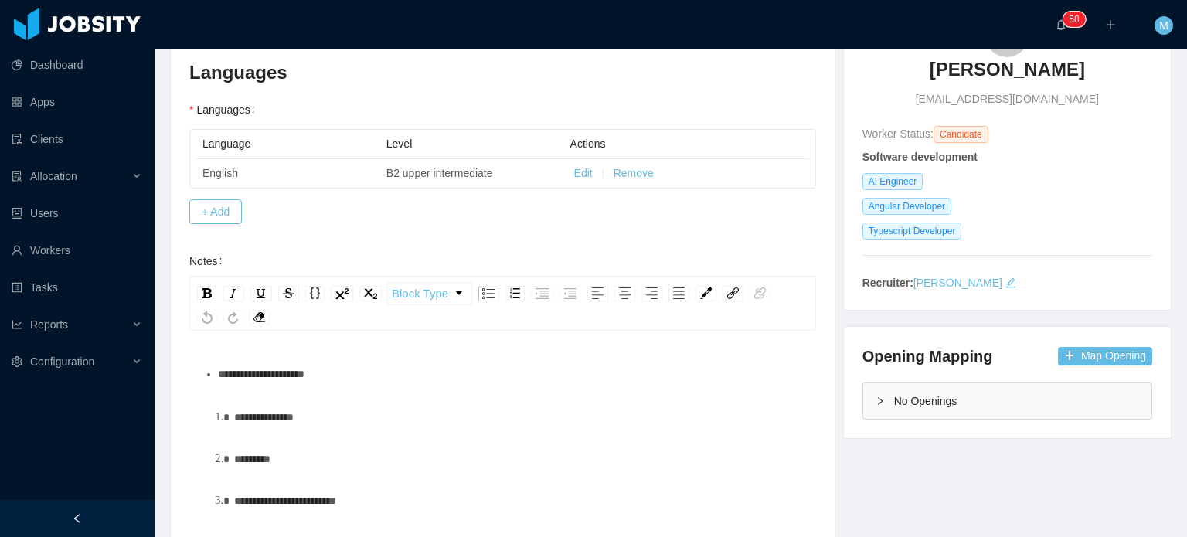
click at [444, 368] on div "**********" at bounding box center [511, 374] width 587 height 31
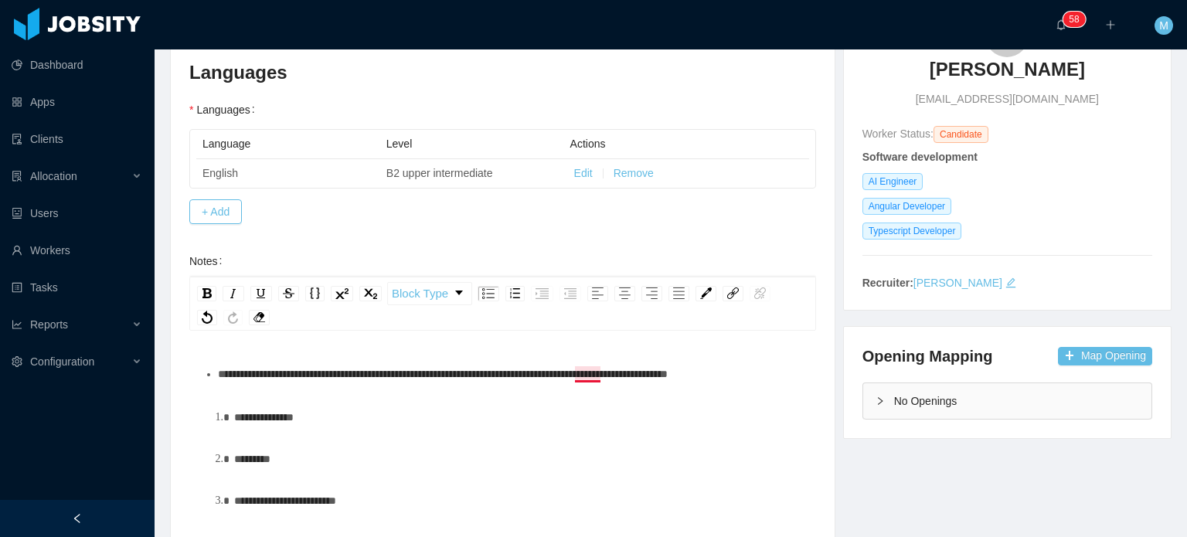
click at [597, 378] on span "**********" at bounding box center [443, 374] width 450 height 11
click at [593, 413] on div "**********" at bounding box center [519, 417] width 570 height 31
click at [572, 369] on span "**********" at bounding box center [443, 374] width 450 height 11
click at [577, 370] on span "**********" at bounding box center [443, 374] width 450 height 11
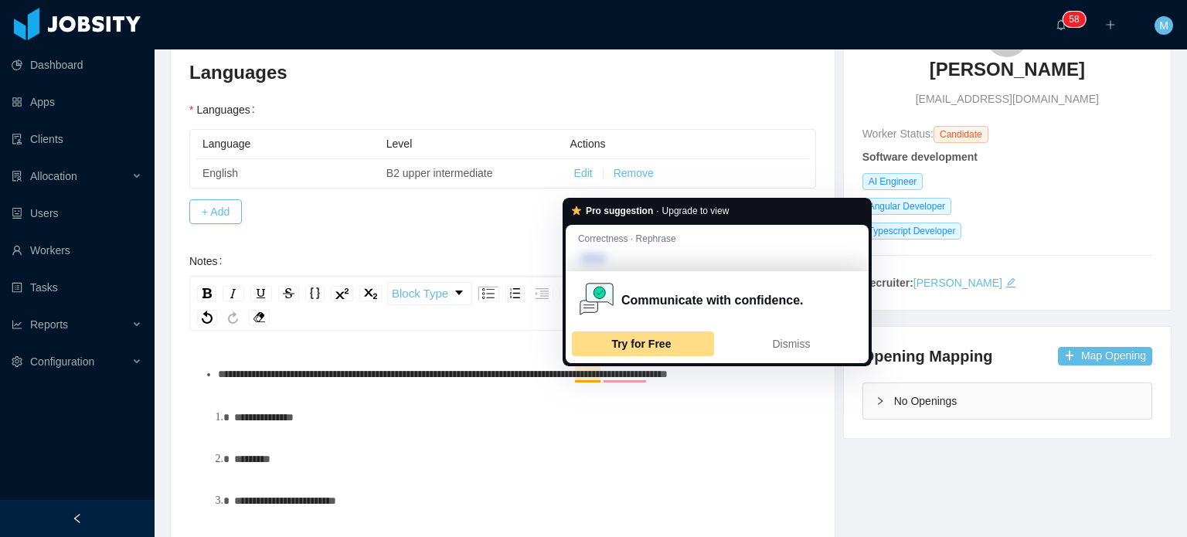
click at [621, 418] on div "**********" at bounding box center [519, 417] width 570 height 31
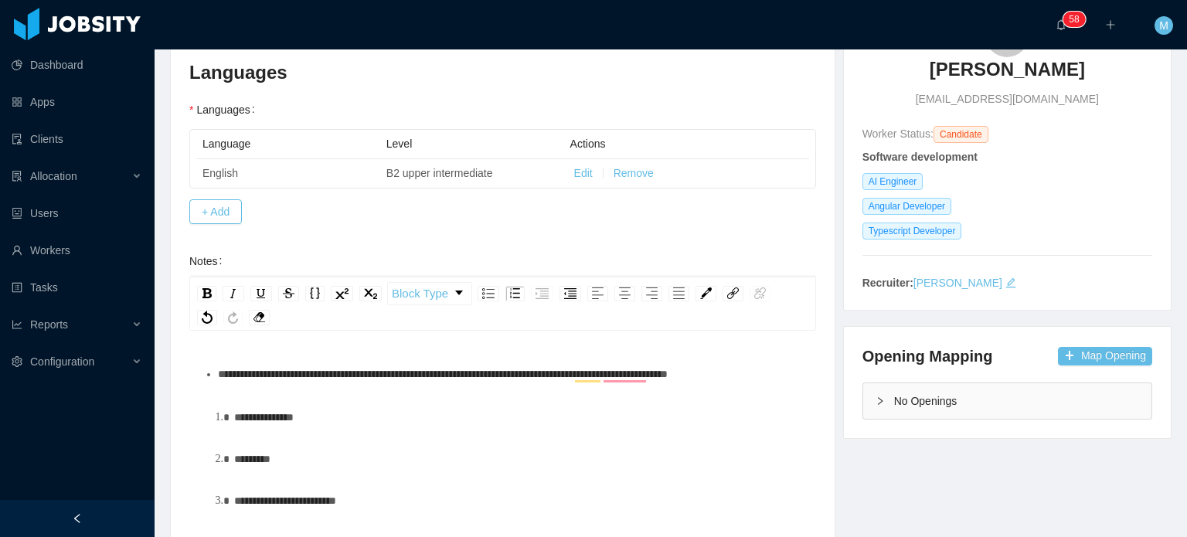
click at [625, 385] on div "**********" at bounding box center [511, 374] width 587 height 31
click at [628, 381] on div "**********" at bounding box center [511, 374] width 587 height 31
click at [628, 376] on span "**********" at bounding box center [443, 374] width 450 height 11
click at [656, 407] on div "**********" at bounding box center [519, 417] width 570 height 31
click at [782, 379] on div "**********" at bounding box center [511, 374] width 587 height 31
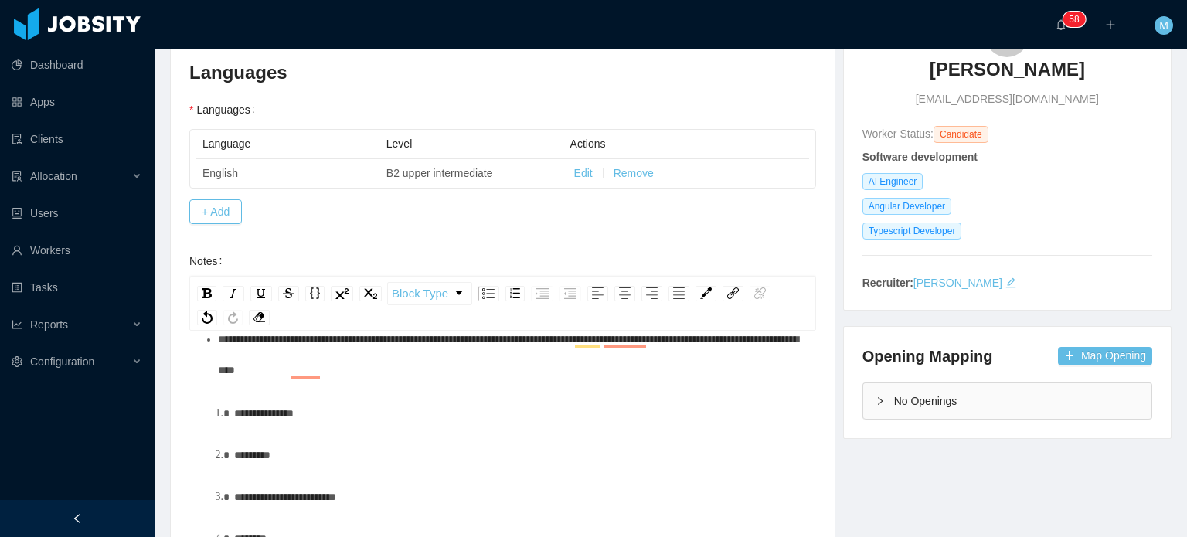
scroll to position [256, 0]
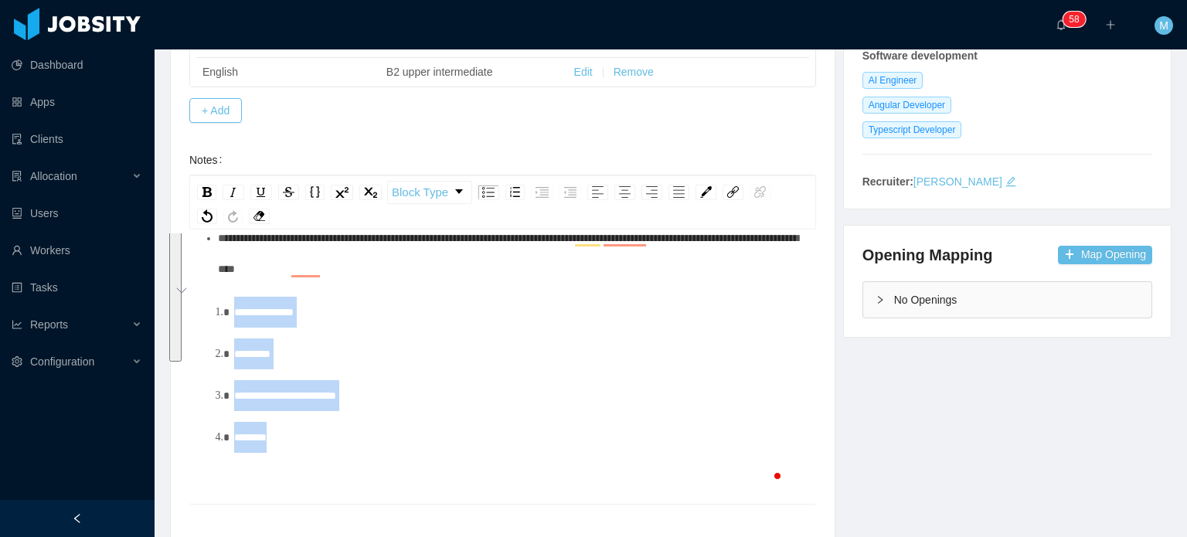
drag, startPoint x: 284, startPoint y: 355, endPoint x: 196, endPoint y: 291, distance: 109.4
click at [196, 291] on div "**********" at bounding box center [502, 368] width 627 height 270
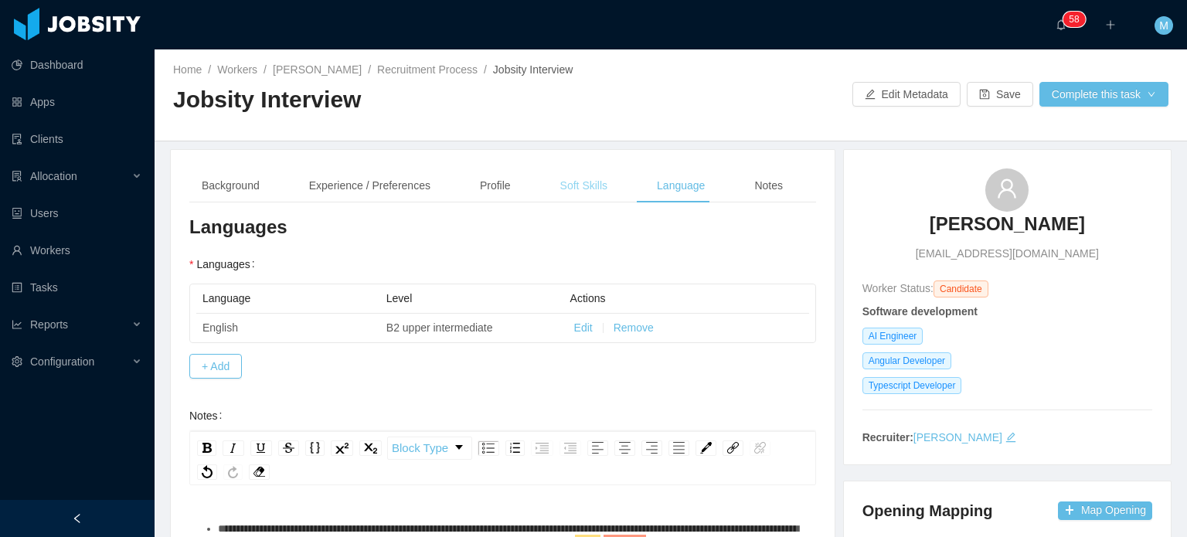
scroll to position [0, 0]
click at [548, 199] on div "Soft Skills" at bounding box center [584, 185] width 72 height 35
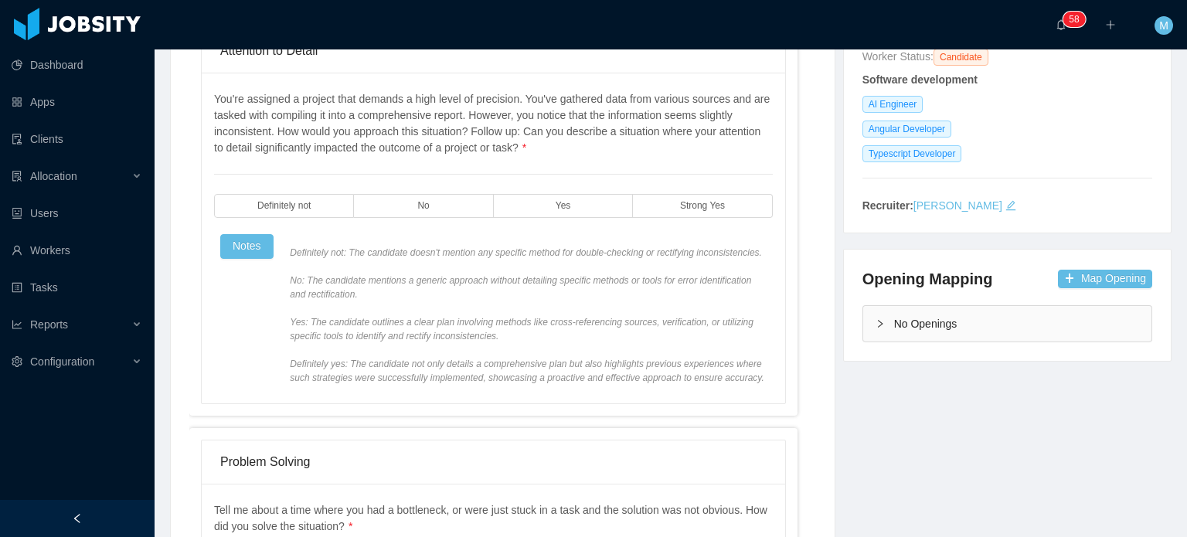
click at [567, 224] on div "You're assigned a project that demands a high level of precision. You've gather…" at bounding box center [493, 238] width 559 height 294
click at [569, 213] on label "Yes" at bounding box center [563, 206] width 139 height 24
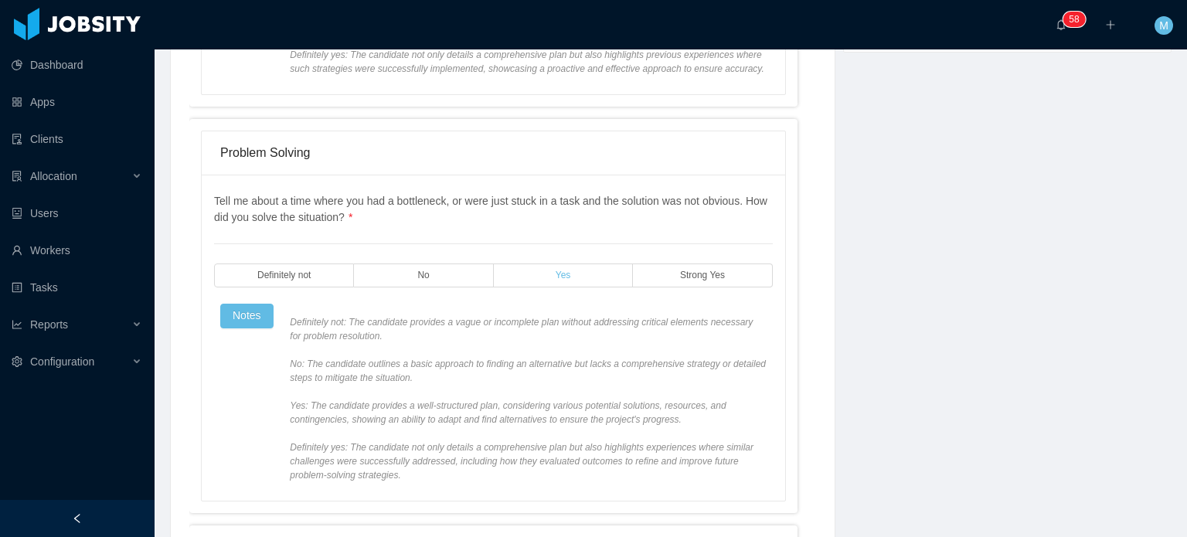
click at [557, 281] on label "Yes" at bounding box center [563, 276] width 139 height 24
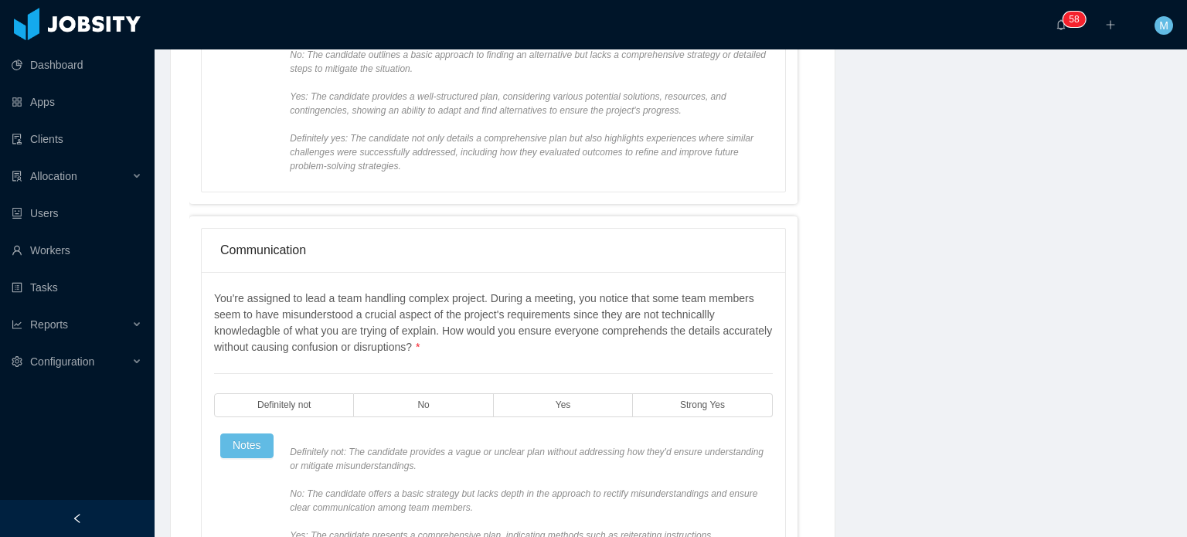
click at [444, 423] on div "You're assigned to lead a team handling complex project. During a meeting, you …" at bounding box center [493, 458] width 559 height 335
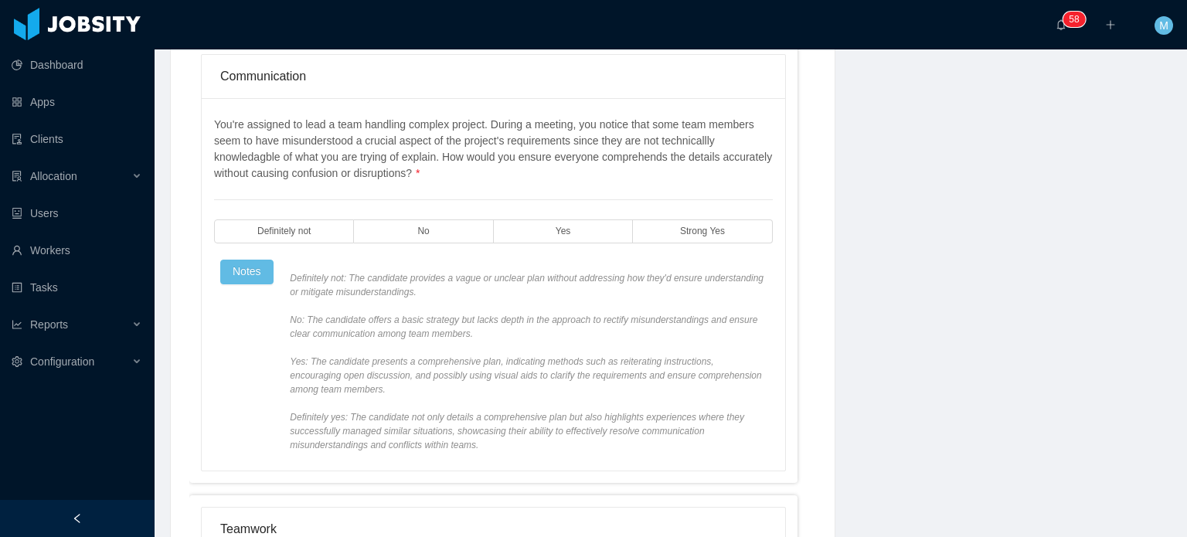
scroll to position [1159, 0]
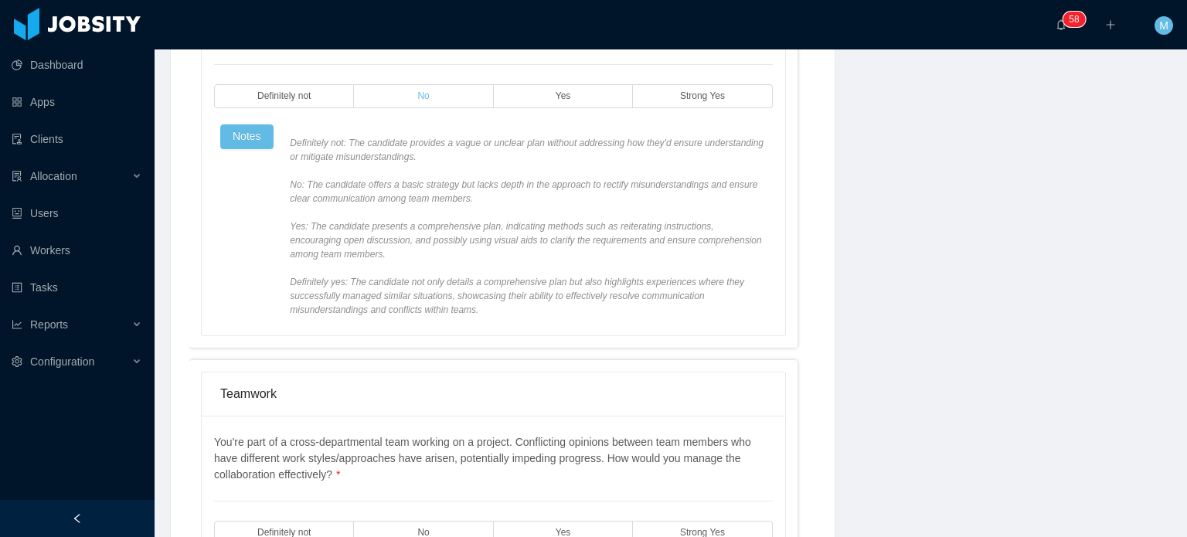
click at [457, 102] on label "No" at bounding box center [423, 96] width 139 height 24
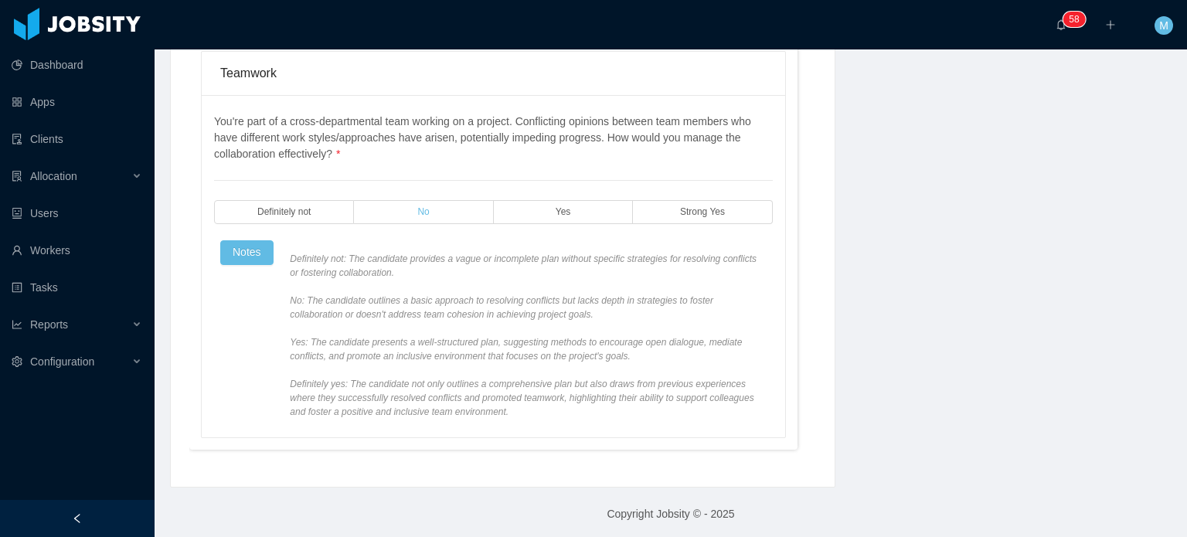
click at [437, 206] on label "No" at bounding box center [423, 212] width 139 height 24
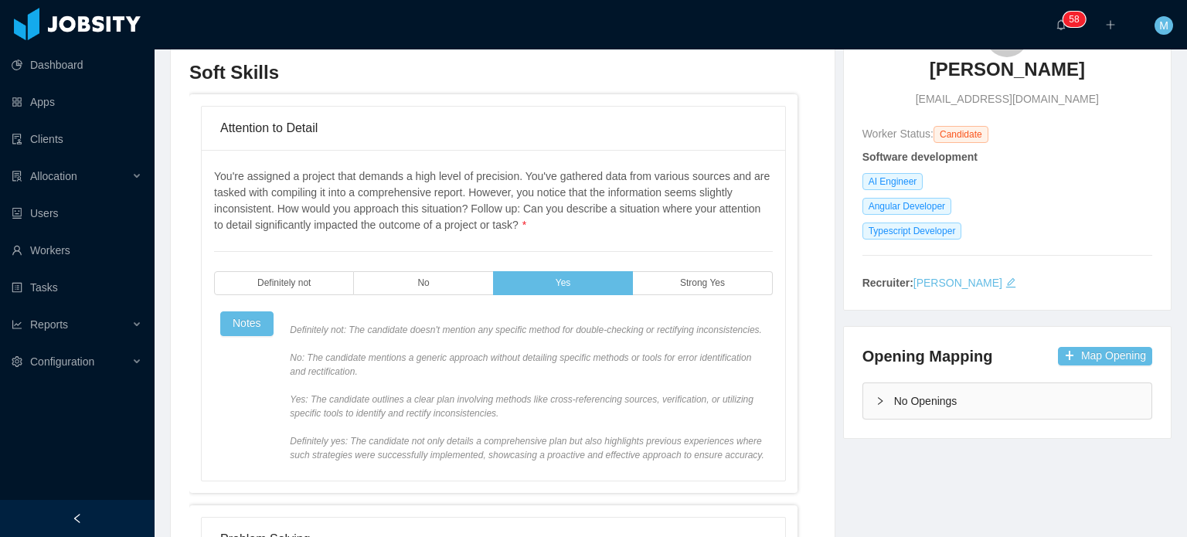
scroll to position [0, 0]
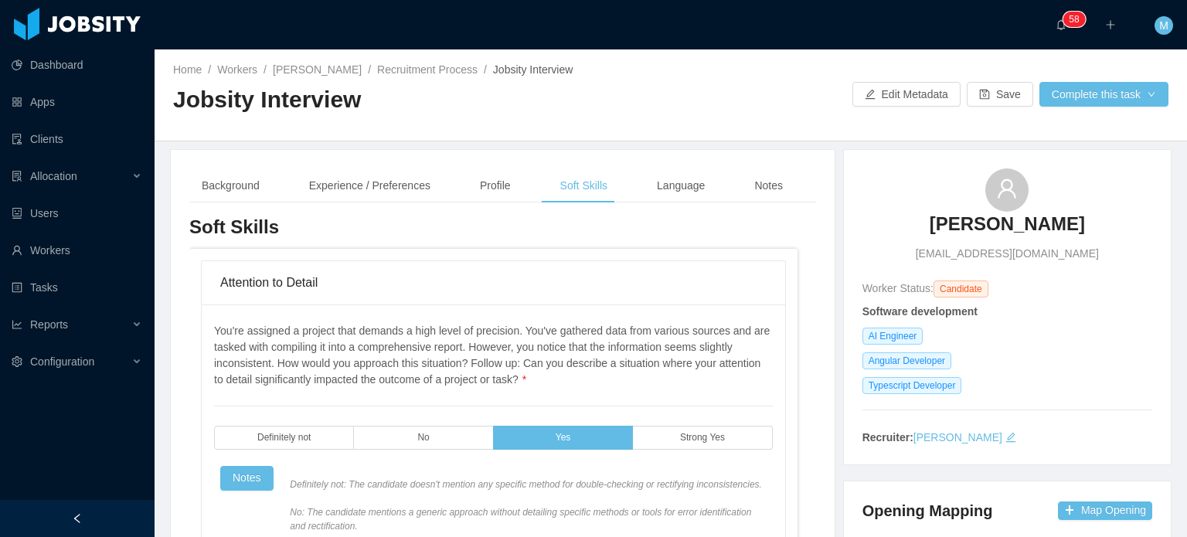
click at [495, 185] on div "Profile" at bounding box center [496, 185] width 56 height 35
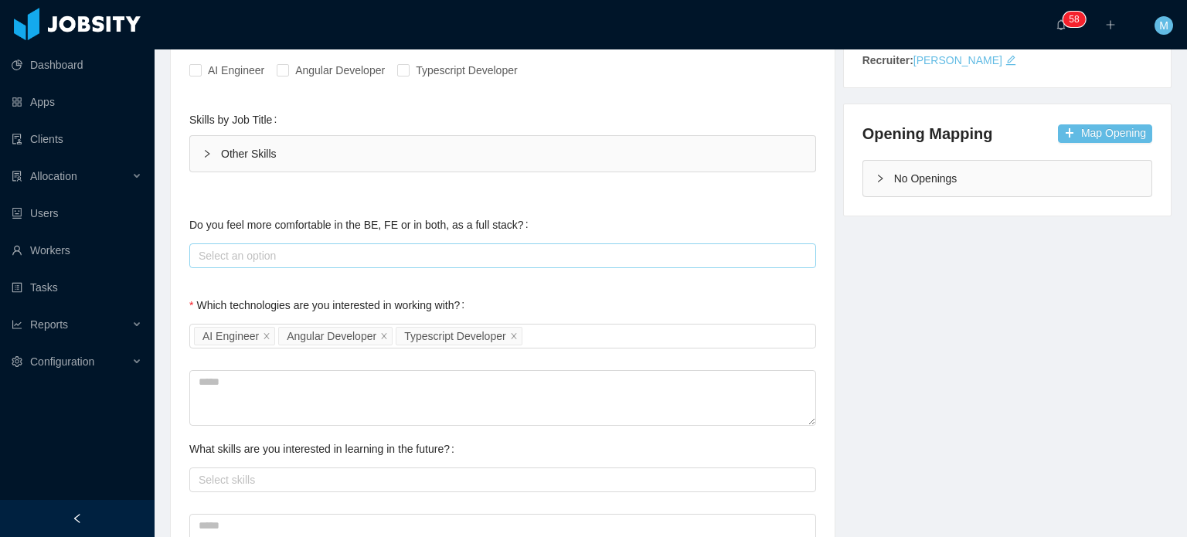
scroll to position [386, 0]
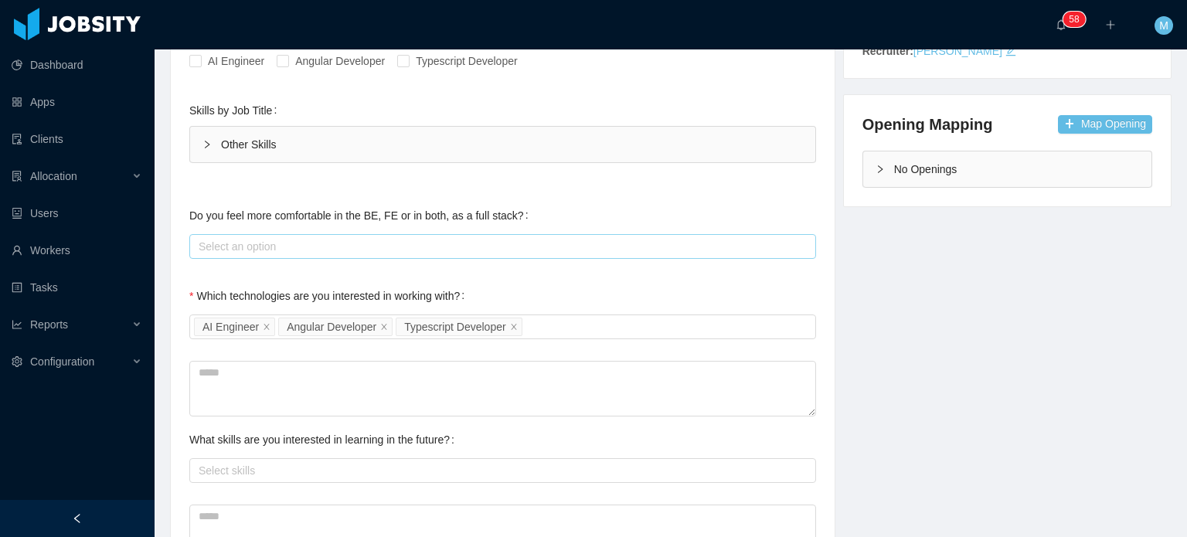
click at [282, 255] on div "Select an option" at bounding box center [500, 246] width 613 height 23
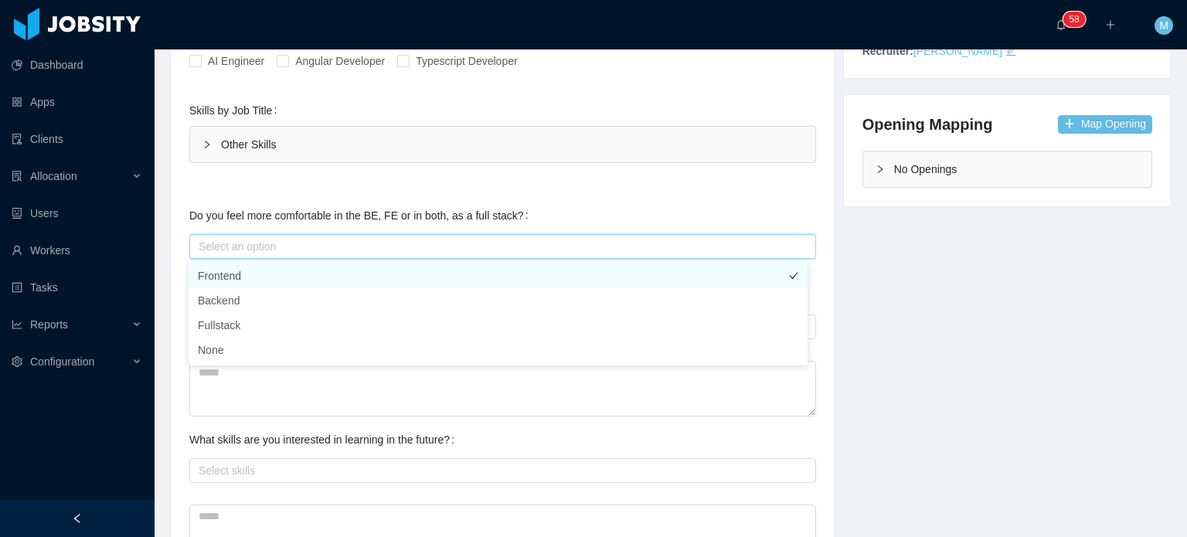
click at [279, 278] on li "Frontend" at bounding box center [498, 276] width 619 height 25
click at [342, 190] on div "Technical Profile and Role Preference Which technologies have you been most inv…" at bounding box center [502, 343] width 627 height 1030
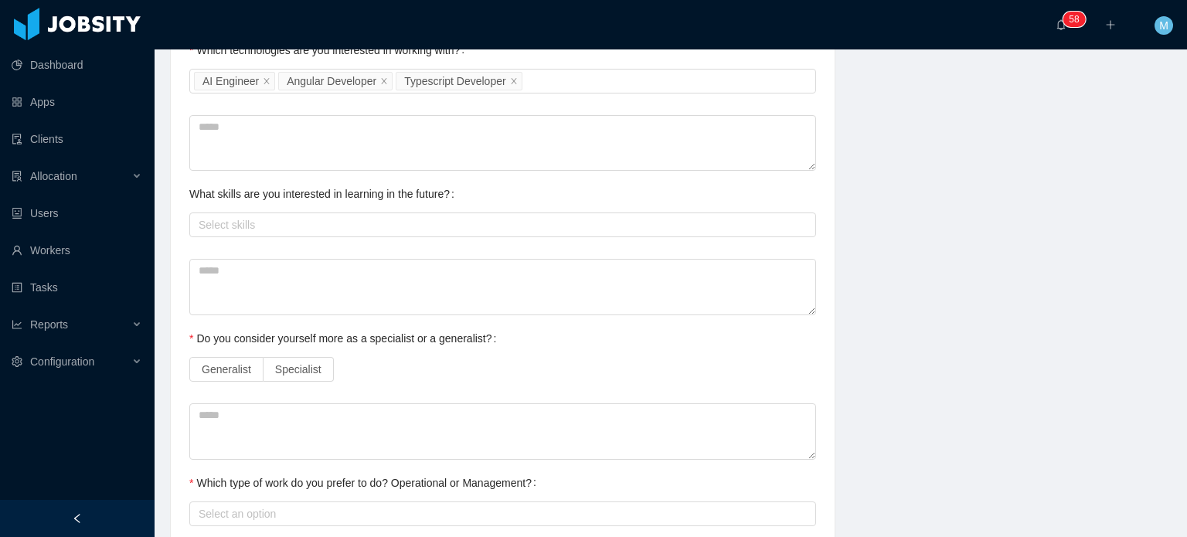
scroll to position [696, 0]
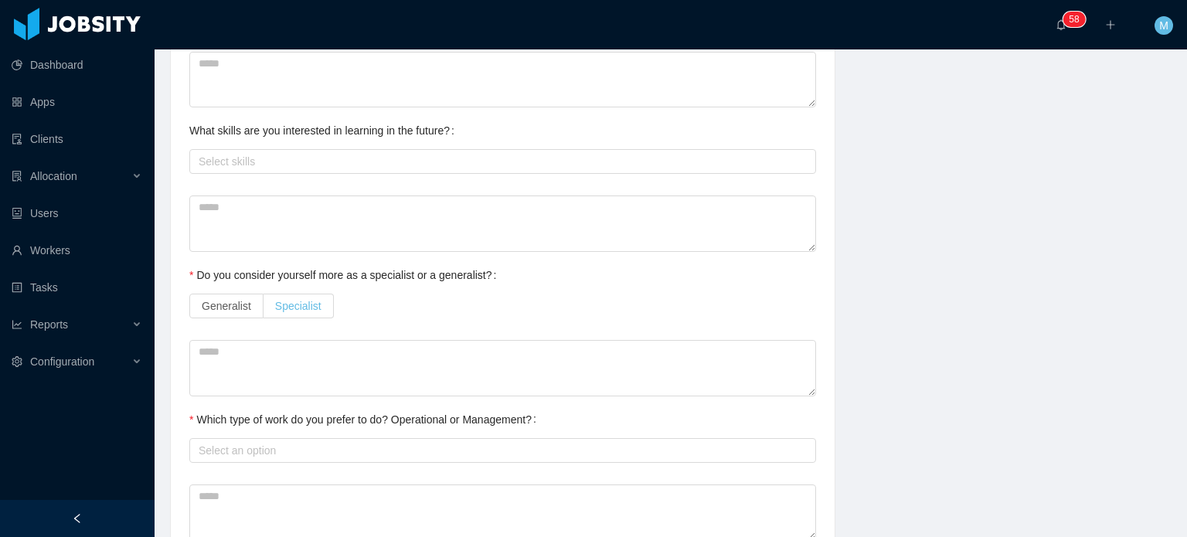
click at [281, 300] on span "Specialist" at bounding box center [298, 306] width 46 height 12
click at [260, 454] on div "Select an option" at bounding box center [499, 450] width 601 height 15
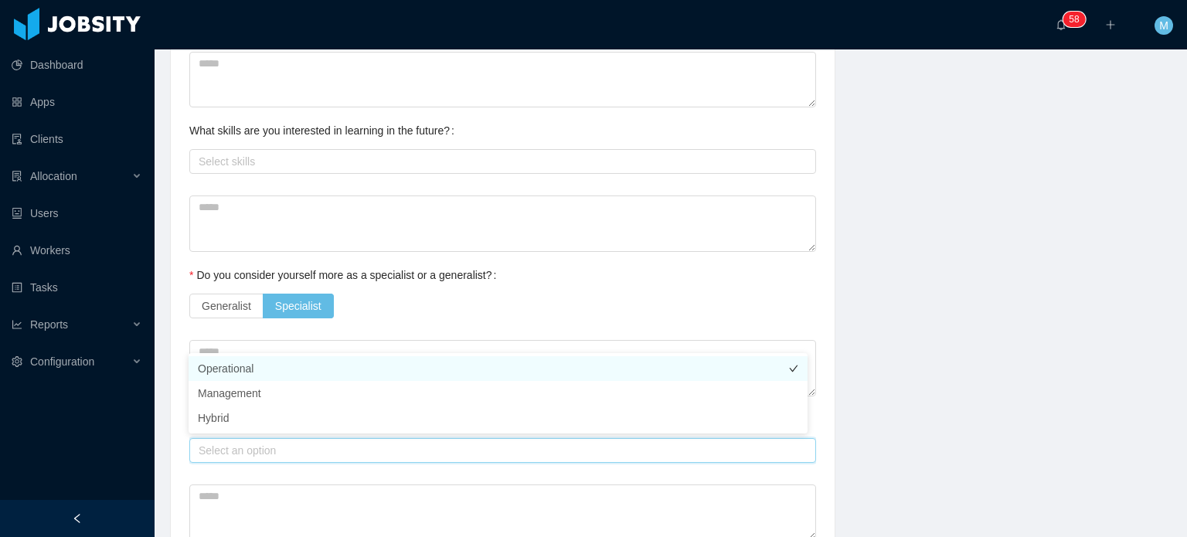
click at [273, 378] on li "Operational" at bounding box center [498, 368] width 619 height 25
click at [379, 307] on div "Generalist Specialist" at bounding box center [502, 306] width 627 height 31
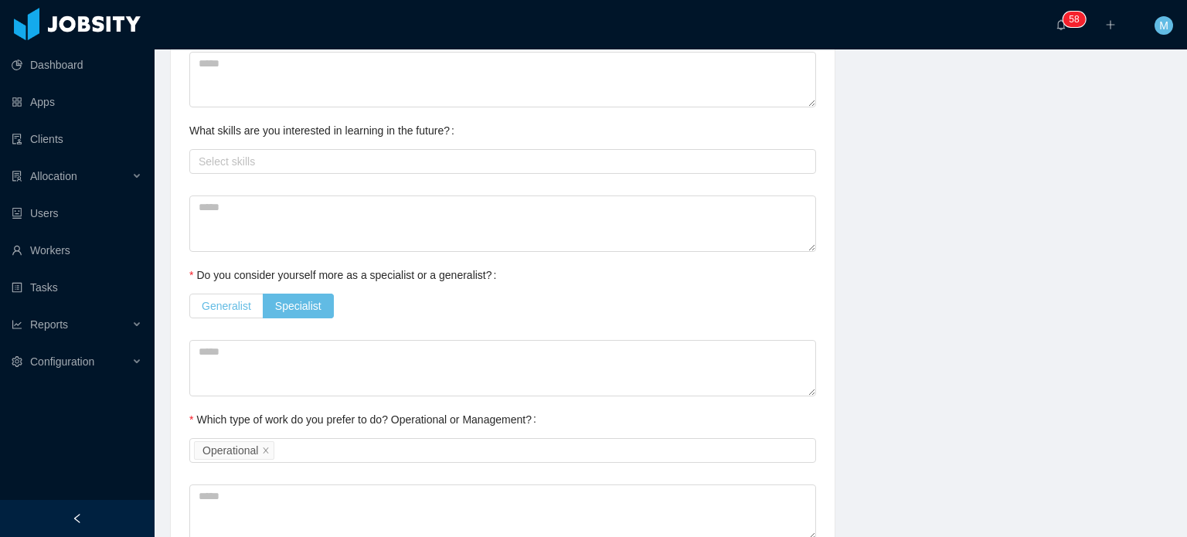
click at [217, 306] on span "Generalist" at bounding box center [226, 306] width 49 height 12
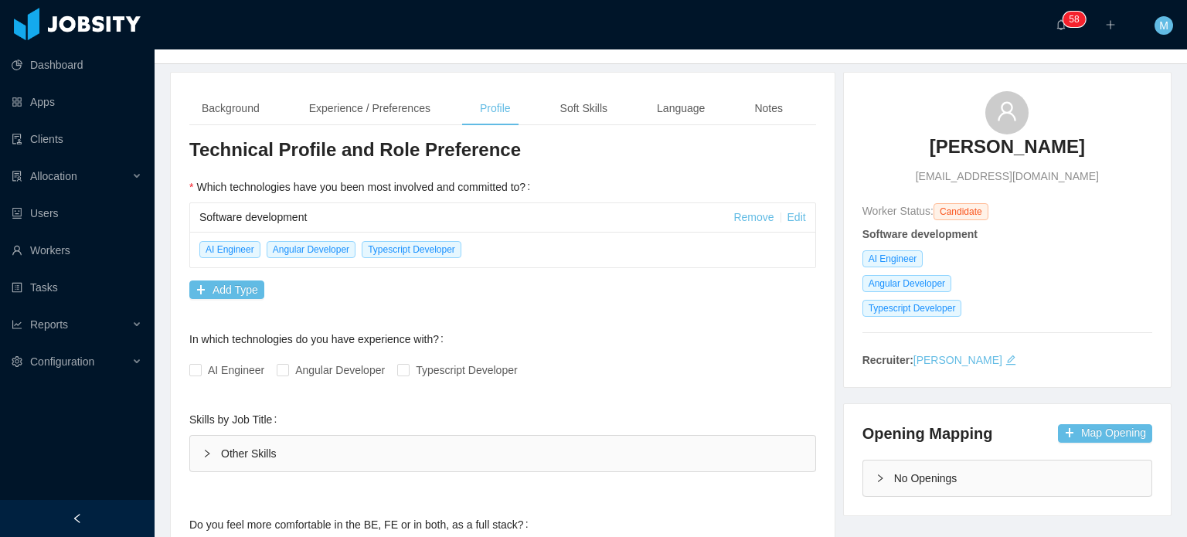
scroll to position [0, 0]
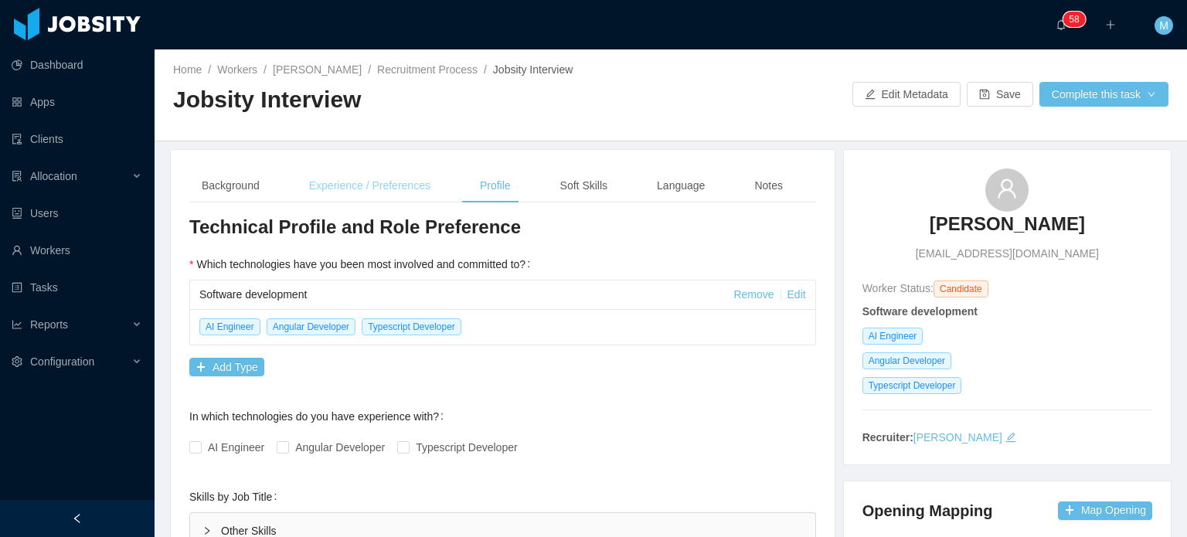
click at [355, 194] on div "Experience / Preferences" at bounding box center [370, 185] width 146 height 35
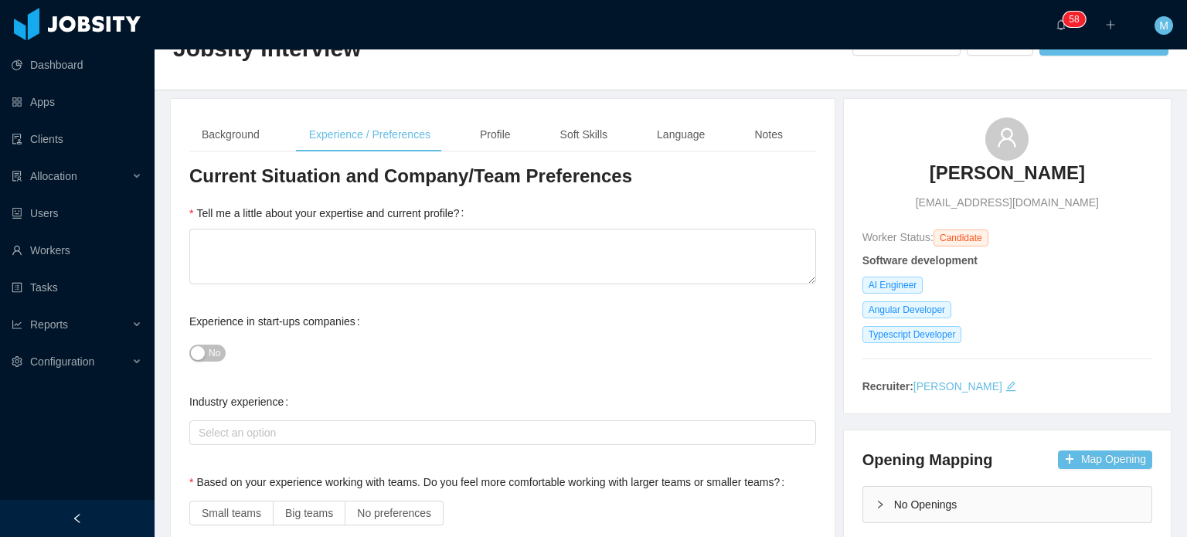
scroll to position [155, 0]
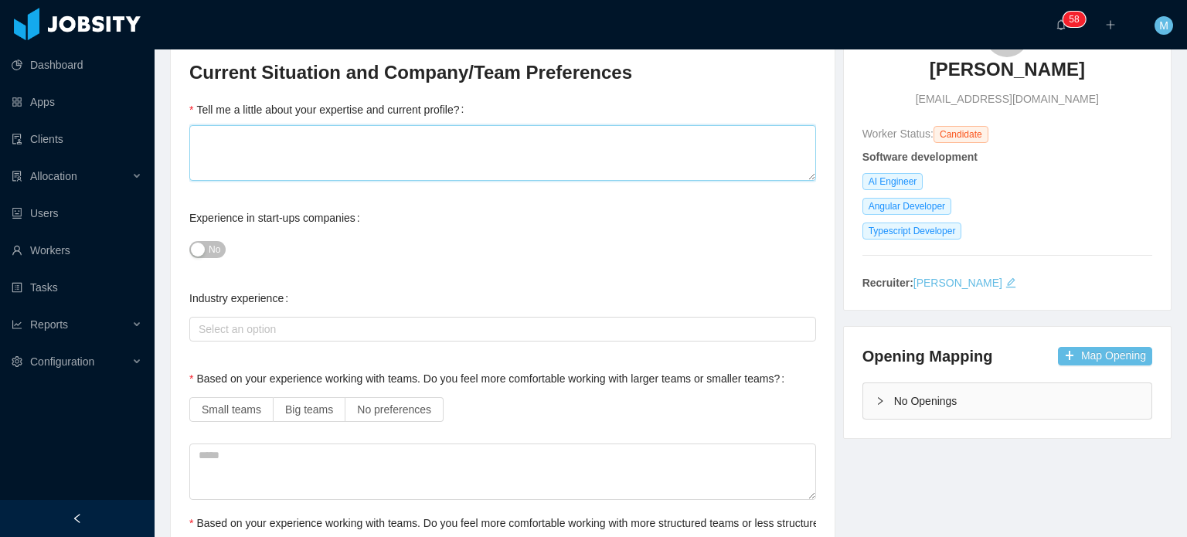
click at [352, 161] on textarea "Tell me a little about your expertise and current profile?" at bounding box center [502, 153] width 627 height 56
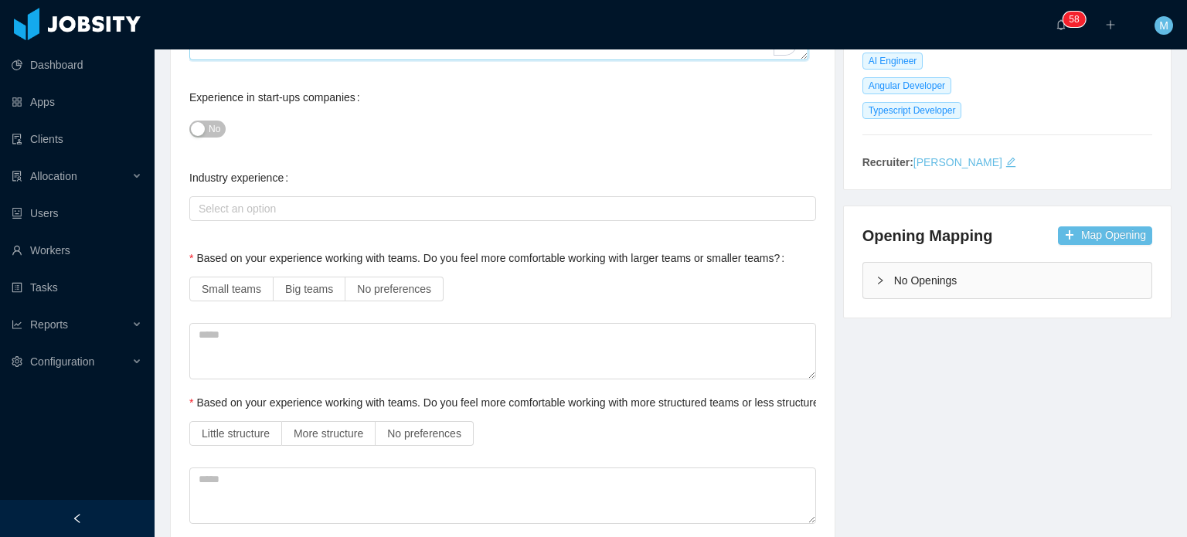
scroll to position [309, 0]
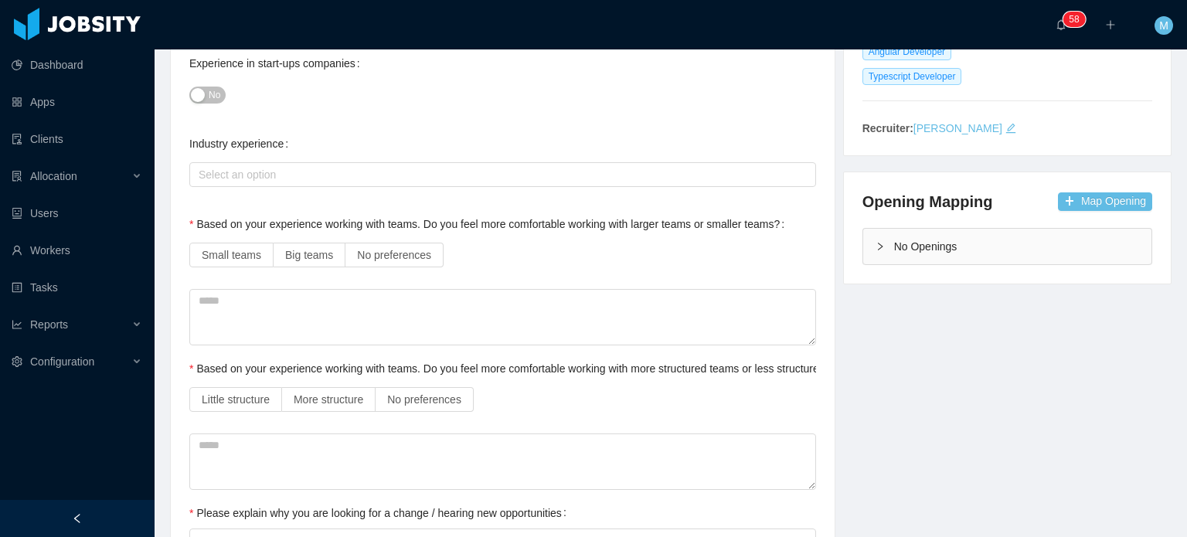
type textarea "*"
click at [216, 104] on div "No" at bounding box center [502, 94] width 627 height 31
click at [216, 92] on span "No" at bounding box center [215, 94] width 12 height 15
click at [276, 177] on div "Select an option" at bounding box center [499, 174] width 601 height 15
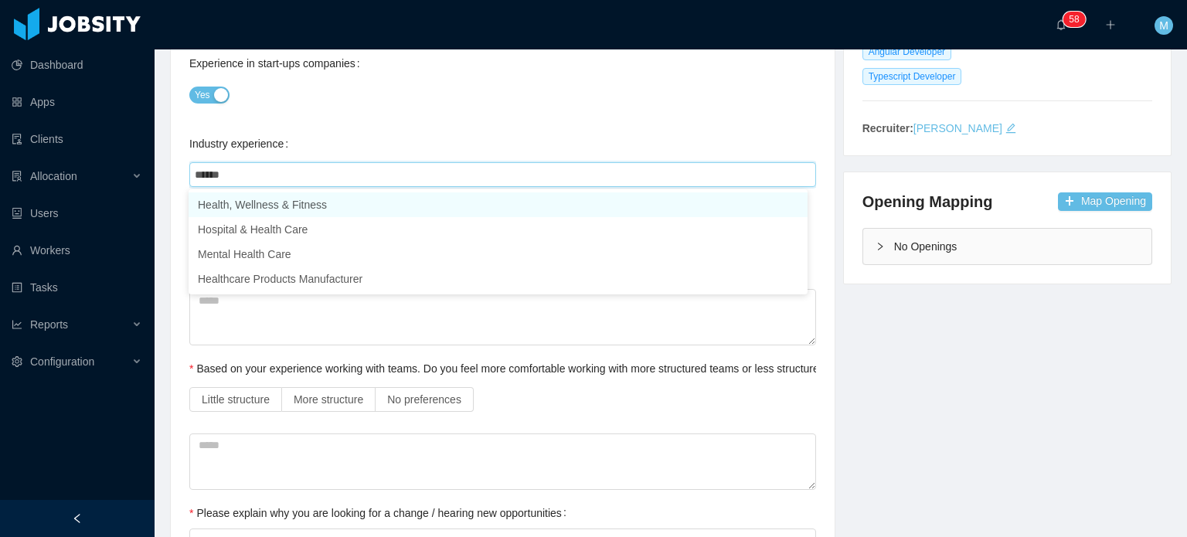
type input "*******"
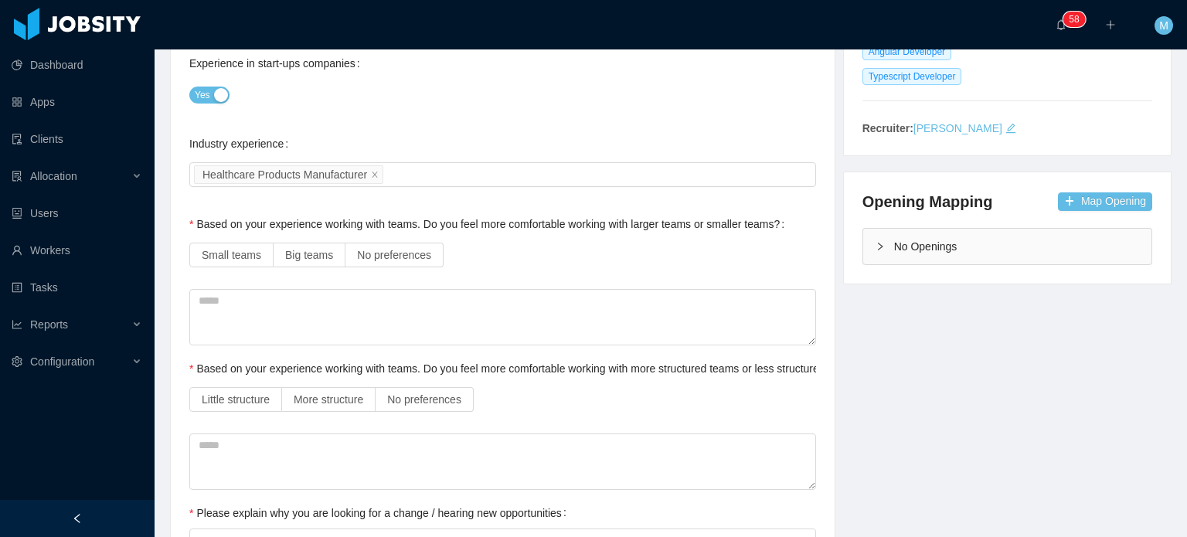
click at [441, 250] on div "Small teams Big teams No preferences" at bounding box center [502, 255] width 627 height 31
click at [421, 260] on span "No preferences" at bounding box center [394, 255] width 74 height 12
click at [428, 380] on div "Based on your experience working with teams. Do you feel more comfortable worki…" at bounding box center [531, 368] width 685 height 31
click at [428, 407] on label "No preferences" at bounding box center [425, 399] width 98 height 25
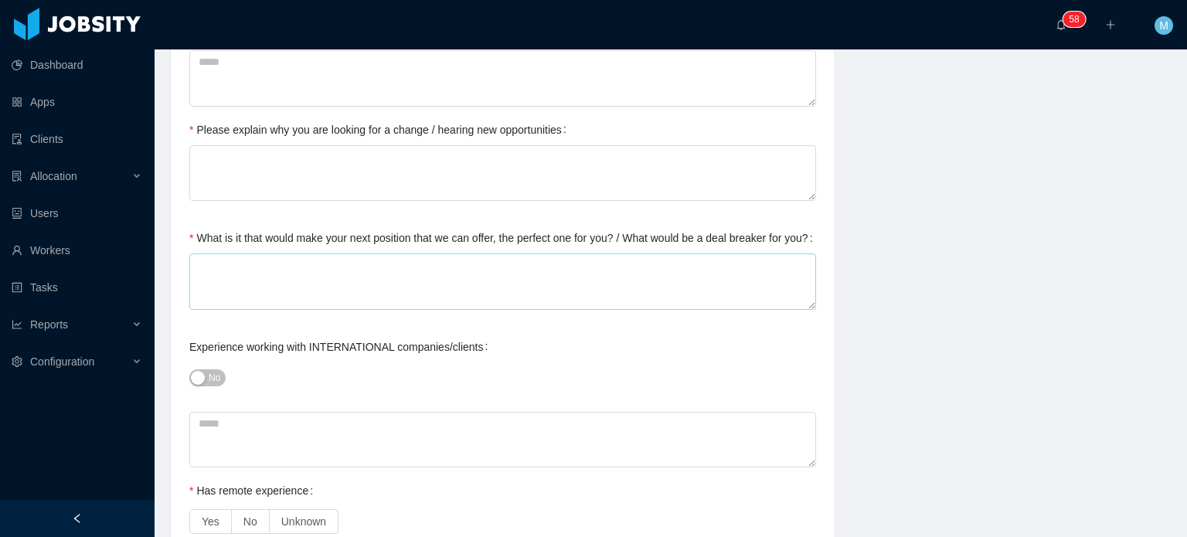
scroll to position [696, 0]
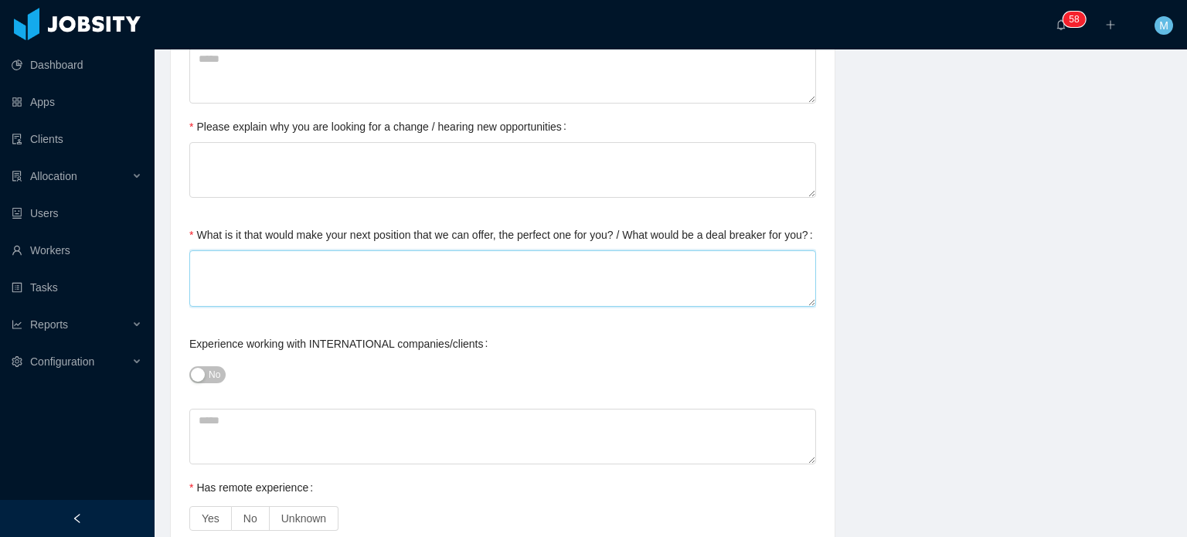
click at [337, 286] on textarea "What is it that would make your next position that we can offer, the perfect on…" at bounding box center [502, 278] width 627 height 56
click at [328, 200] on div "Current Situation and Company/Team Preferences Tell me a little about your expe…" at bounding box center [502, 493] width 627 height 1949
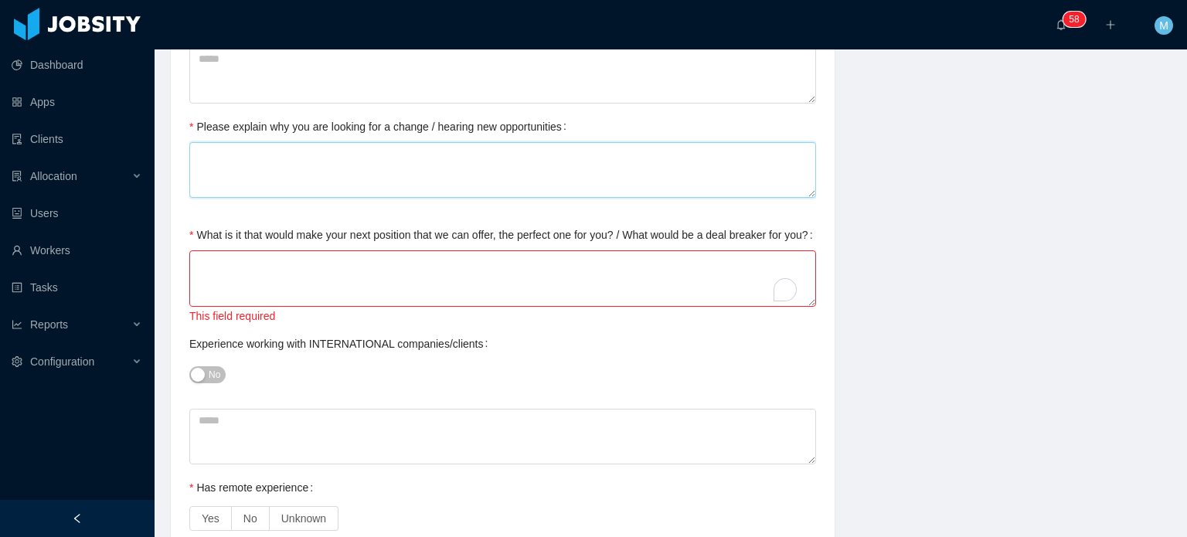
click at [332, 187] on textarea "Please explain why you are looking for a change / hearing new opportunities" at bounding box center [502, 170] width 627 height 56
type textarea "*"
click at [314, 270] on textarea "What is it that would make your next position that we can offer, the perfect on…" at bounding box center [502, 278] width 627 height 56
type textarea "*"
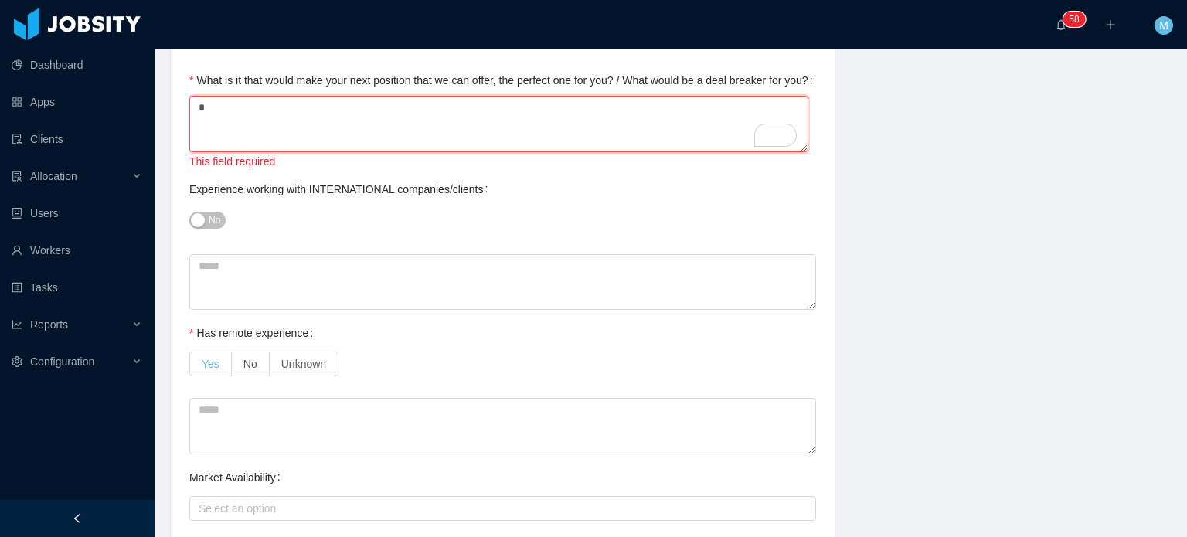
type textarea "*"
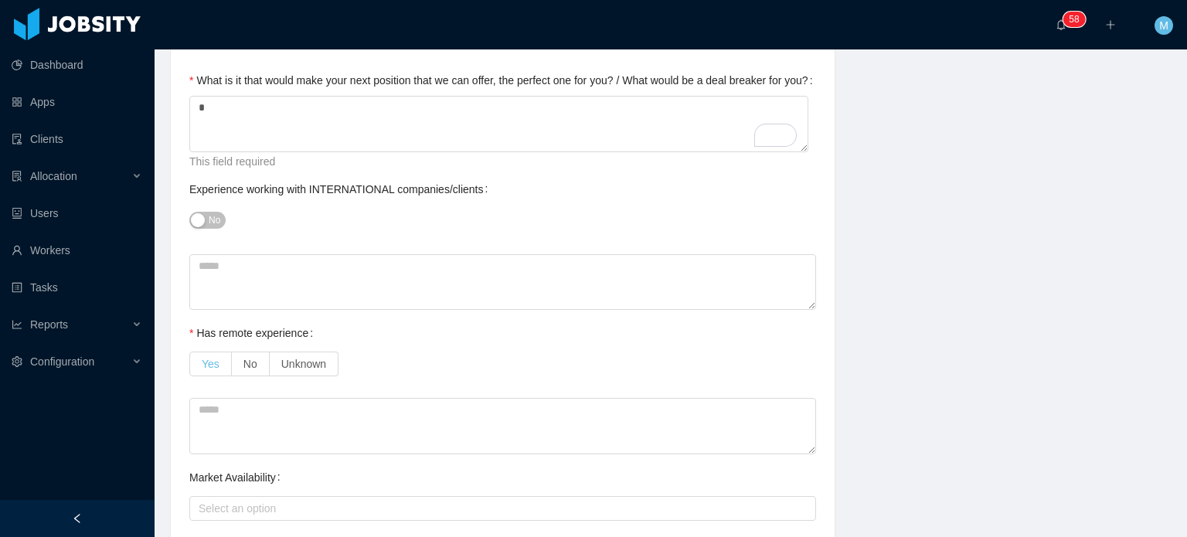
click at [217, 362] on label "Yes" at bounding box center [210, 364] width 43 height 25
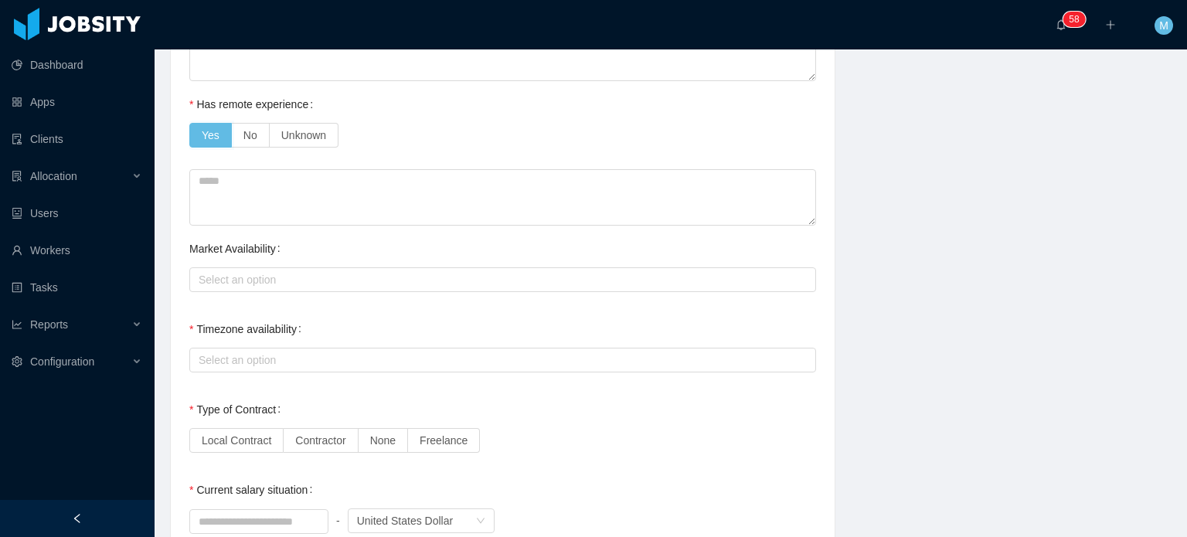
scroll to position [1082, 0]
click at [274, 270] on div "Select an option" at bounding box center [499, 276] width 601 height 15
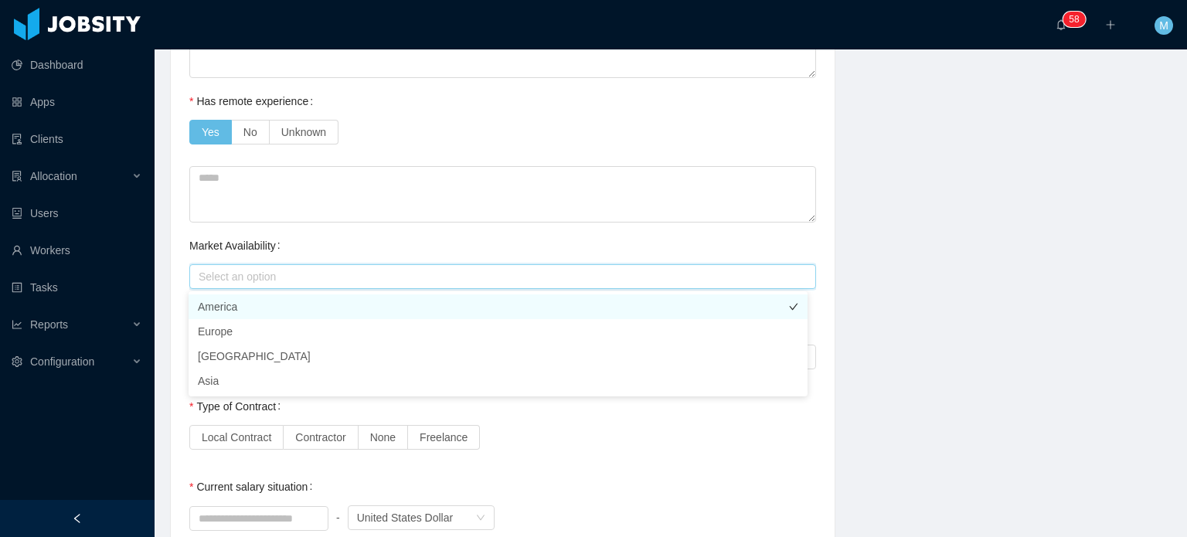
click at [268, 299] on li "America" at bounding box center [498, 306] width 619 height 25
click at [213, 254] on div "Market Availability" at bounding box center [237, 245] width 97 height 31
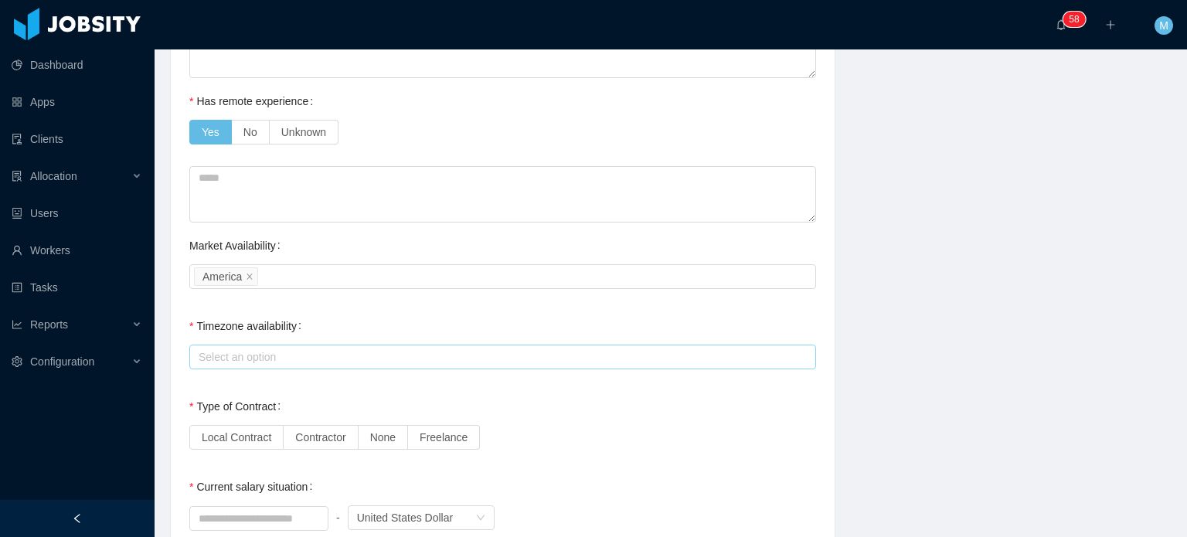
click at [259, 361] on div "Select an option" at bounding box center [499, 356] width 601 height 15
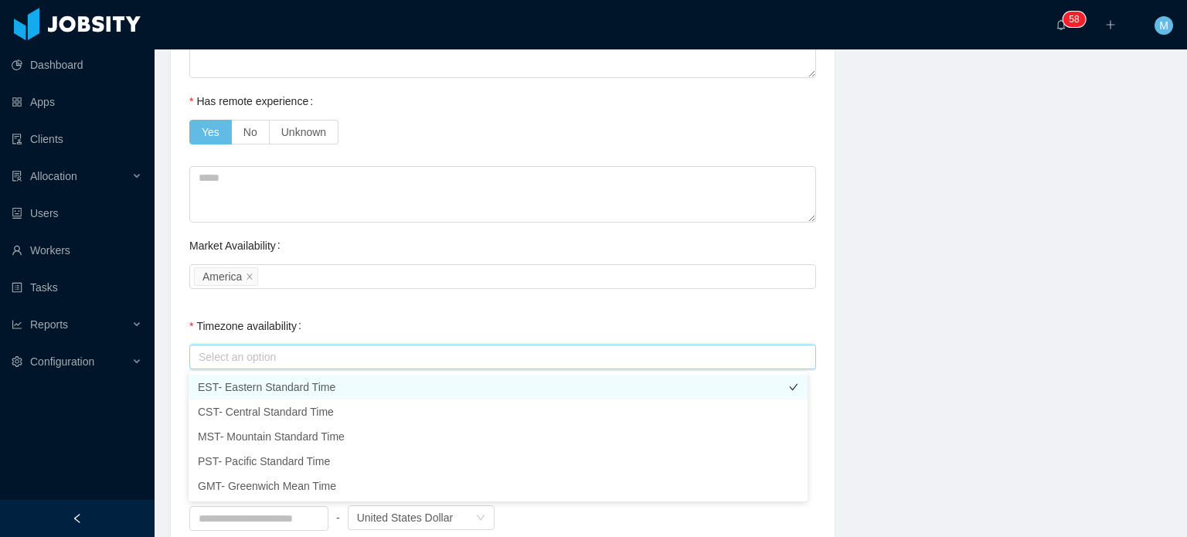
click at [257, 386] on li "EST- Eastern Standard Time" at bounding box center [498, 387] width 619 height 25
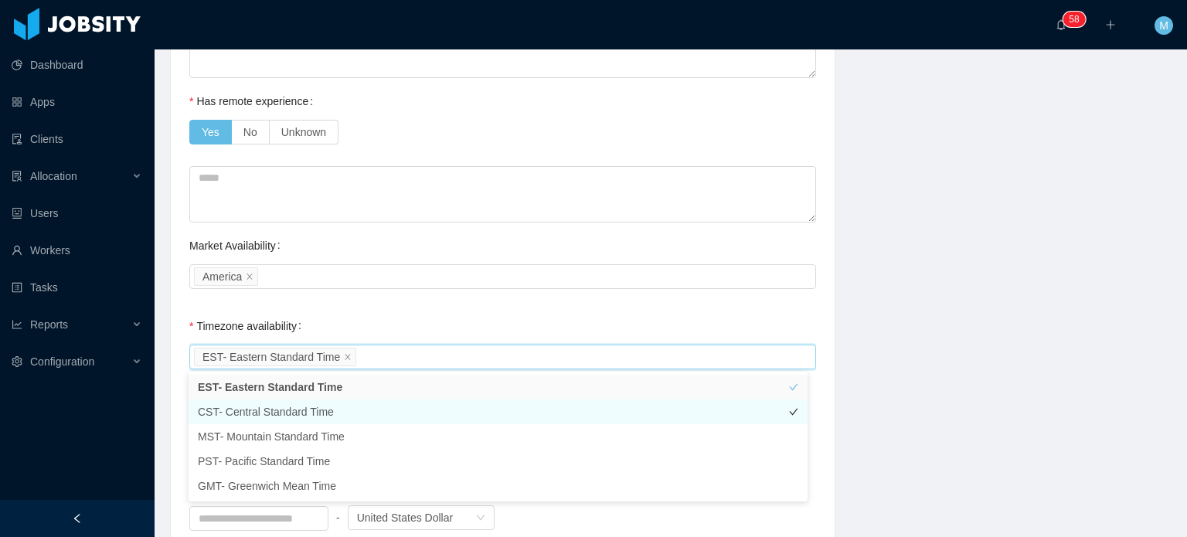
drag, startPoint x: 260, startPoint y: 401, endPoint x: 350, endPoint y: 401, distance: 90.4
click at [260, 402] on li "CST- Central Standard Time" at bounding box center [498, 412] width 619 height 25
click at [853, 335] on div "Background Experience / Preferences Profile Soft Skills Language Notes General …" at bounding box center [671, 83] width 1040 height 2033
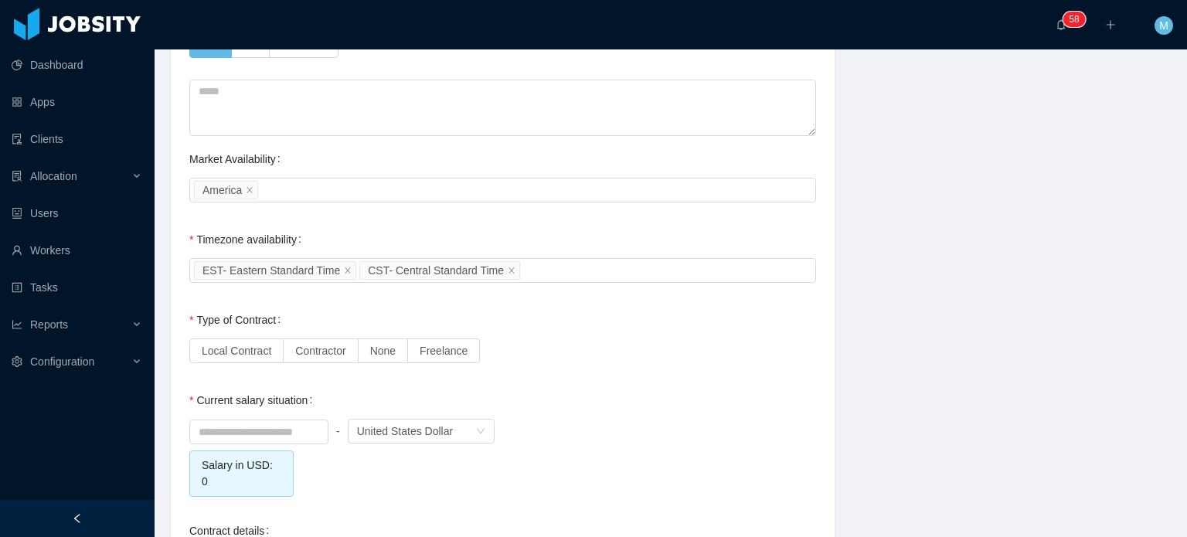
scroll to position [1237, 0]
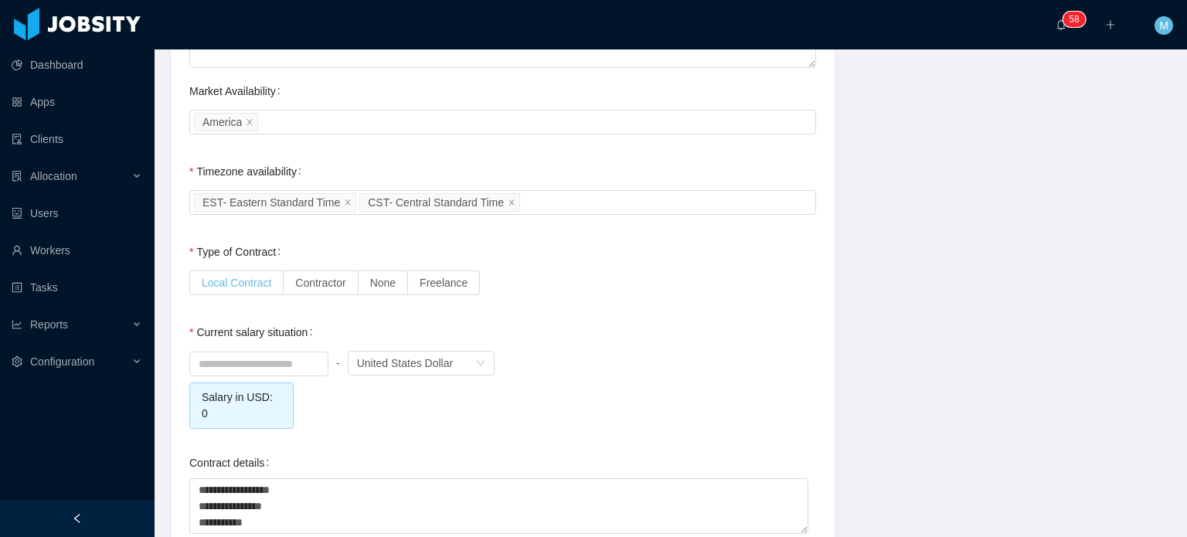
click at [226, 277] on span "Local Contract" at bounding box center [237, 283] width 70 height 12
click at [270, 336] on label "Current salary situation" at bounding box center [253, 332] width 129 height 12
click at [270, 354] on input at bounding box center [259, 363] width 138 height 23
type input "****"
click at [362, 398] on div "**** - Currency United States Dollar Salary in USD: 0" at bounding box center [502, 388] width 627 height 81
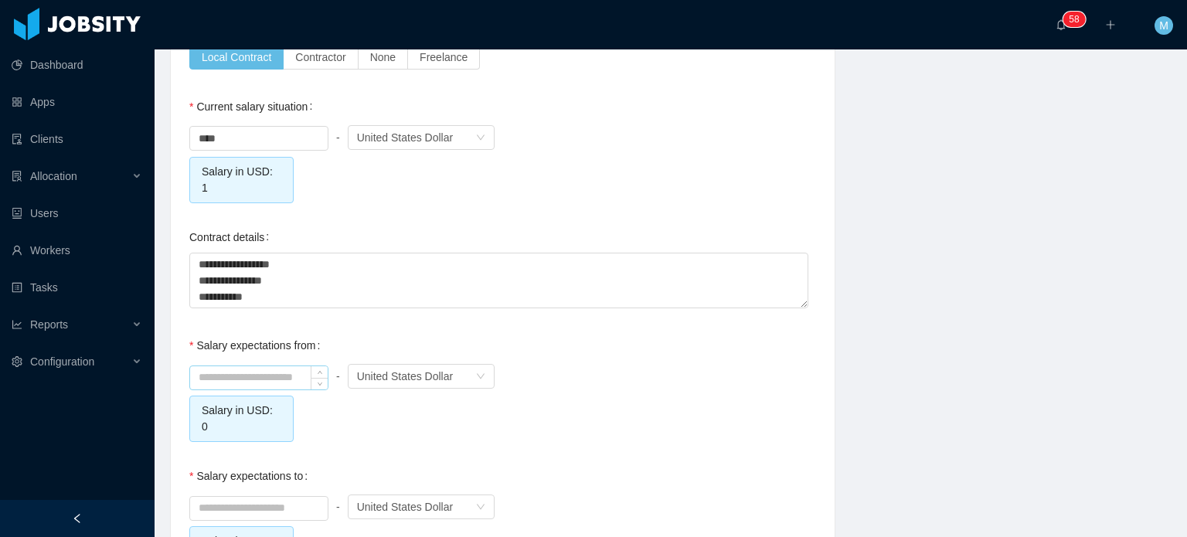
scroll to position [1468, 0]
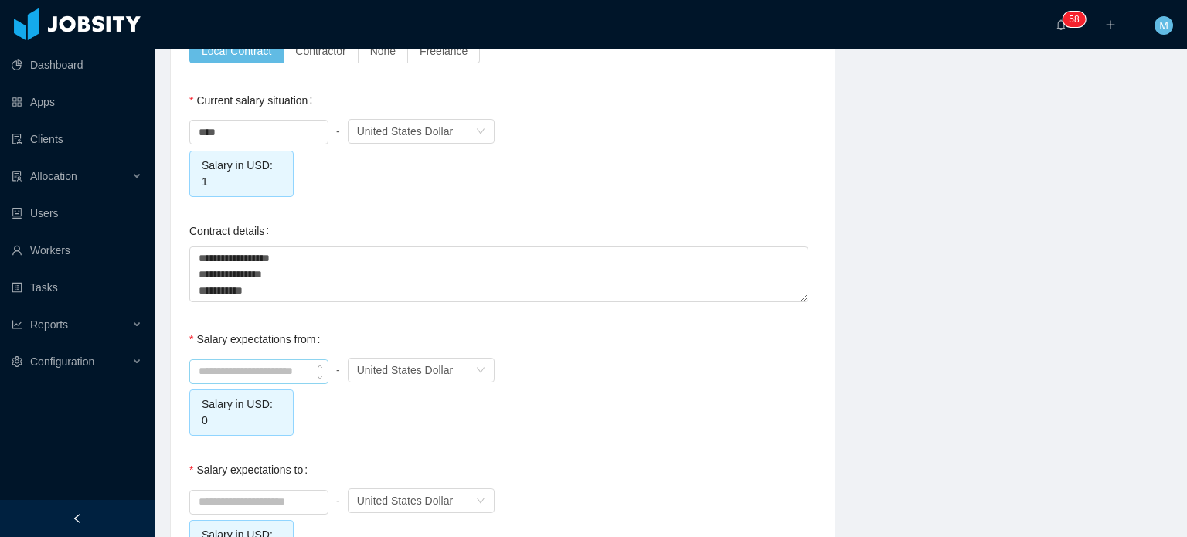
click at [270, 360] on input at bounding box center [259, 371] width 138 height 23
type input "*******"
type input "*"
type input "*******"
click at [763, 328] on div "Salary expectations from ******* - Currency United States Dollar Salary in USD:…" at bounding box center [502, 380] width 627 height 112
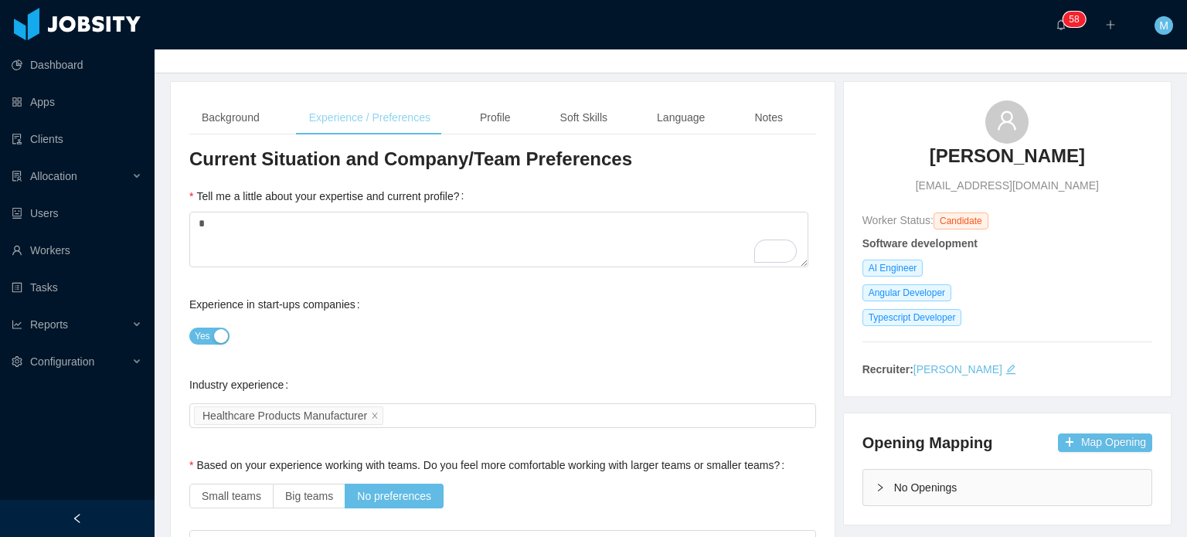
scroll to position [0, 0]
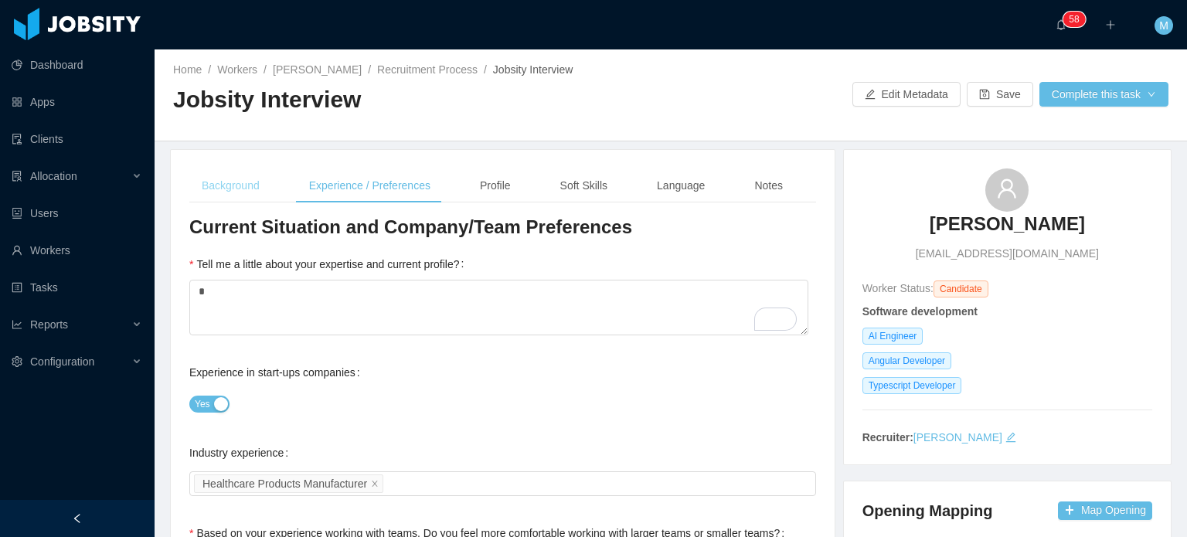
click at [245, 179] on div "Background" at bounding box center [230, 185] width 83 height 35
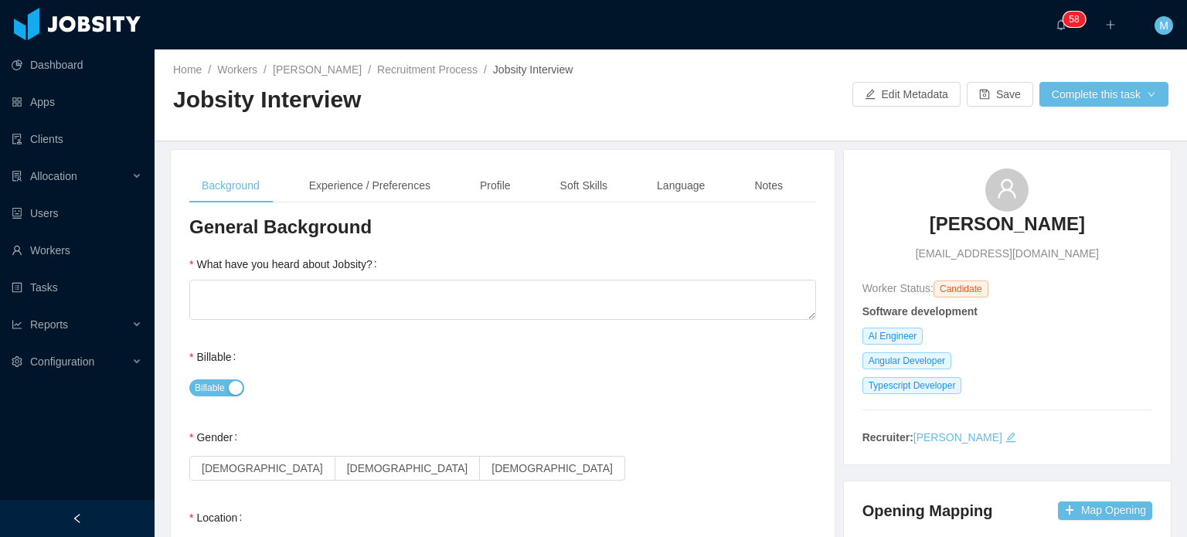
click at [274, 268] on label "What have you heard about Jobsity?" at bounding box center [286, 264] width 194 height 12
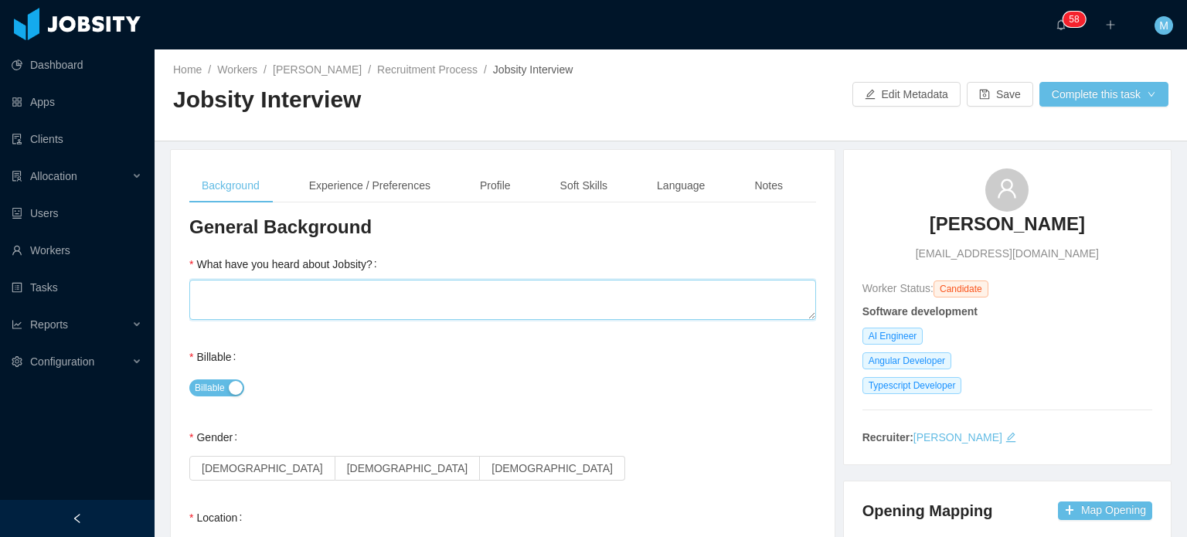
click at [274, 280] on textarea "What have you heard about Jobsity?" at bounding box center [502, 300] width 627 height 40
click at [275, 299] on textarea "What have you heard about Jobsity?" at bounding box center [502, 300] width 627 height 40
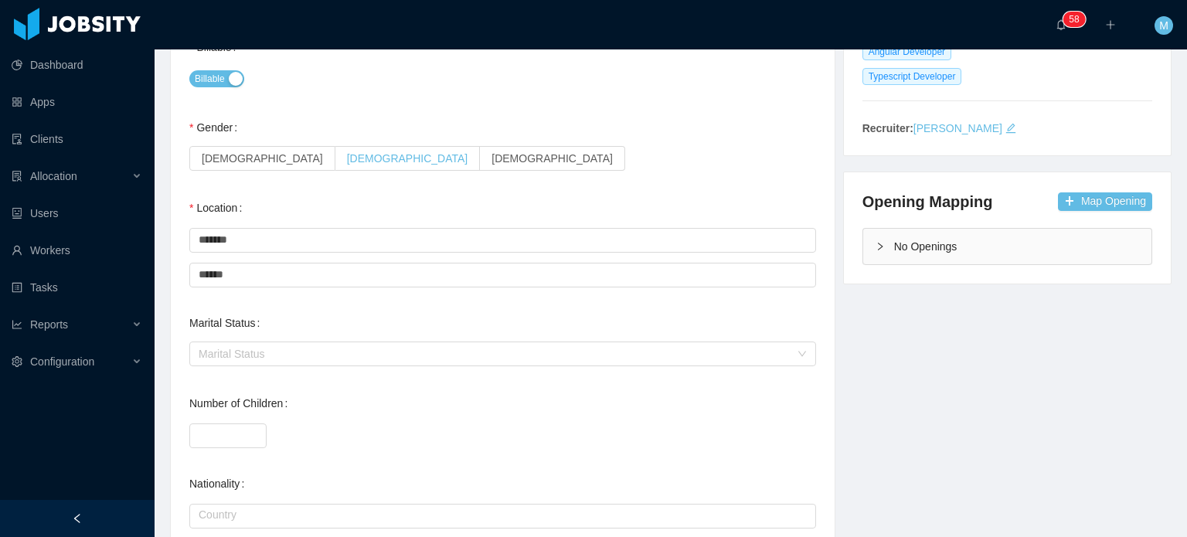
type textarea "*"
click at [242, 147] on label "Female" at bounding box center [262, 158] width 146 height 25
click at [335, 157] on label "Male" at bounding box center [407, 158] width 145 height 25
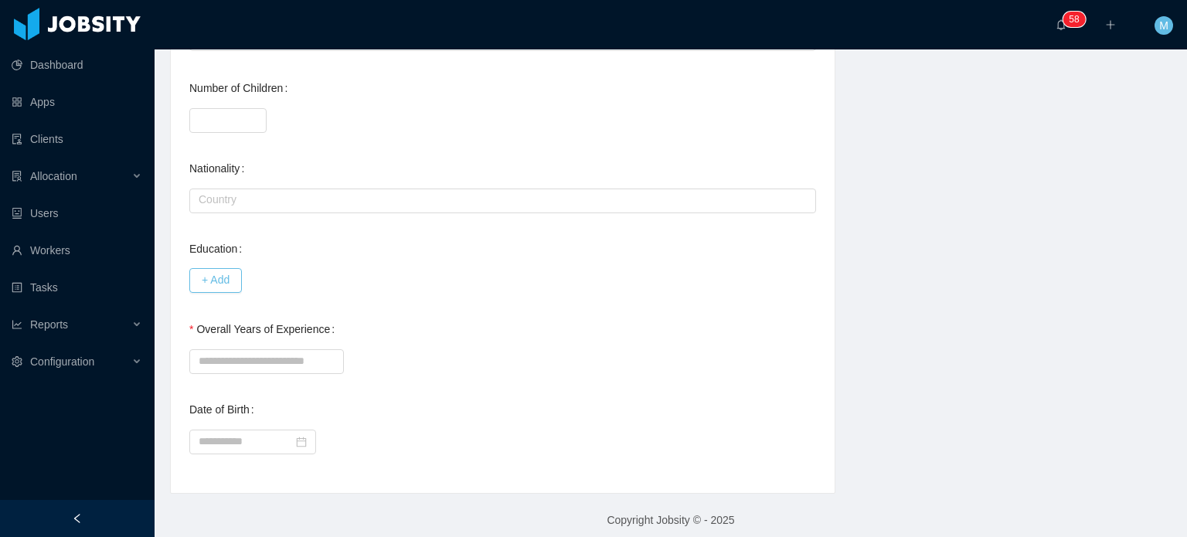
scroll to position [634, 0]
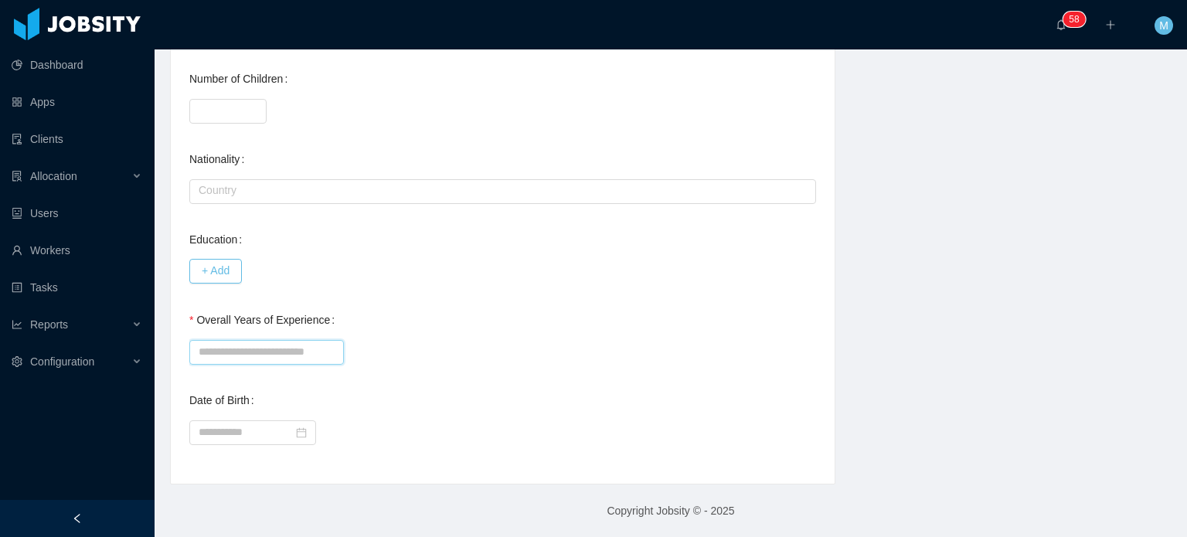
click at [267, 357] on input "Overall Years of Experience" at bounding box center [266, 352] width 155 height 25
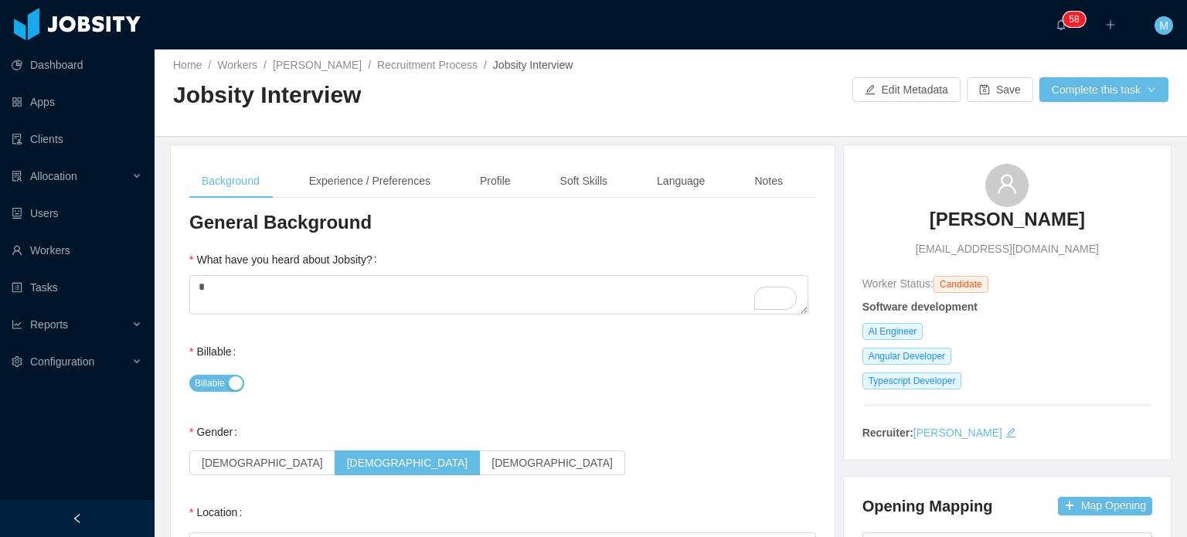
scroll to position [0, 0]
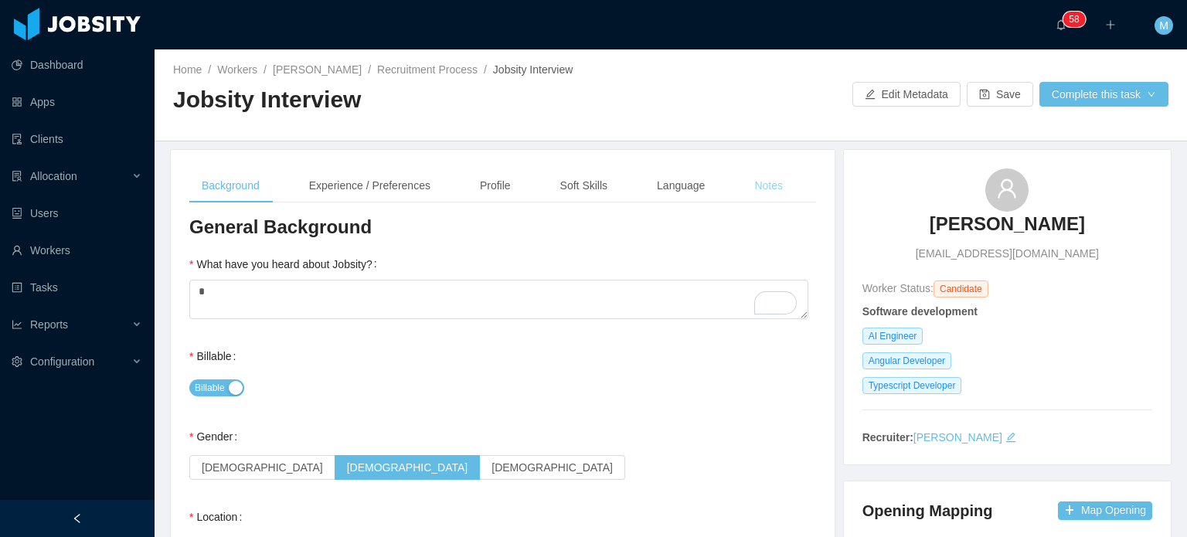
type input "*"
click at [753, 192] on div "Notes" at bounding box center [768, 185] width 53 height 35
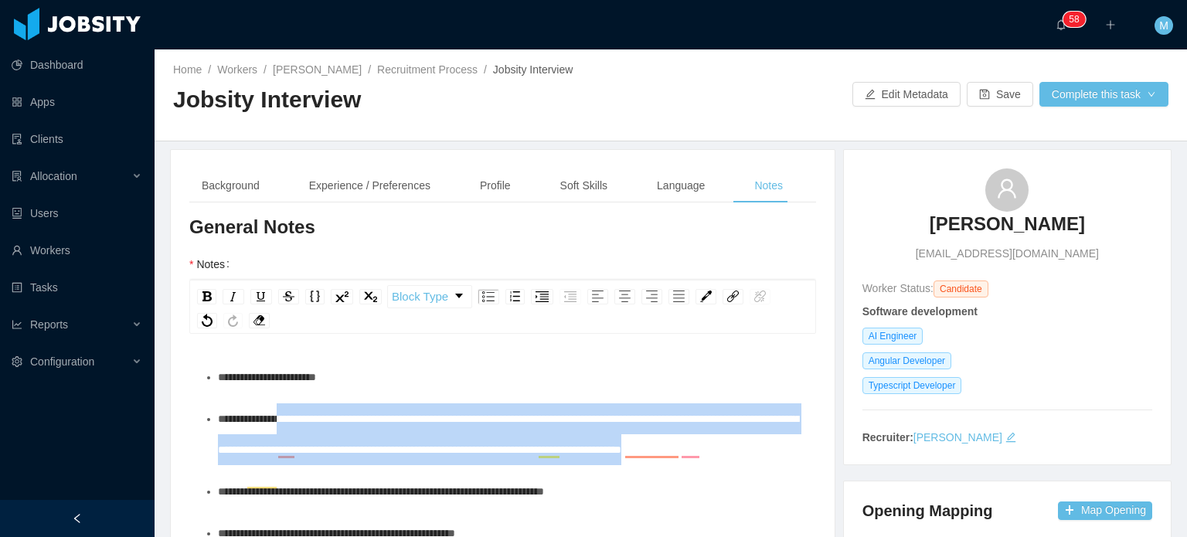
drag, startPoint x: 357, startPoint y: 479, endPoint x: 301, endPoint y: 419, distance: 82.0
click at [301, 419] on div "**********" at bounding box center [511, 434] width 587 height 62
click at [1135, 110] on div "Home / Workers / Ricardo Pari / Recruitment Process / Jobsity Interview / Jobsi…" at bounding box center [671, 95] width 1032 height 92
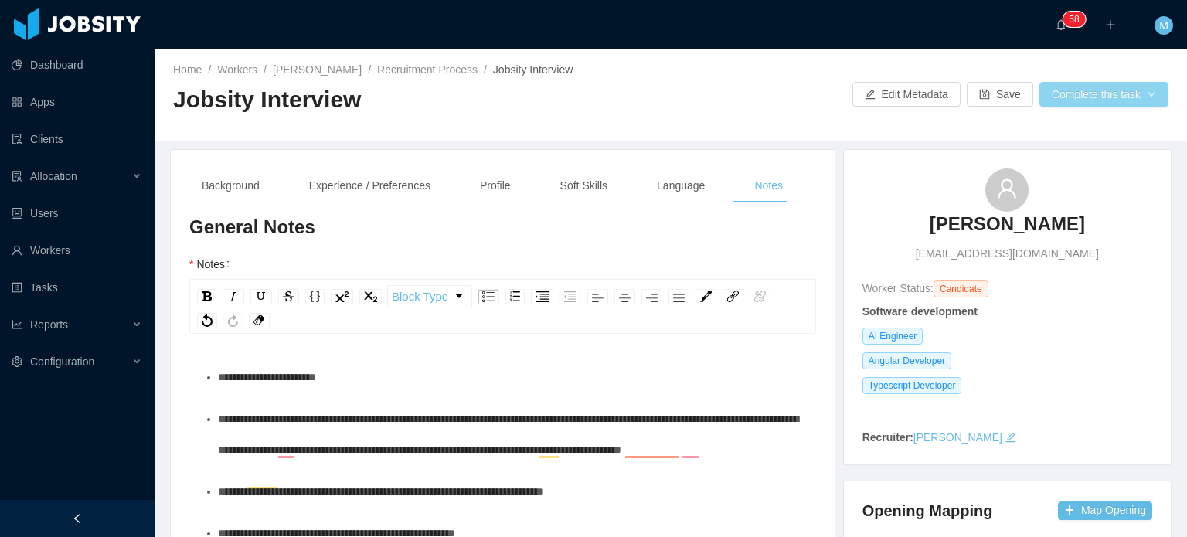
click at [1120, 95] on button "Complete this task" at bounding box center [1103, 94] width 129 height 25
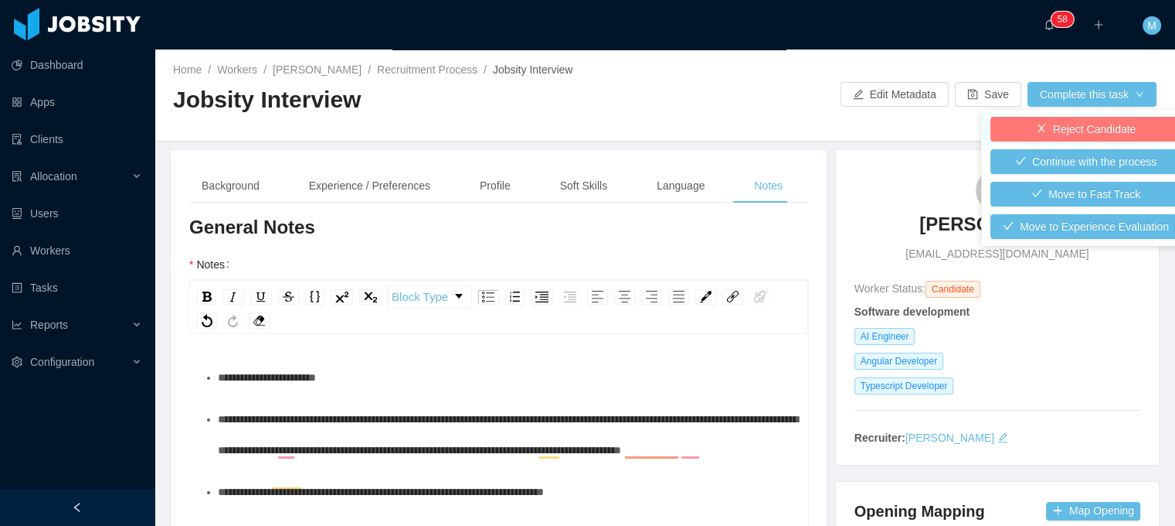
click at [1087, 120] on button "Reject Candidate" at bounding box center [1086, 129] width 191 height 25
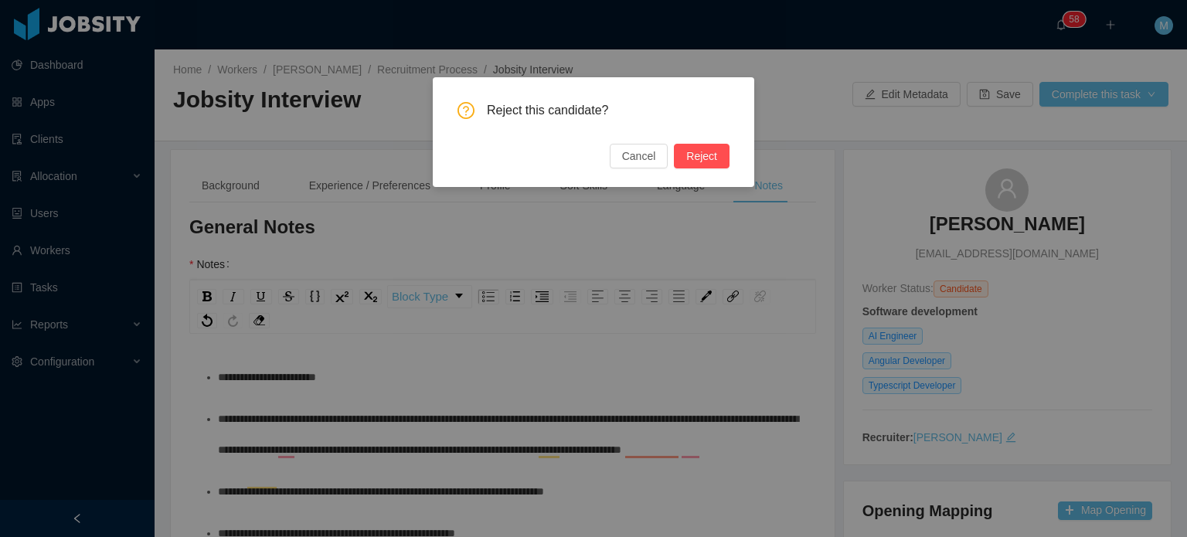
click at [688, 155] on button "Reject" at bounding box center [702, 156] width 56 height 25
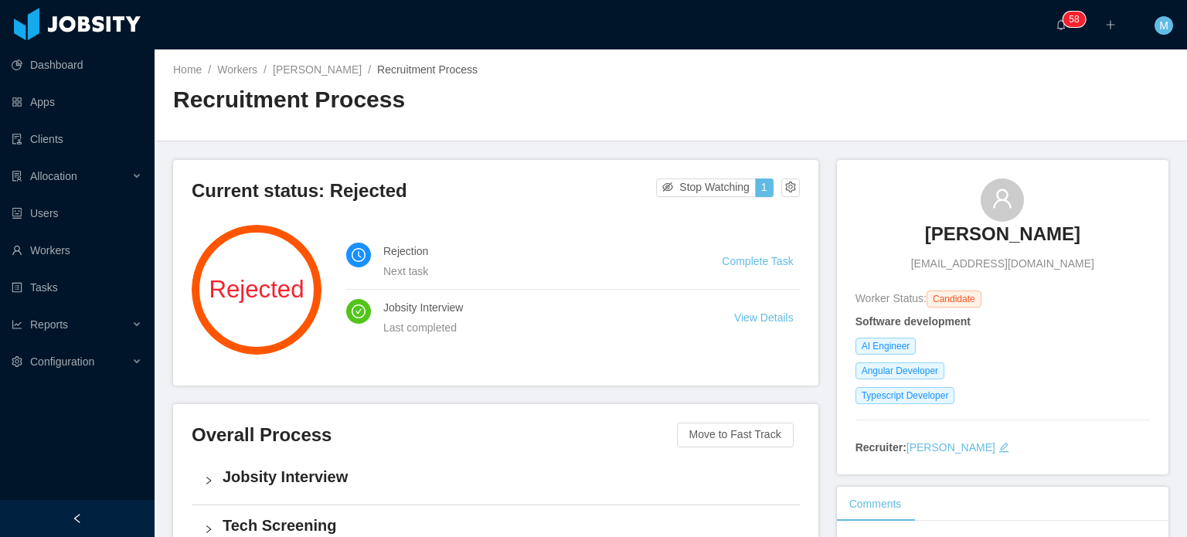
click at [711, 263] on li "Rejection Next task Complete Task" at bounding box center [573, 261] width 454 height 56
click at [713, 262] on li "Rejection Next task Complete Task" at bounding box center [573, 261] width 454 height 56
click at [722, 262] on link "Complete Task" at bounding box center [757, 261] width 71 height 12
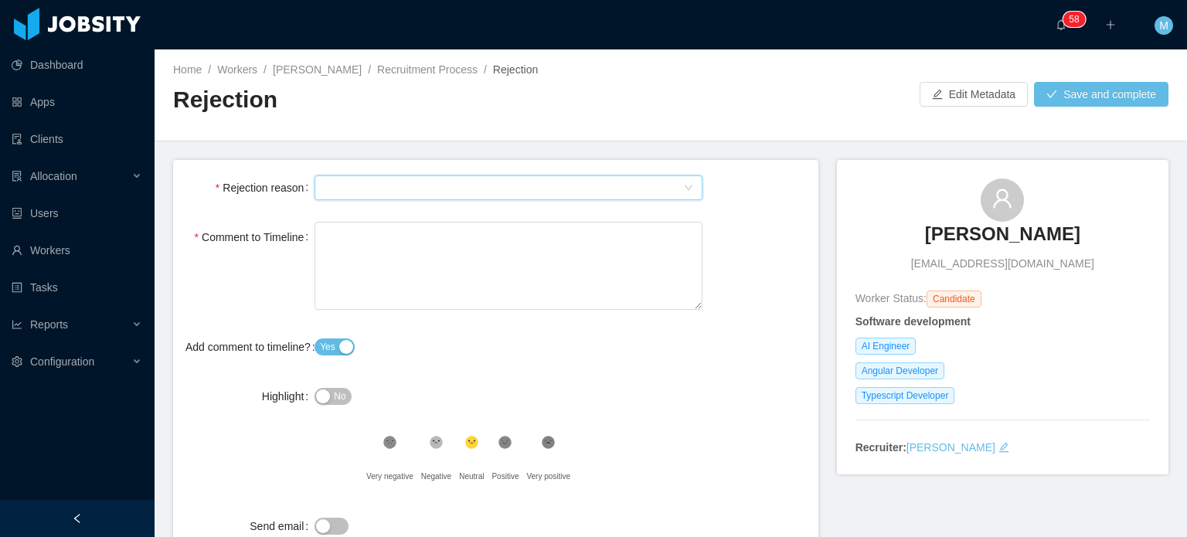
click at [518, 189] on div "Select Type" at bounding box center [503, 187] width 359 height 23
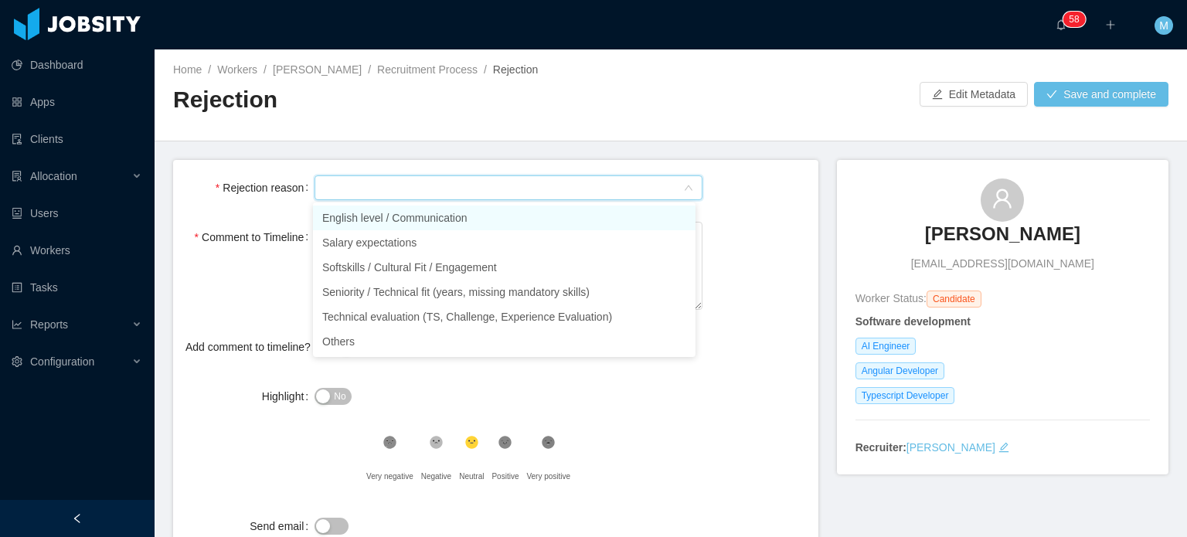
click at [488, 216] on li "English level / Communication" at bounding box center [504, 218] width 383 height 25
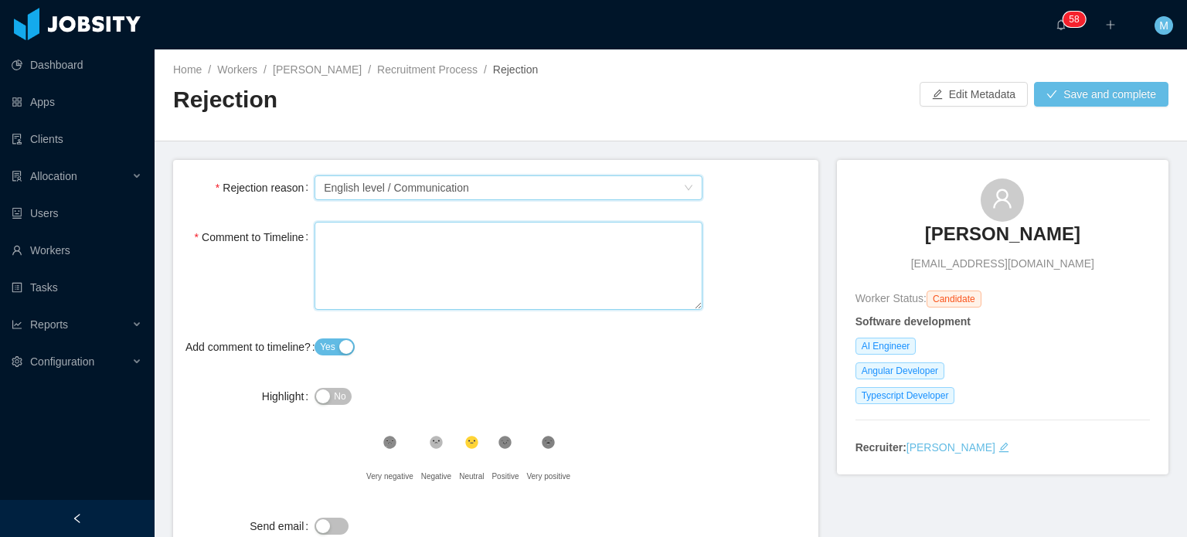
click at [487, 274] on textarea "Comment to Timeline" at bounding box center [509, 266] width 388 height 89
paste textarea "**********"
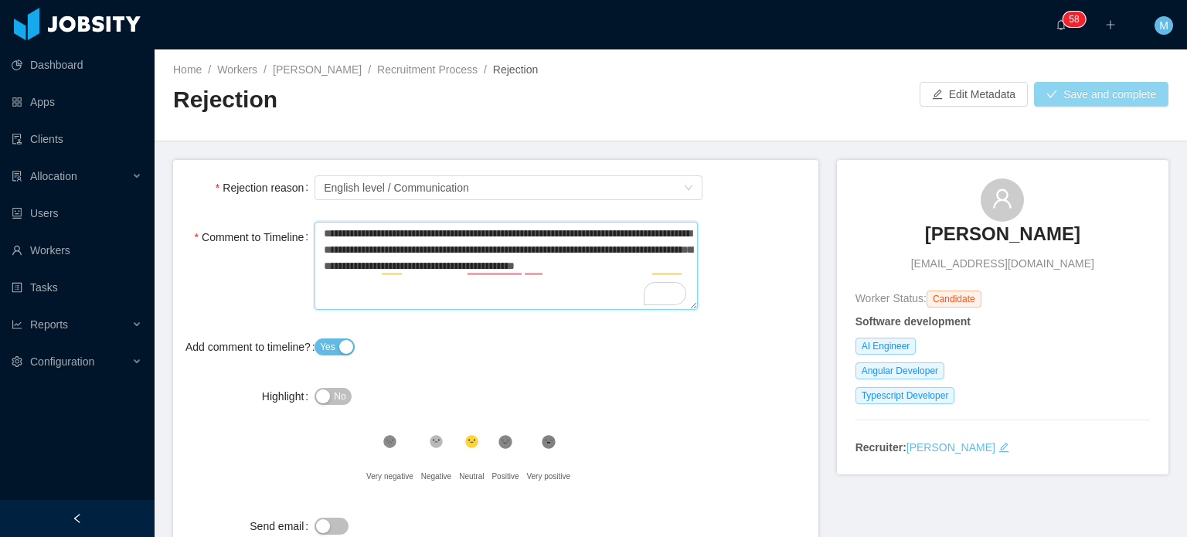
type textarea "**********"
click at [1085, 97] on button "Save and complete" at bounding box center [1101, 94] width 134 height 25
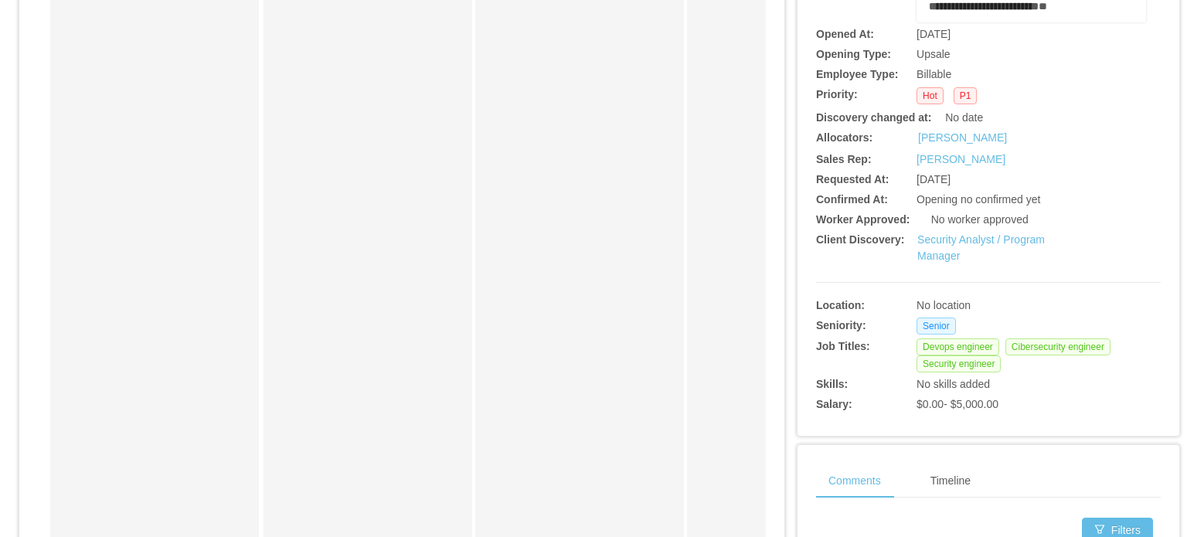
scroll to position [309, 0]
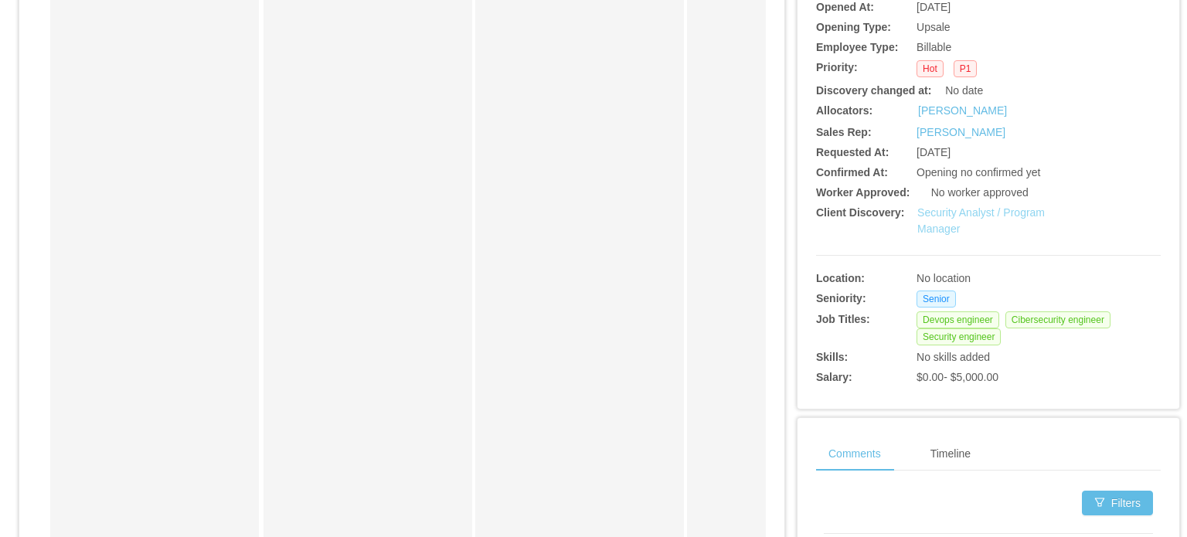
click at [951, 219] on link "Security Analyst / Program Manager" at bounding box center [981, 220] width 128 height 29
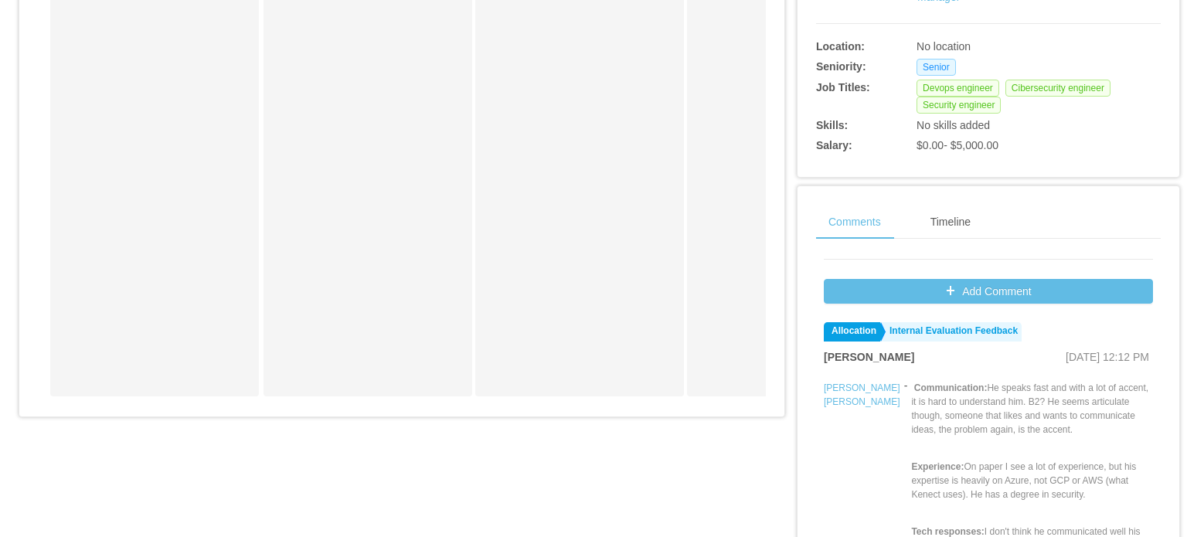
scroll to position [77, 0]
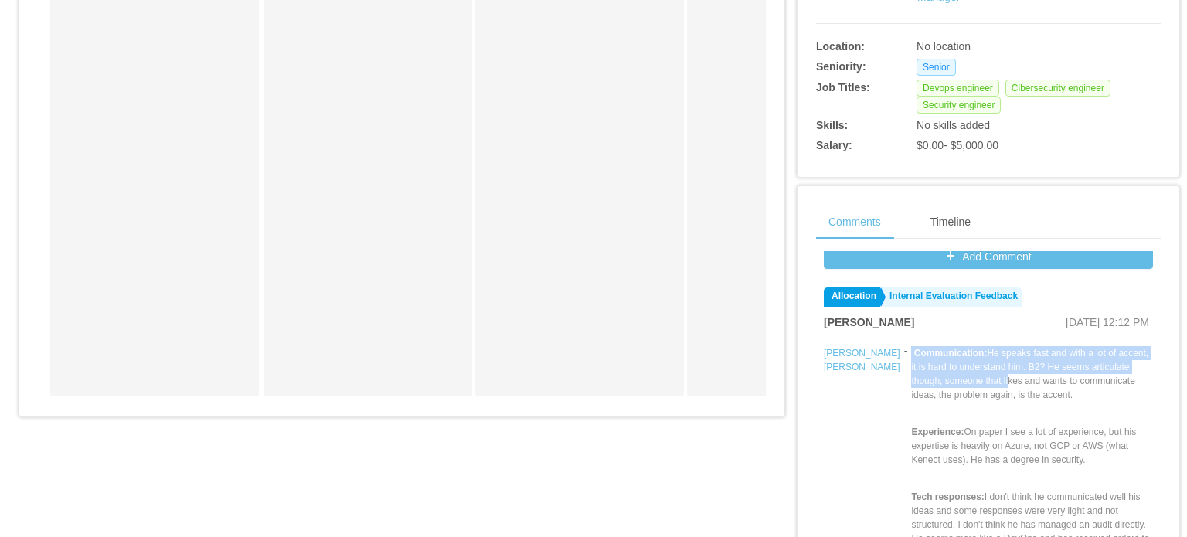
drag, startPoint x: 927, startPoint y: 390, endPoint x: 995, endPoint y: 408, distance: 69.5
click at [990, 408] on div "Communication: He speaks fast and with a lot of accent, it is hard to understan…" at bounding box center [1032, 531] width 242 height 371
click at [995, 408] on div "Communication: He speaks fast and with a lot of accent, it is hard to understan…" at bounding box center [1032, 531] width 242 height 371
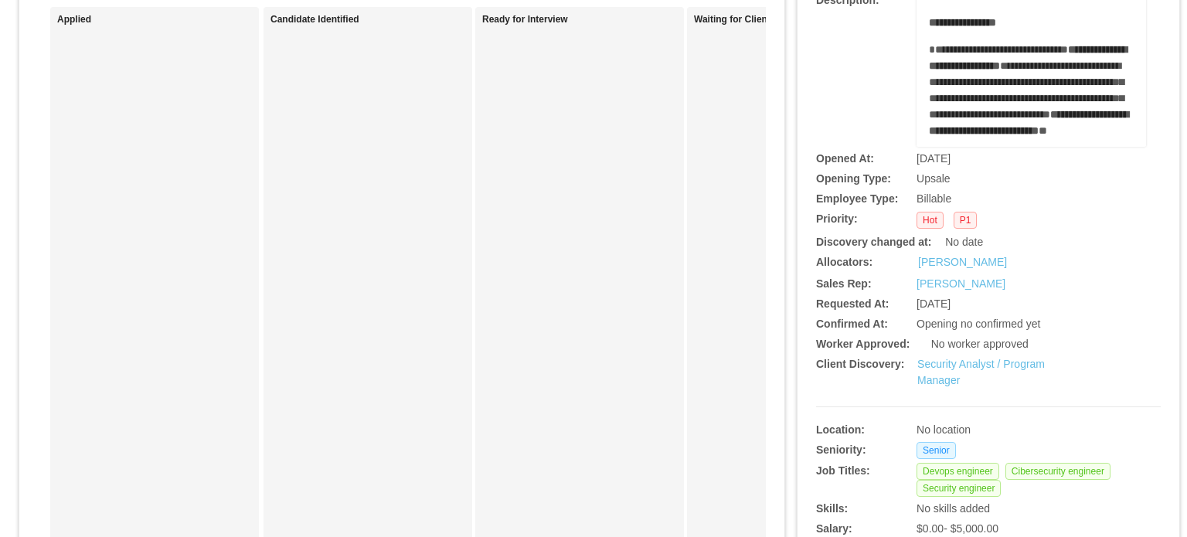
scroll to position [0, 0]
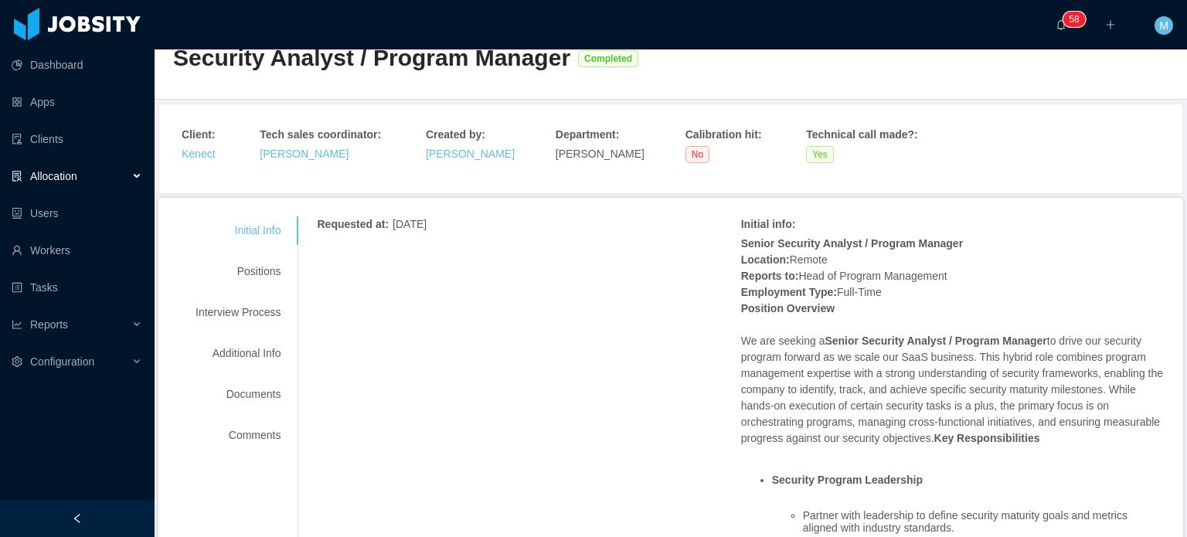
scroll to position [77, 0]
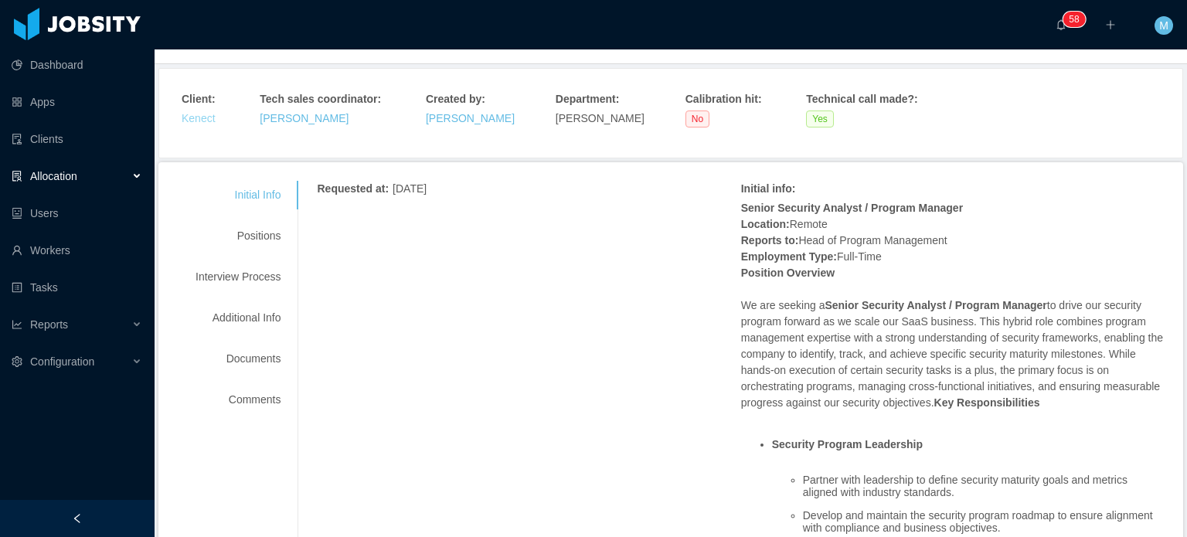
click at [205, 122] on link "Kenect" at bounding box center [199, 118] width 34 height 12
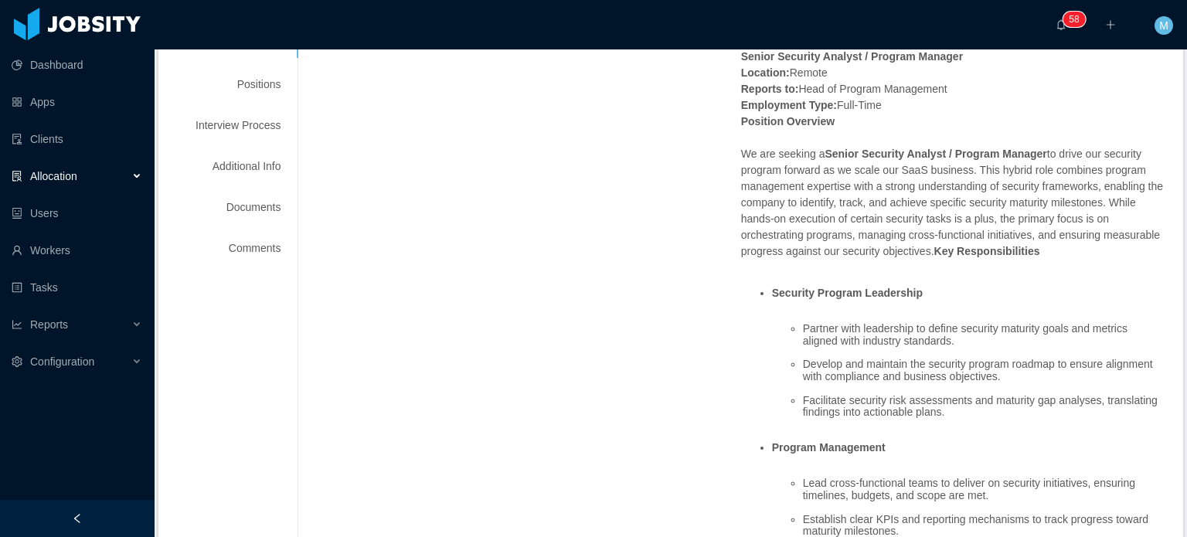
scroll to position [232, 0]
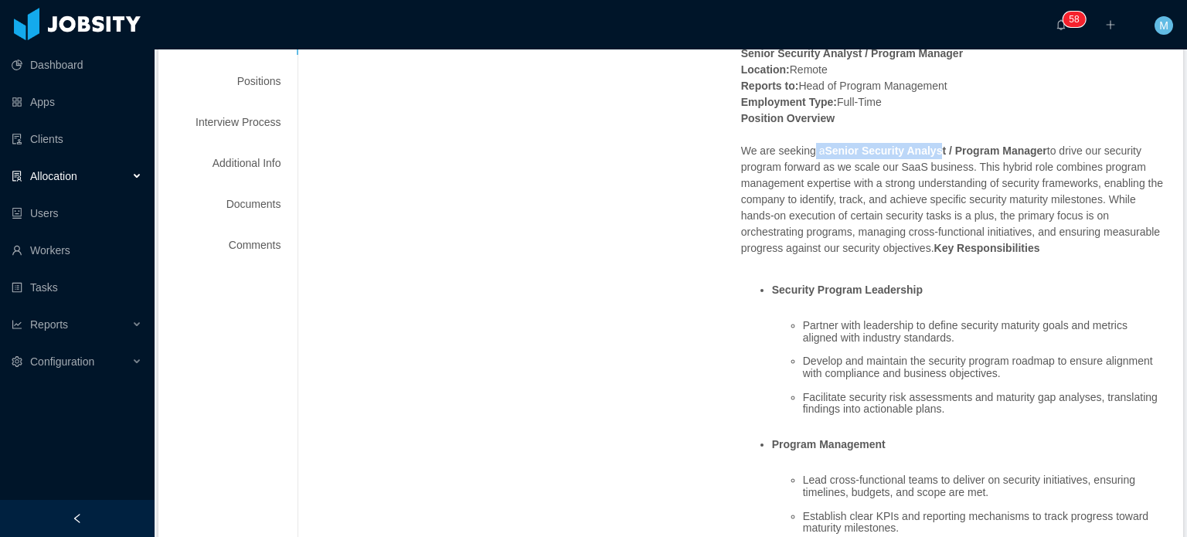
drag, startPoint x: 903, startPoint y: 153, endPoint x: 929, endPoint y: 153, distance: 26.3
click at [929, 153] on p "Senior Security Analyst / Program Manager Location: Remote Reports to: Head of …" at bounding box center [953, 151] width 424 height 211
click at [929, 153] on strong "Senior Security Analyst / Program Manager" at bounding box center [936, 151] width 222 height 12
drag, startPoint x: 974, startPoint y: 153, endPoint x: 1020, endPoint y: 153, distance: 46.4
click at [1003, 153] on strong "Senior Security Analyst / Program Manager" at bounding box center [936, 151] width 222 height 12
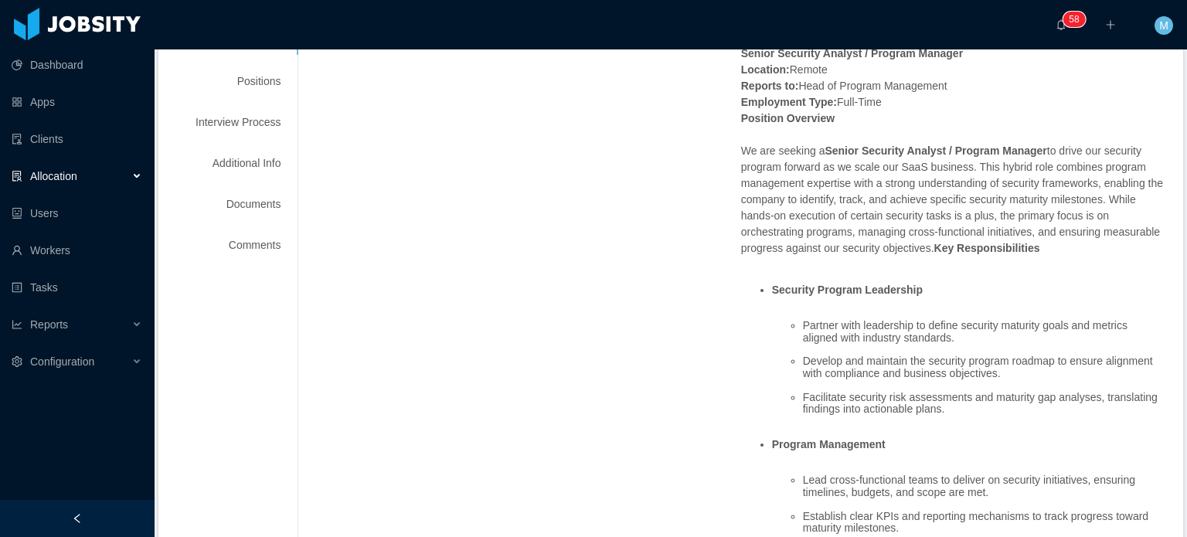
click at [1020, 153] on strong "Senior Security Analyst / Program Manager" at bounding box center [936, 151] width 222 height 12
drag, startPoint x: 938, startPoint y: 165, endPoint x: 974, endPoint y: 165, distance: 35.5
click at [974, 165] on p "Senior Security Analyst / Program Manager Location: Remote Reports to: Head of …" at bounding box center [953, 151] width 424 height 211
drag, startPoint x: 892, startPoint y: 192, endPoint x: 964, endPoint y: 195, distance: 71.9
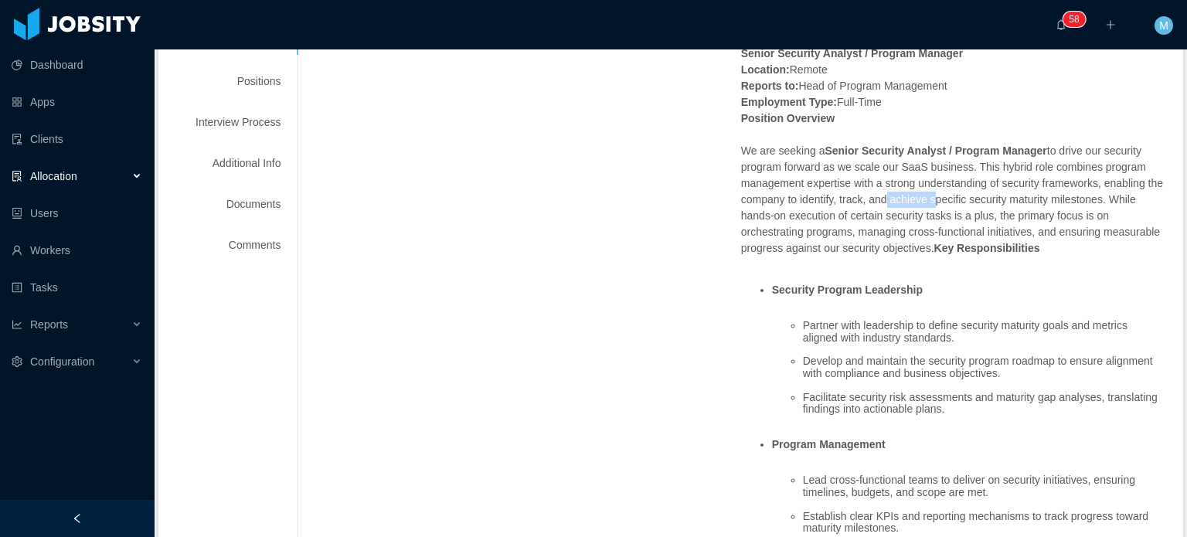
click at [958, 195] on p "Senior Security Analyst / Program Manager Location: Remote Reports to: Head of …" at bounding box center [953, 151] width 424 height 211
click at [964, 196] on p "Senior Security Analyst / Program Manager Location: Remote Reports to: Head of …" at bounding box center [953, 151] width 424 height 211
drag, startPoint x: 966, startPoint y: 196, endPoint x: 1094, endPoint y: 203, distance: 128.5
click at [1094, 203] on p "Senior Security Analyst / Program Manager Location: Remote Reports to: Head of …" at bounding box center [953, 151] width 424 height 211
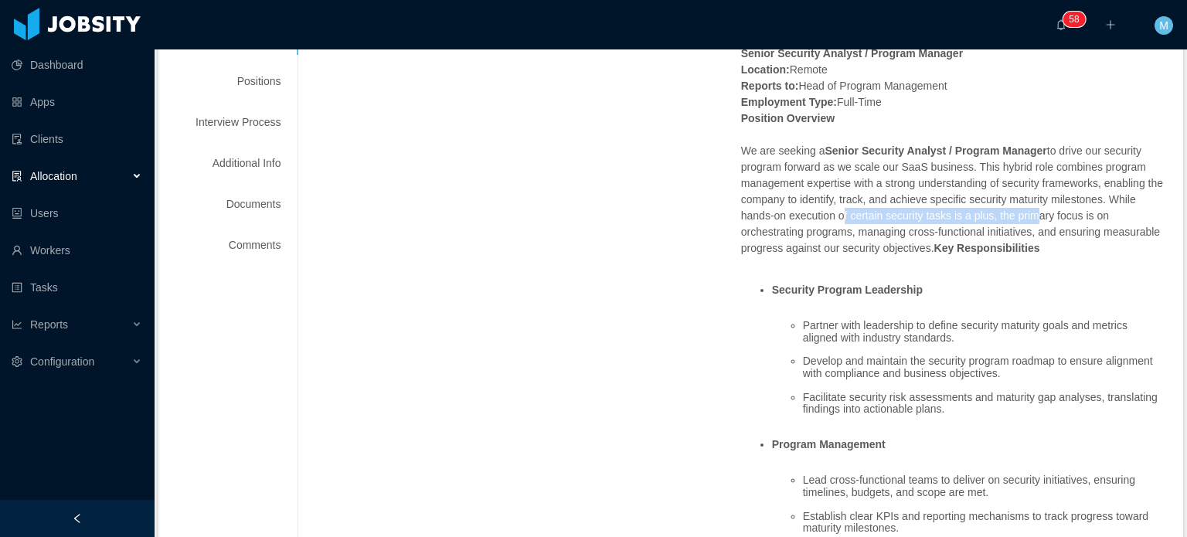
drag, startPoint x: 834, startPoint y: 222, endPoint x: 1021, endPoint y: 222, distance: 187.0
click at [1021, 222] on p "Senior Security Analyst / Program Manager Location: Remote Reports to: Head of …" at bounding box center [953, 151] width 424 height 211
click at [1021, 219] on p "Senior Security Analyst / Program Manager Location: Remote Reports to: Head of …" at bounding box center [953, 151] width 424 height 211
drag, startPoint x: 881, startPoint y: 233, endPoint x: 1076, endPoint y: 242, distance: 195.0
click at [1056, 240] on p "Senior Security Analyst / Program Manager Location: Remote Reports to: Head of …" at bounding box center [953, 151] width 424 height 211
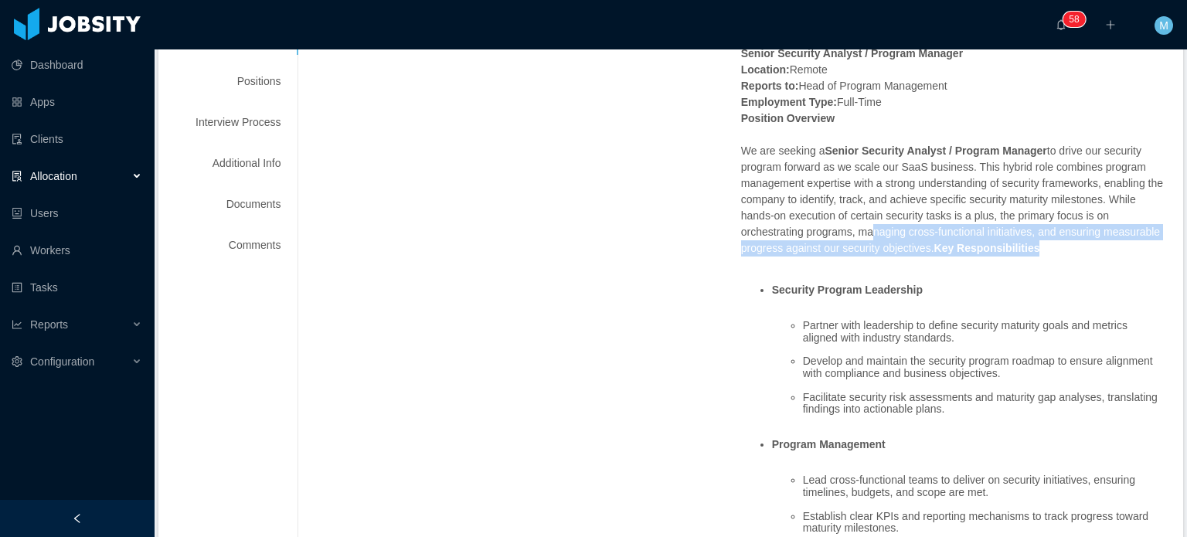
click at [1079, 242] on p "Senior Security Analyst / Program Manager Location: Remote Reports to: Head of …" at bounding box center [953, 151] width 424 height 211
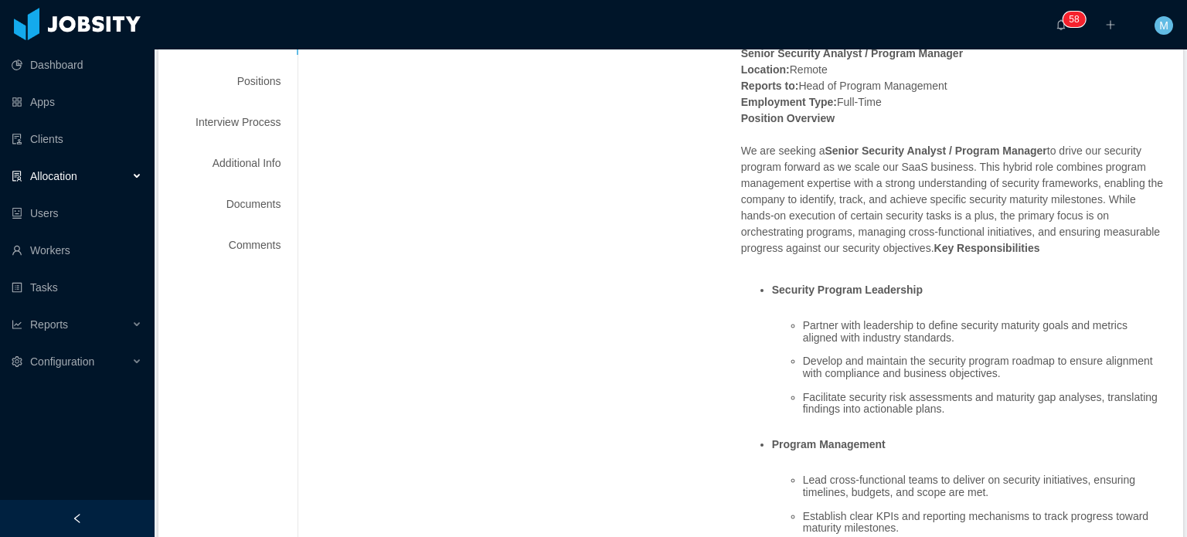
drag, startPoint x: 844, startPoint y: 245, endPoint x: 895, endPoint y: 247, distance: 51.0
click at [884, 247] on p "Senior Security Analyst / Program Manager Location: Remote Reports to: Head of …" at bounding box center [953, 151] width 424 height 211
click at [896, 247] on p "Senior Security Analyst / Program Manager Location: Remote Reports to: Head of …" at bounding box center [953, 151] width 424 height 211
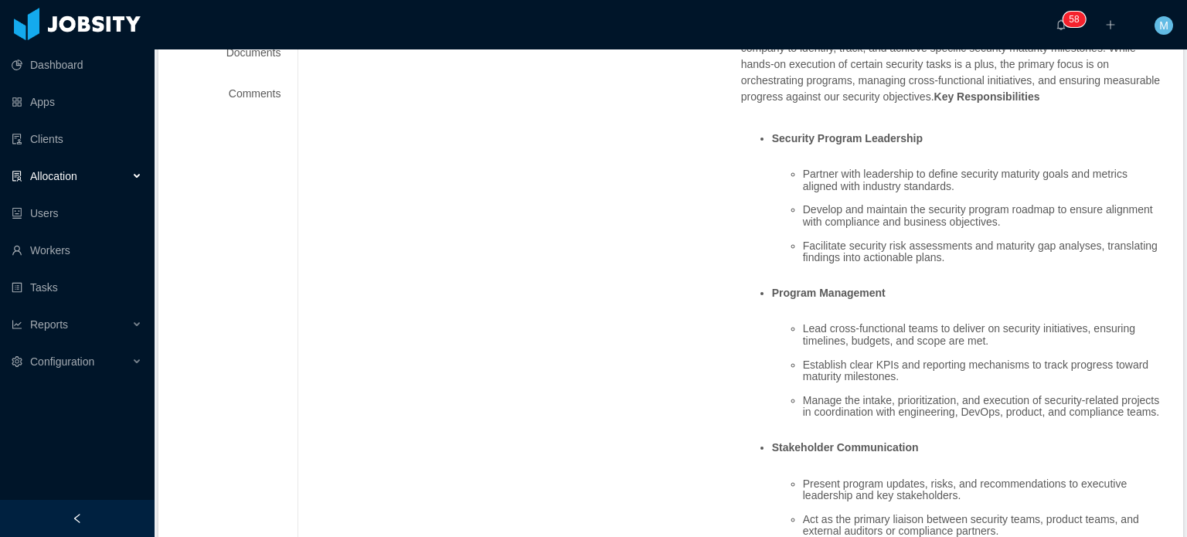
scroll to position [386, 0]
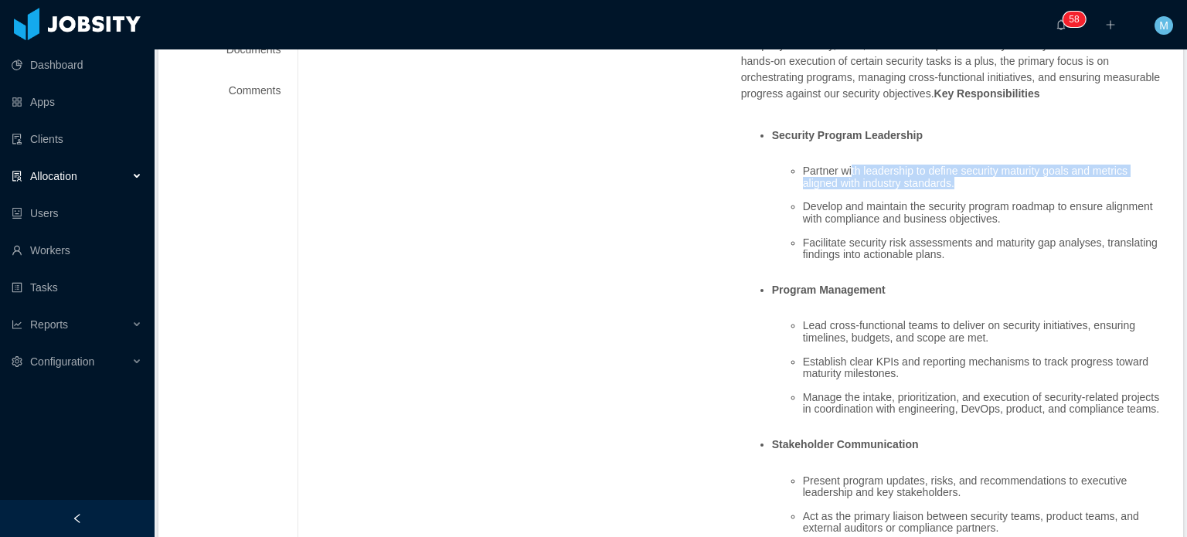
drag, startPoint x: 842, startPoint y: 171, endPoint x: 992, endPoint y: 182, distance: 151.1
click at [992, 182] on li "Partner with leadership to define security maturity goals and metrics aligned w…" at bounding box center [984, 177] width 362 height 24
drag, startPoint x: 818, startPoint y: 215, endPoint x: 1033, endPoint y: 226, distance: 215.2
click at [1021, 226] on ul "Partner with leadership to define security maturity goals and metrics aligned w…" at bounding box center [968, 213] width 393 height 119
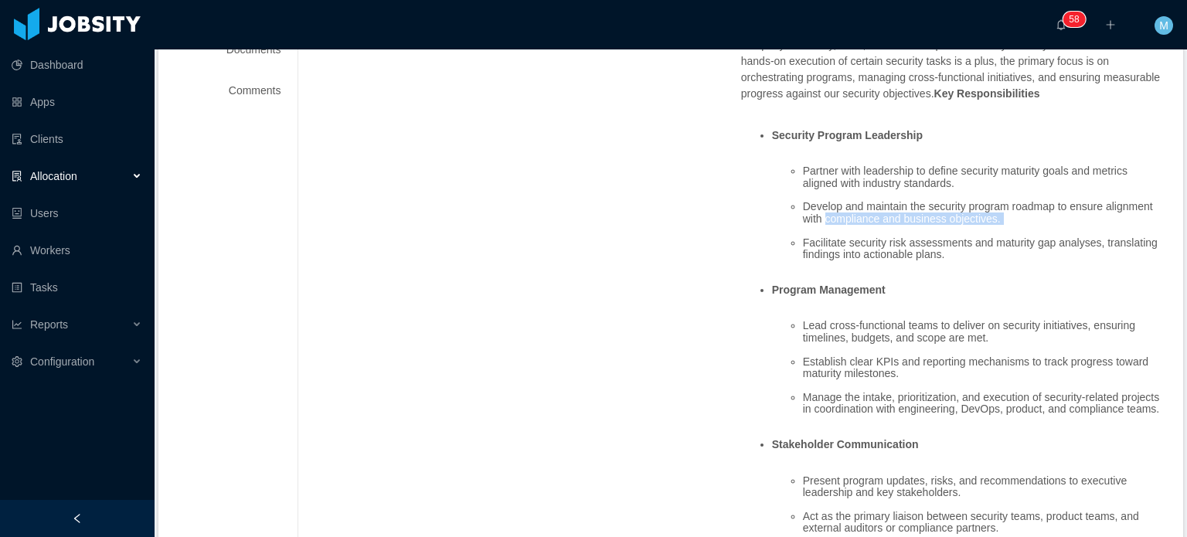
click at [1033, 226] on ul "Partner with leadership to define security maturity goals and metrics aligned w…" at bounding box center [968, 213] width 393 height 119
drag, startPoint x: 829, startPoint y: 243, endPoint x: 959, endPoint y: 246, distance: 129.9
click at [953, 246] on li "Facilitate security risk assessments and maturity gap analyses, translating fin…" at bounding box center [984, 249] width 362 height 24
click at [959, 246] on li "Facilitate security risk assessments and maturity gap analyses, translating fin…" at bounding box center [984, 249] width 362 height 24
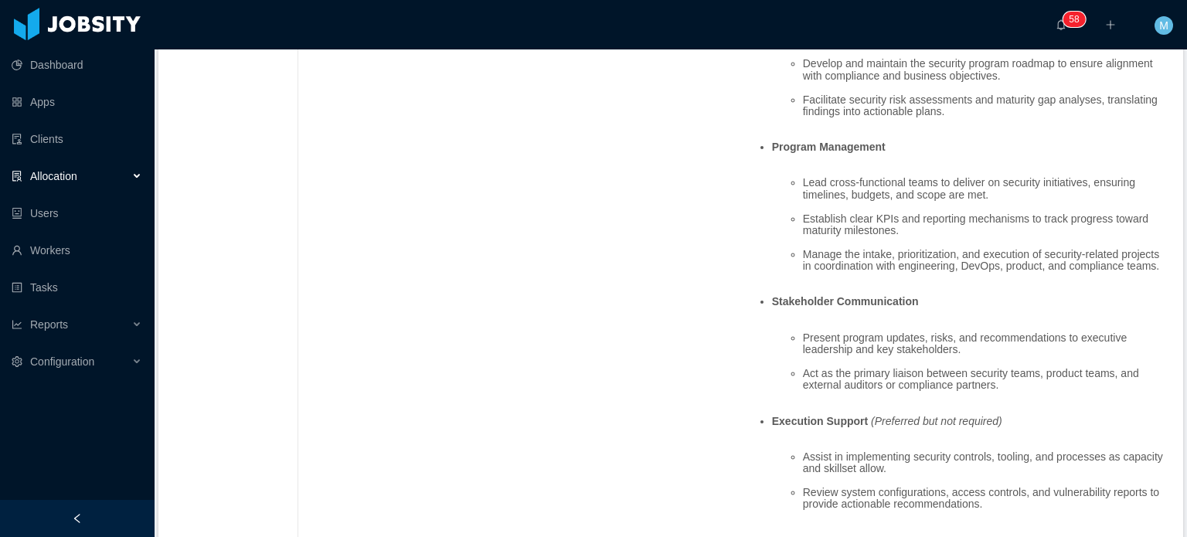
scroll to position [541, 0]
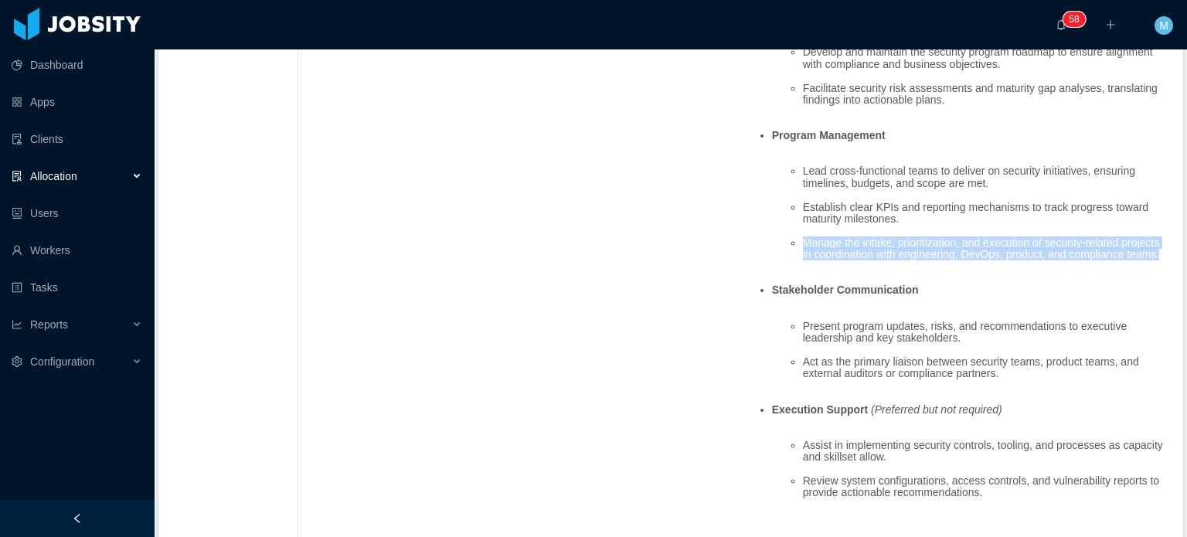
drag, startPoint x: 873, startPoint y: 259, endPoint x: 930, endPoint y: 268, distance: 57.2
click at [921, 261] on li "Manage the intake, prioritization, and execution of security-related projects i…" at bounding box center [984, 249] width 362 height 24
click at [930, 261] on li "Manage the intake, prioritization, and execution of security-related projects i…" at bounding box center [984, 249] width 362 height 24
drag, startPoint x: 859, startPoint y: 240, endPoint x: 906, endPoint y: 268, distance: 54.7
click at [906, 261] on li "Manage the intake, prioritization, and execution of security-related projects i…" at bounding box center [984, 249] width 362 height 24
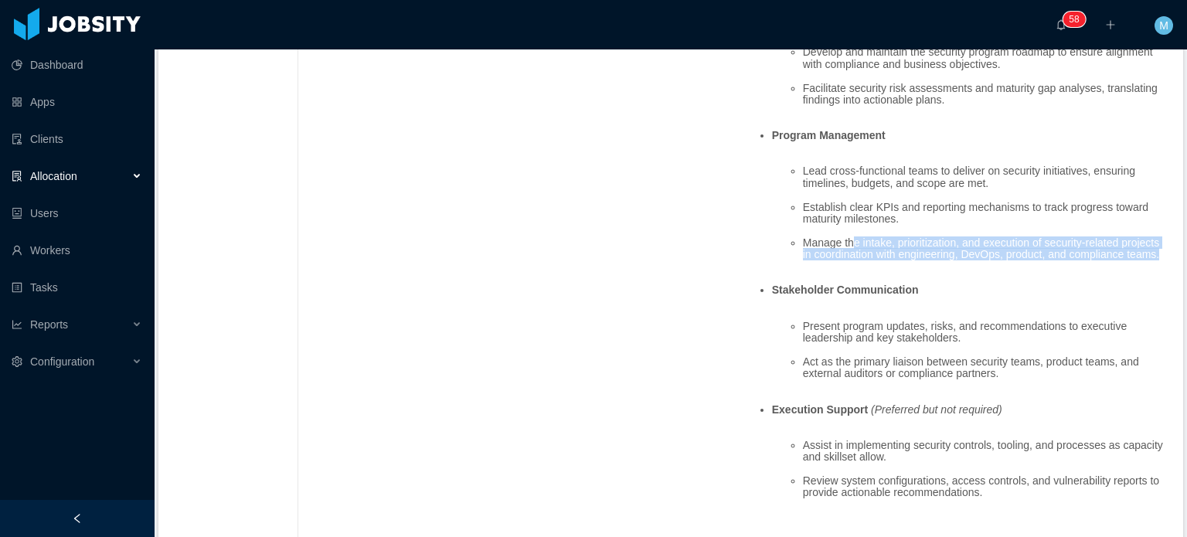
click at [906, 261] on li "Manage the intake, prioritization, and execution of security-related projects i…" at bounding box center [984, 249] width 362 height 24
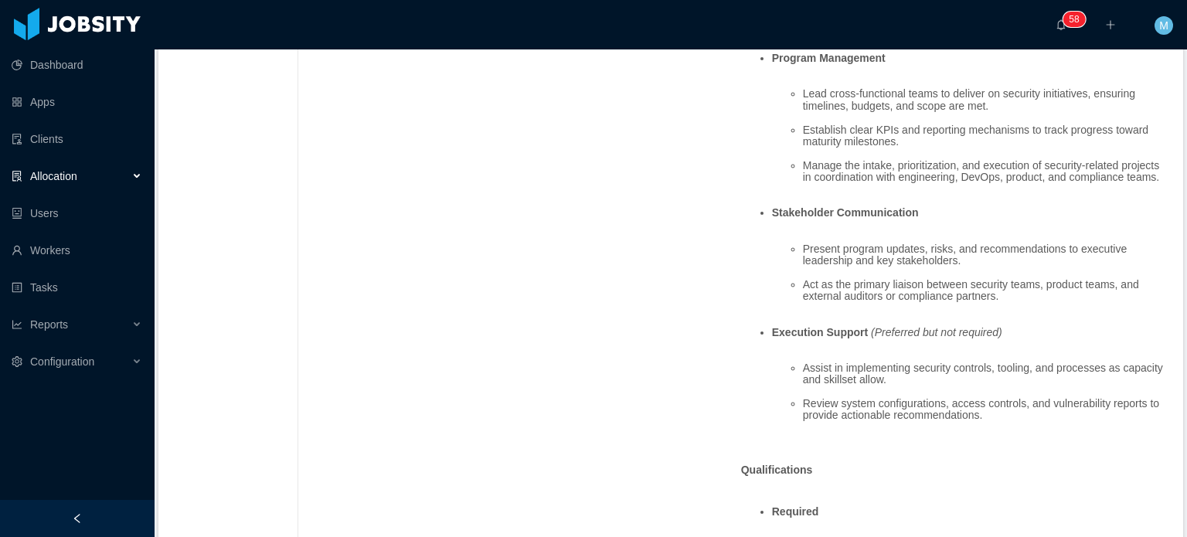
scroll to position [696, 0]
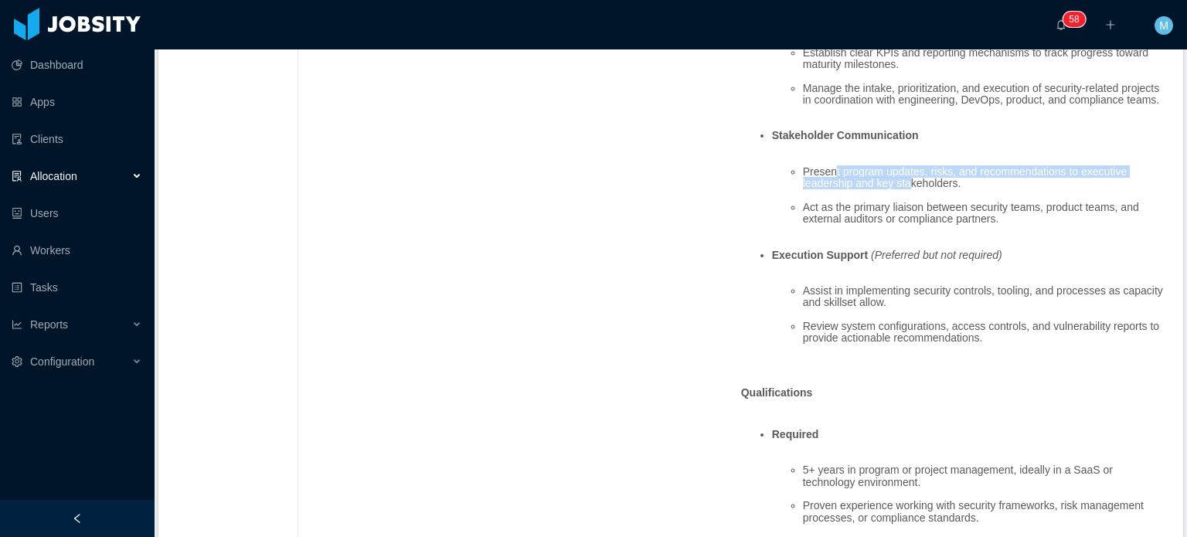
drag, startPoint x: 827, startPoint y: 185, endPoint x: 910, endPoint y: 194, distance: 83.1
click at [909, 190] on li "Present program updates, risks, and recommendations to executive leadership and…" at bounding box center [984, 178] width 362 height 24
click at [910, 190] on li "Present program updates, risks, and recommendations to executive leadership and…" at bounding box center [984, 178] width 362 height 24
drag, startPoint x: 876, startPoint y: 197, endPoint x: 918, endPoint y: 200, distance: 41.8
click at [909, 190] on li "Present program updates, risks, and recommendations to executive leadership and…" at bounding box center [984, 178] width 362 height 24
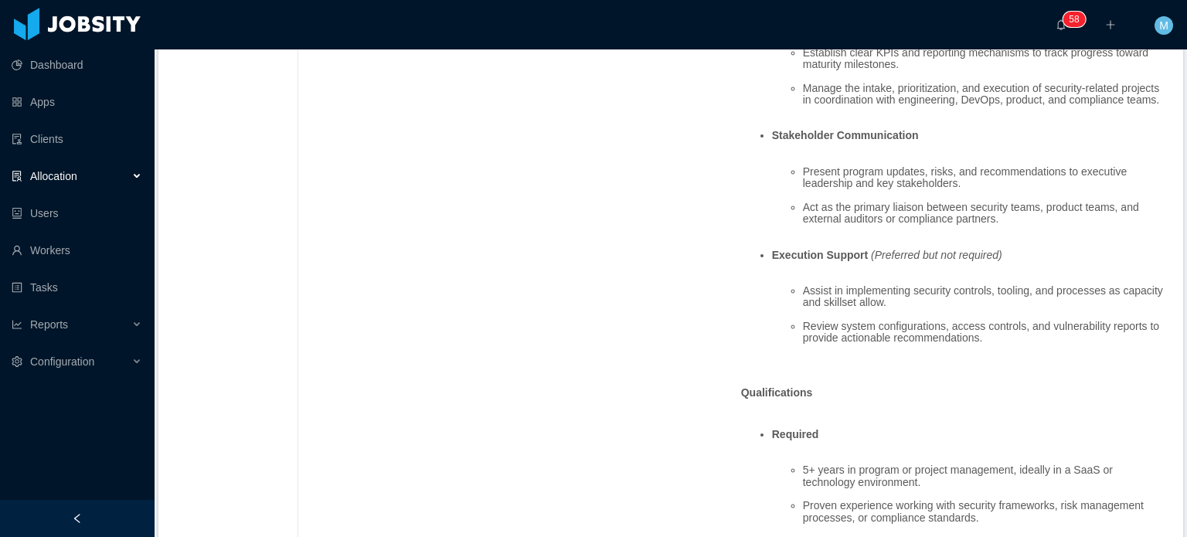
click at [920, 190] on li "Present program updates, risks, and recommendations to executive leadership and…" at bounding box center [984, 178] width 362 height 24
drag, startPoint x: 825, startPoint y: 224, endPoint x: 965, endPoint y: 225, distance: 140.7
click at [963, 225] on li "Act as the primary liaison between security teams, product teams, and external …" at bounding box center [984, 214] width 362 height 24
click at [965, 225] on li "Act as the primary liaison between security teams, product teams, and external …" at bounding box center [984, 214] width 362 height 24
drag, startPoint x: 939, startPoint y: 223, endPoint x: 977, endPoint y: 227, distance: 38.1
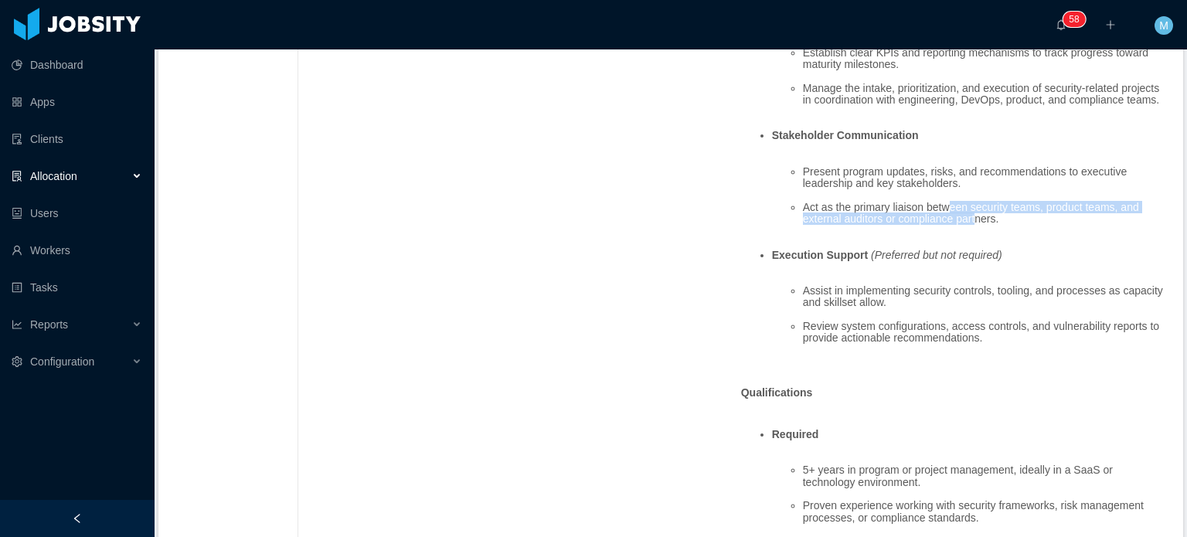
click at [976, 226] on li "Act as the primary liaison between security teams, product teams, and external …" at bounding box center [984, 214] width 362 height 24
click at [977, 226] on li "Act as the primary liaison between security teams, product teams, and external …" at bounding box center [984, 214] width 362 height 24
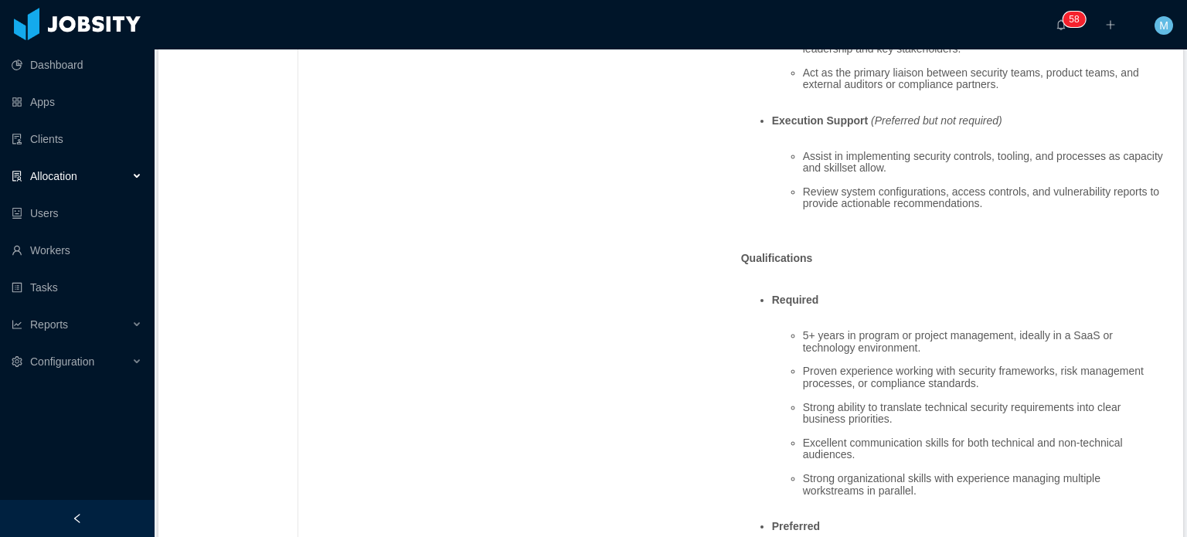
scroll to position [850, 0]
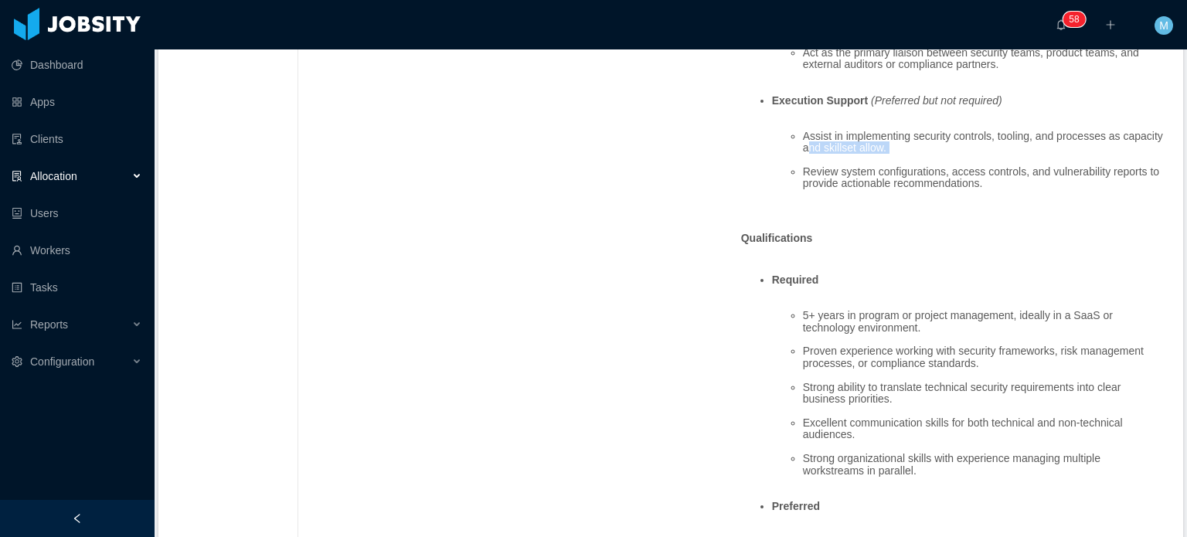
drag, startPoint x: 803, startPoint y: 157, endPoint x: 882, endPoint y: 185, distance: 83.9
click at [882, 185] on ul "Assist in implementing security controls, tooling, and processes as capacity an…" at bounding box center [968, 159] width 393 height 83
click at [882, 185] on li "Review system configurations, access controls, and vulnerability reports to pro…" at bounding box center [984, 178] width 362 height 24
drag, startPoint x: 872, startPoint y: 185, endPoint x: 961, endPoint y: 197, distance: 89.6
click at [958, 190] on li "Review system configurations, access controls, and vulnerability reports to pro…" at bounding box center [984, 178] width 362 height 24
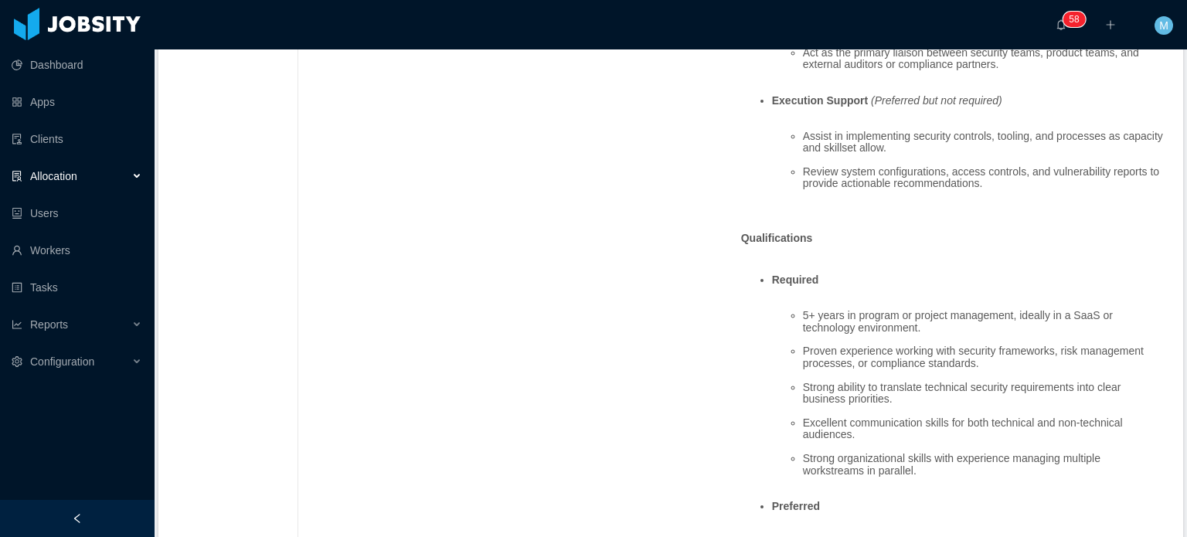
click at [961, 190] on li "Review system configurations, access controls, and vulnerability reports to pro…" at bounding box center [984, 178] width 362 height 24
drag, startPoint x: 869, startPoint y: 197, endPoint x: 897, endPoint y: 196, distance: 27.8
click at [883, 190] on li "Review system configurations, access controls, and vulnerability reports to pro…" at bounding box center [984, 178] width 362 height 24
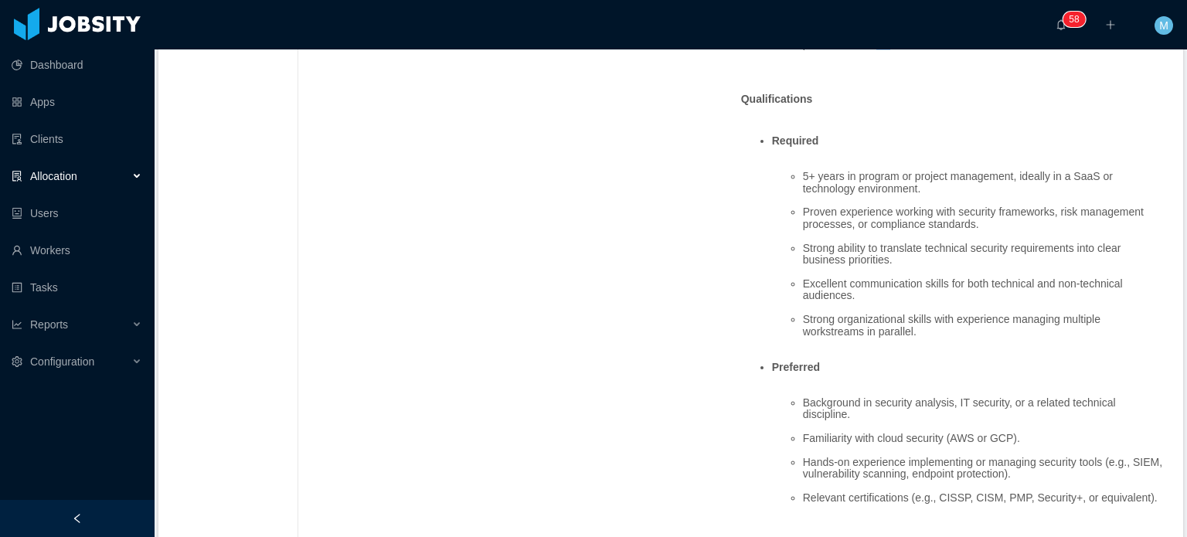
scroll to position [1005, 0]
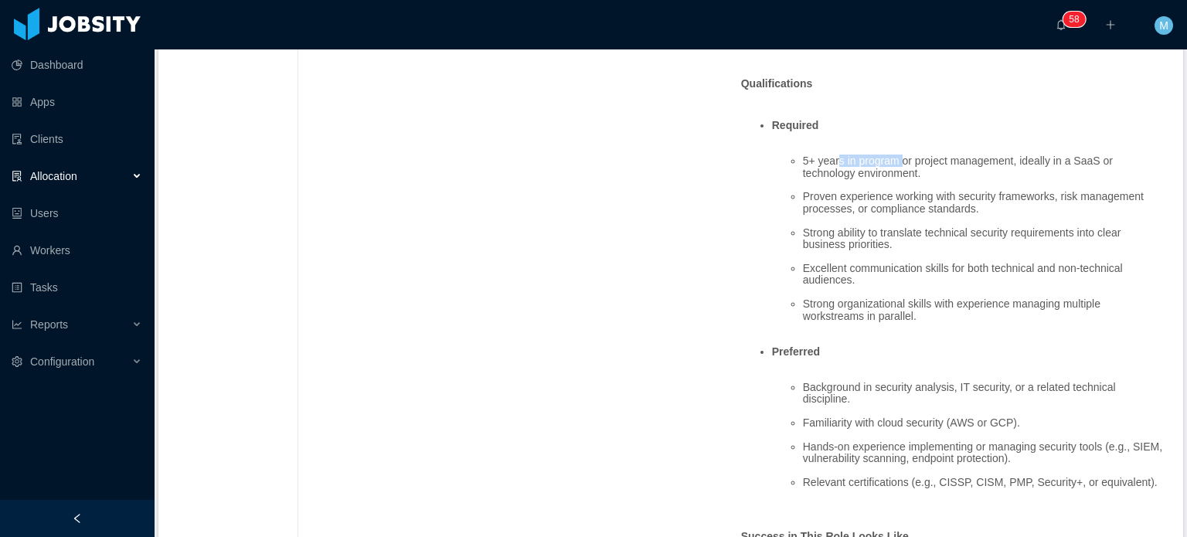
drag, startPoint x: 833, startPoint y: 173, endPoint x: 896, endPoint y: 174, distance: 63.4
click at [896, 174] on li "5+ years in program or project management, ideally in a SaaS or technology envi…" at bounding box center [984, 167] width 362 height 24
drag, startPoint x: 862, startPoint y: 258, endPoint x: 884, endPoint y: 262, distance: 22.7
click at [881, 251] on li "Strong ability to translate technical security requirements into clear business…" at bounding box center [984, 239] width 362 height 24
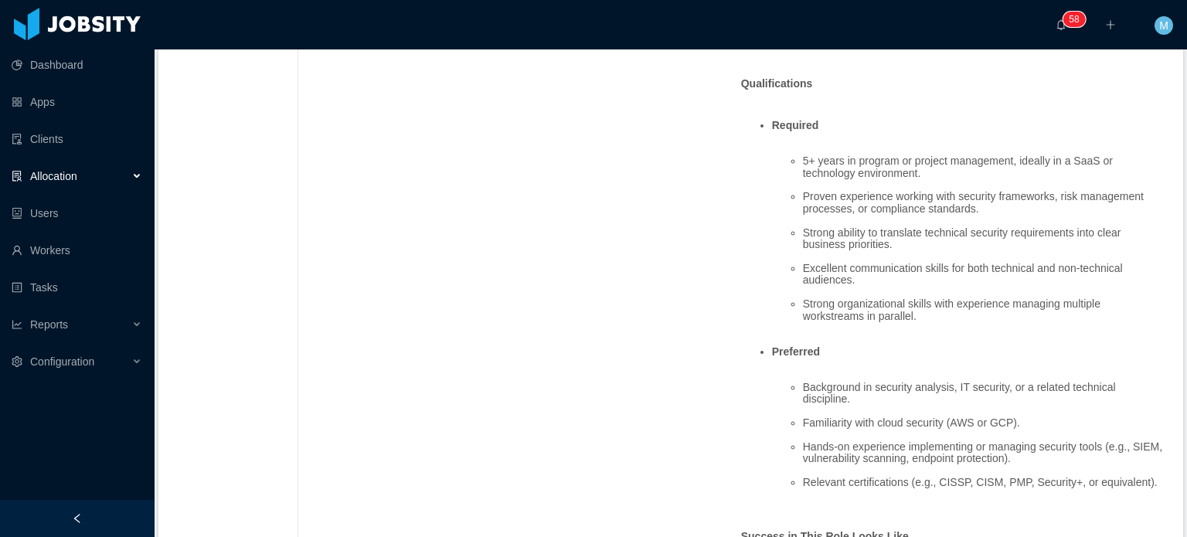
click at [884, 262] on ul "5+ years in program or project management, ideally in a SaaS or technology envi…" at bounding box center [968, 239] width 393 height 191
drag, startPoint x: 829, startPoint y: 285, endPoint x: 862, endPoint y: 290, distance: 33.6
click at [862, 287] on li "Excellent communication skills for both technical and non-technical audiences." at bounding box center [984, 275] width 362 height 24
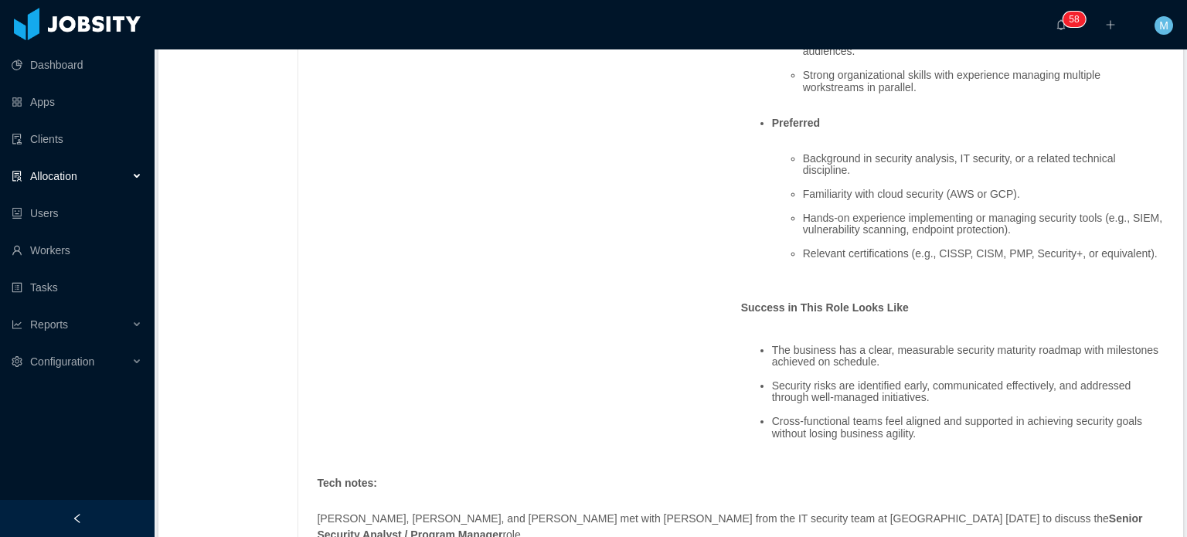
scroll to position [1237, 0]
drag, startPoint x: 979, startPoint y: 253, endPoint x: 1017, endPoint y: 258, distance: 38.2
click at [1009, 257] on li "Relevant certifications (e.g., CISSP, CISM, PMP, Security+, or equivalent)." at bounding box center [984, 251] width 362 height 12
click at [1017, 258] on ul "Background in security analysis, IT security, or a related technical discipline…" at bounding box center [968, 203] width 393 height 131
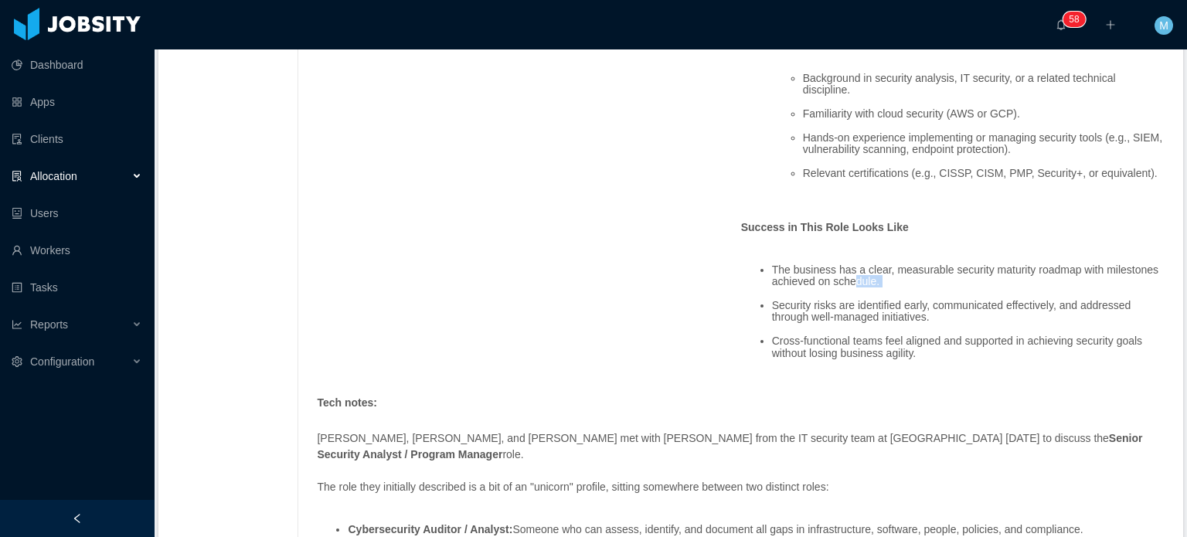
drag, startPoint x: 847, startPoint y: 277, endPoint x: 887, endPoint y: 296, distance: 44.3
click at [887, 296] on ul "The business has a clear, measurable security maturity roadmap with milestones …" at bounding box center [953, 311] width 424 height 119
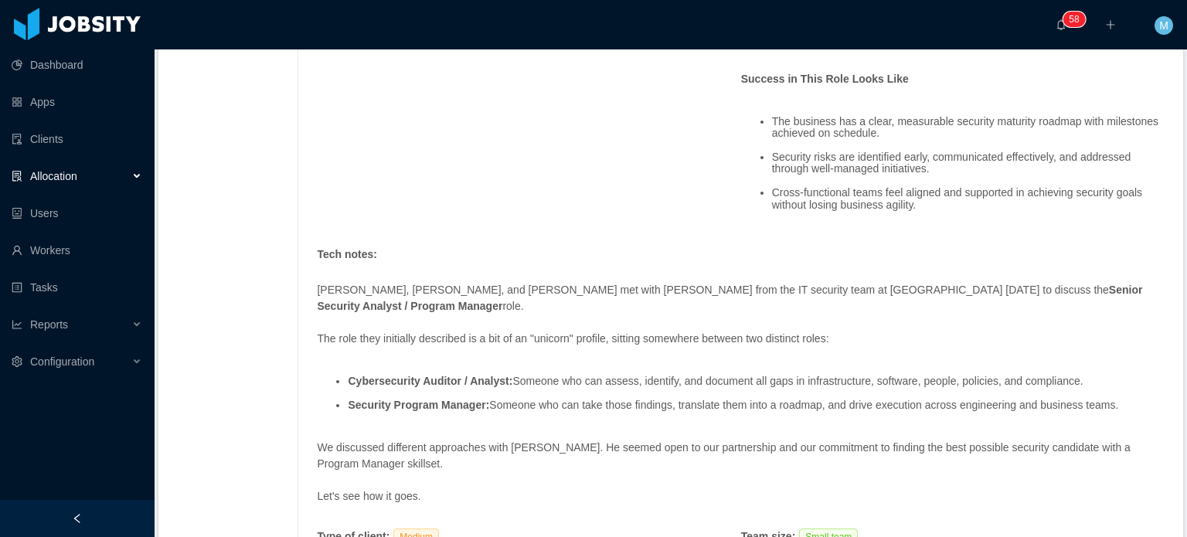
scroll to position [1468, 0]
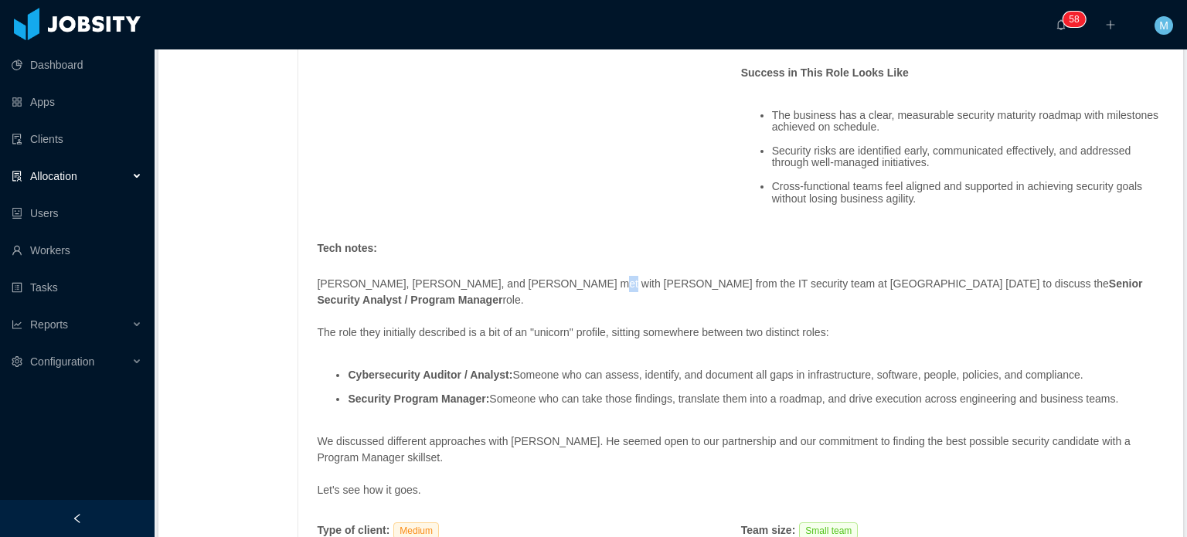
drag, startPoint x: 618, startPoint y: 285, endPoint x: 668, endPoint y: 285, distance: 49.5
click at [641, 285] on p "Mauri, Mer, and Laura met with Joshua from the IT security team at Kenect today…" at bounding box center [741, 292] width 848 height 32
click at [669, 285] on p "Mauri, Mer, and Laura met with Joshua from the IT security team at Kenect today…" at bounding box center [741, 292] width 848 height 32
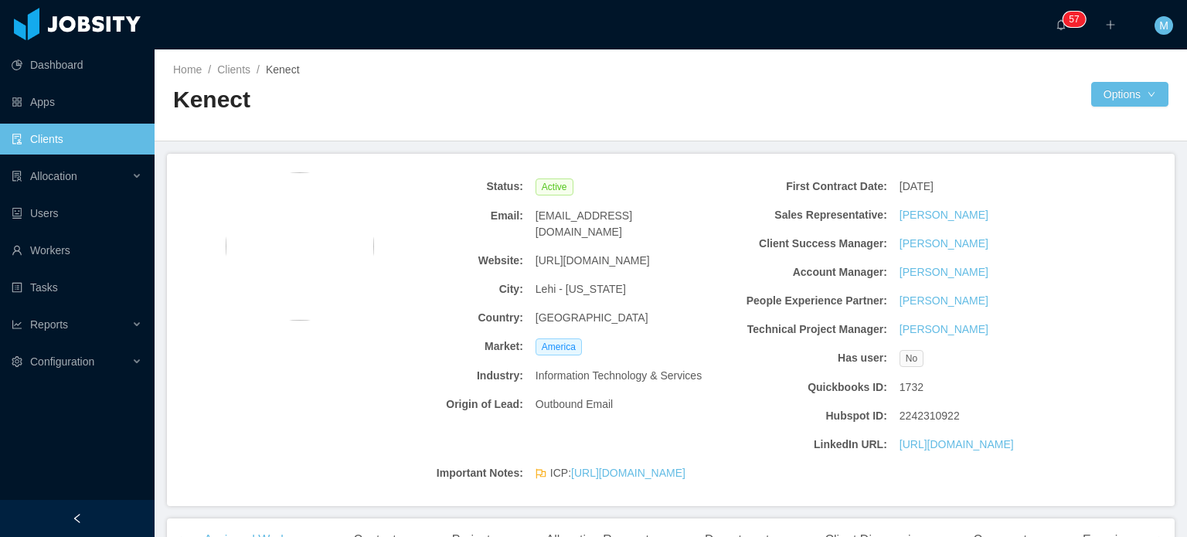
scroll to position [77, 0]
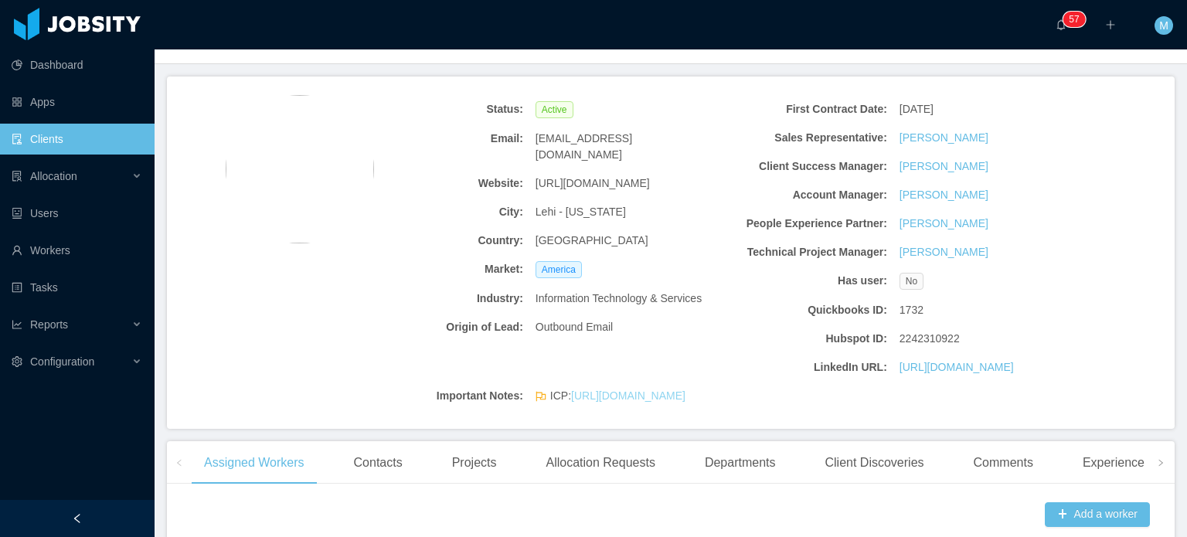
click at [622, 402] on link "[URL][DOMAIN_NAME]" at bounding box center [628, 396] width 114 height 12
drag, startPoint x: 662, startPoint y: 296, endPoint x: 699, endPoint y: 299, distance: 38.0
click at [699, 313] on div "Outbound Email" at bounding box center [620, 327] width 182 height 29
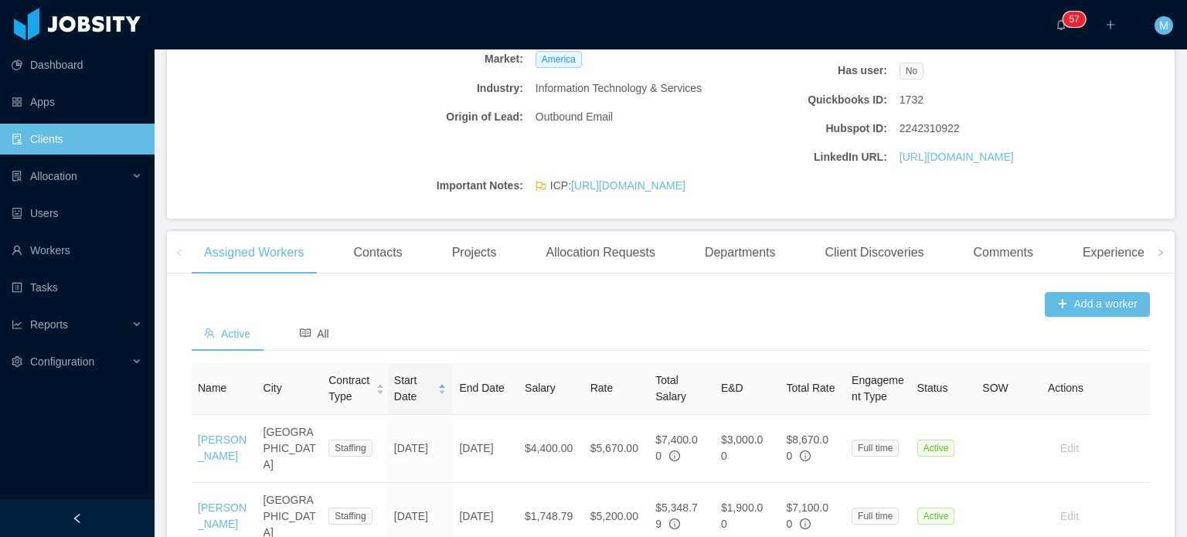
scroll to position [468, 0]
